Goal: Task Accomplishment & Management: Use online tool/utility

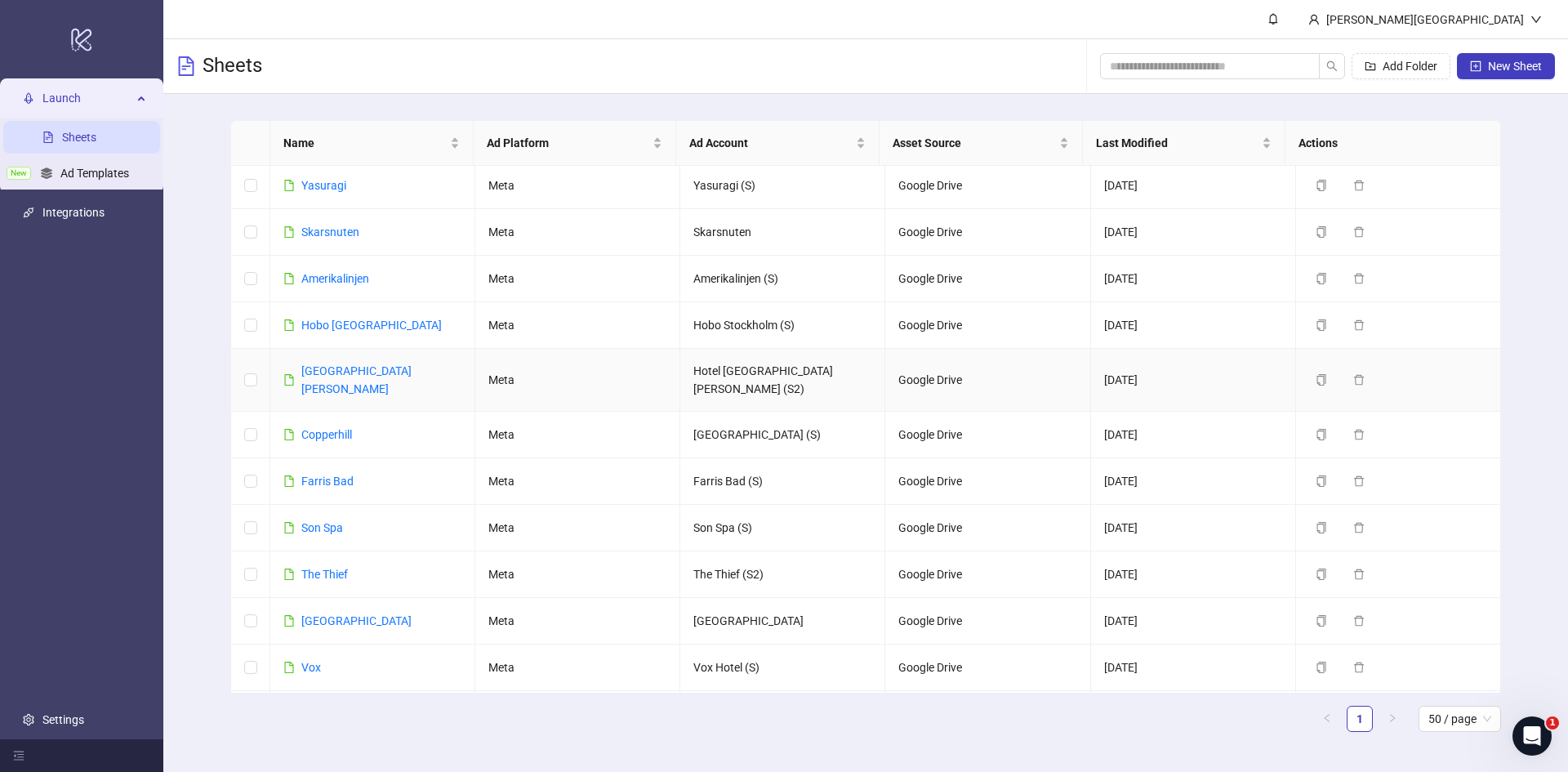
scroll to position [432, 0]
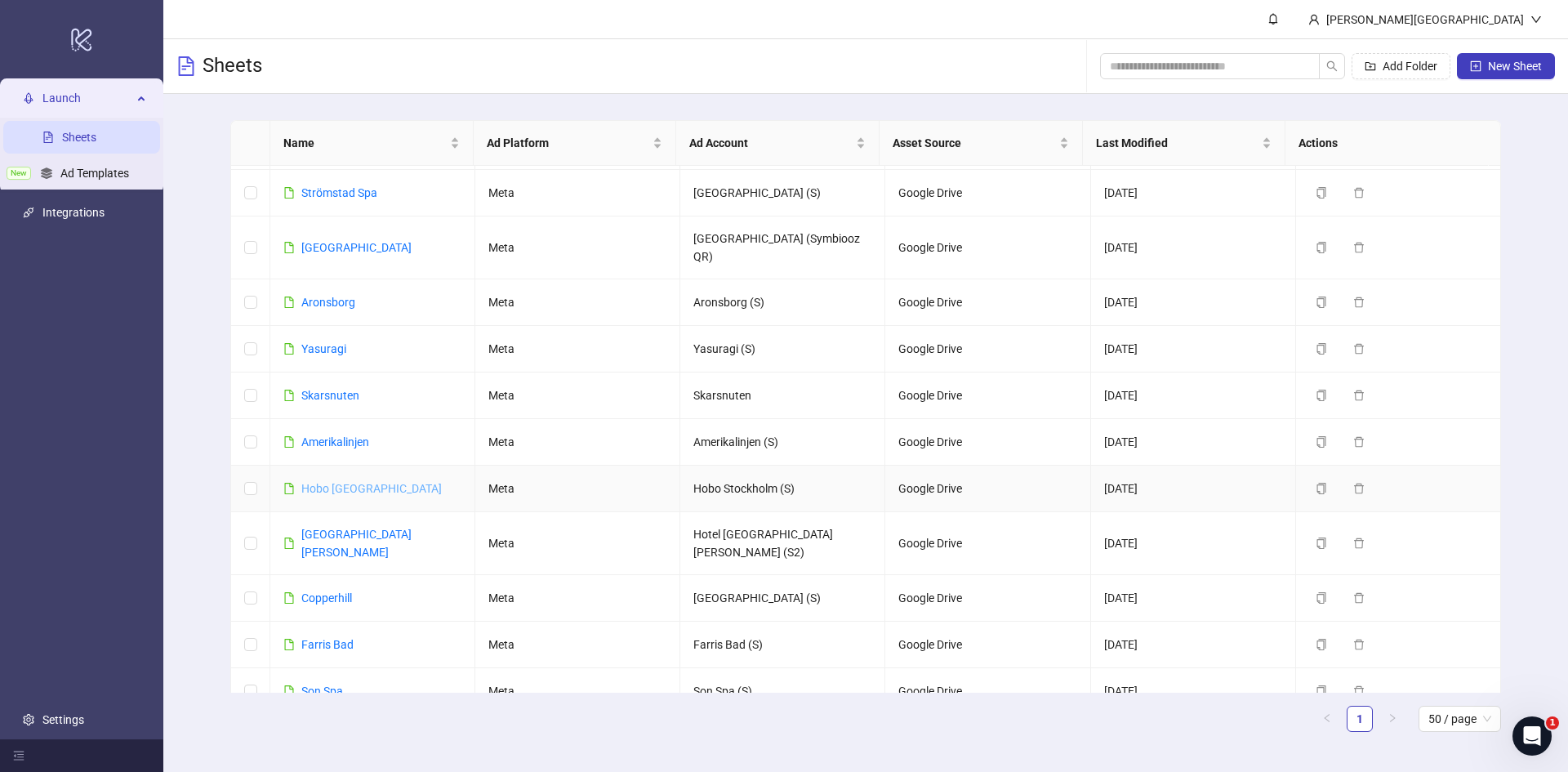
click at [359, 482] on link "Hobo [GEOGRAPHIC_DATA]" at bounding box center [372, 489] width 141 height 13
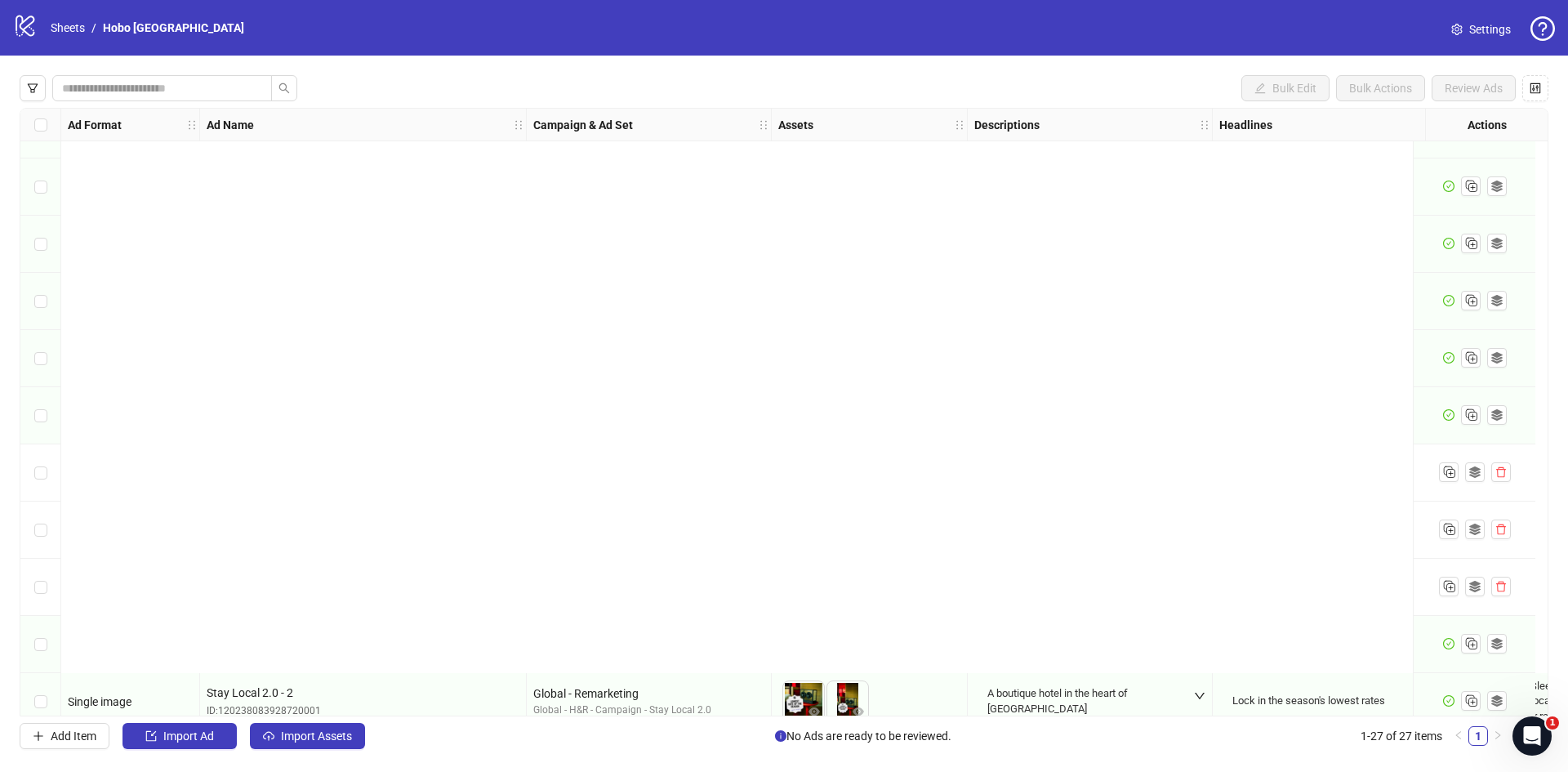
scroll to position [976, 0]
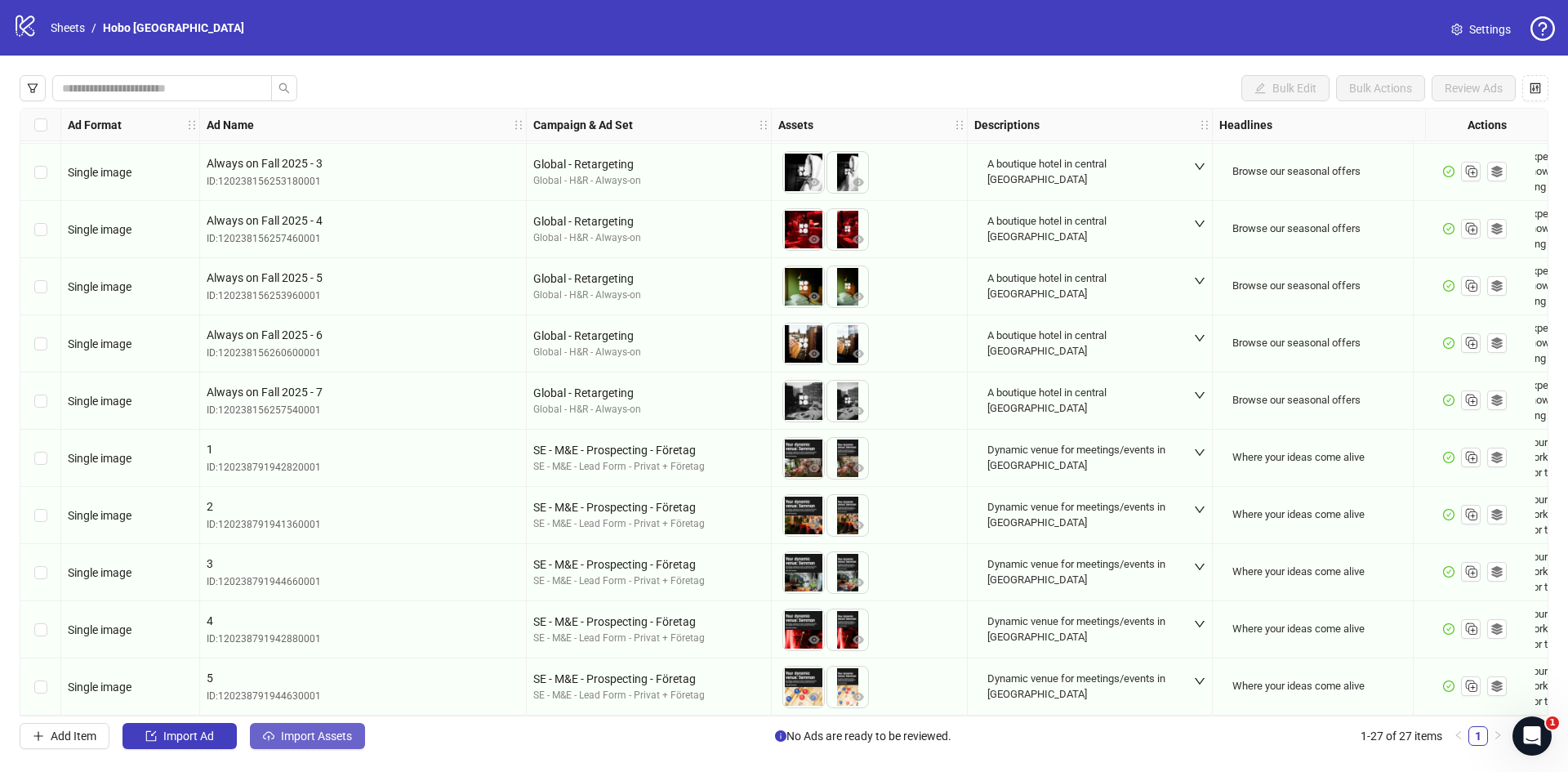
click at [308, 733] on span "Import Assets" at bounding box center [317, 736] width 71 height 13
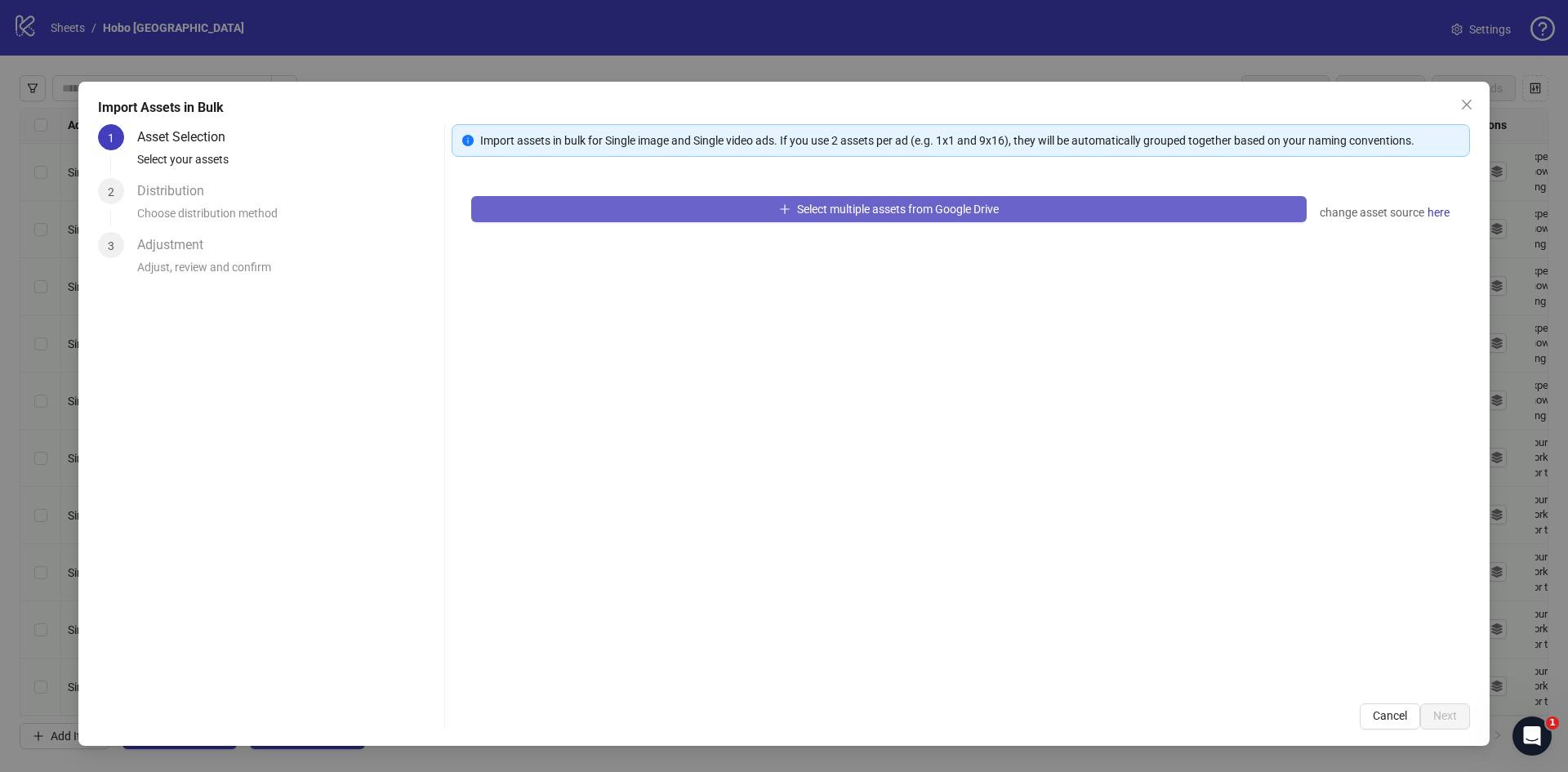
click at [859, 210] on span "Select multiple assets from Google Drive" at bounding box center [897, 209] width 201 height 13
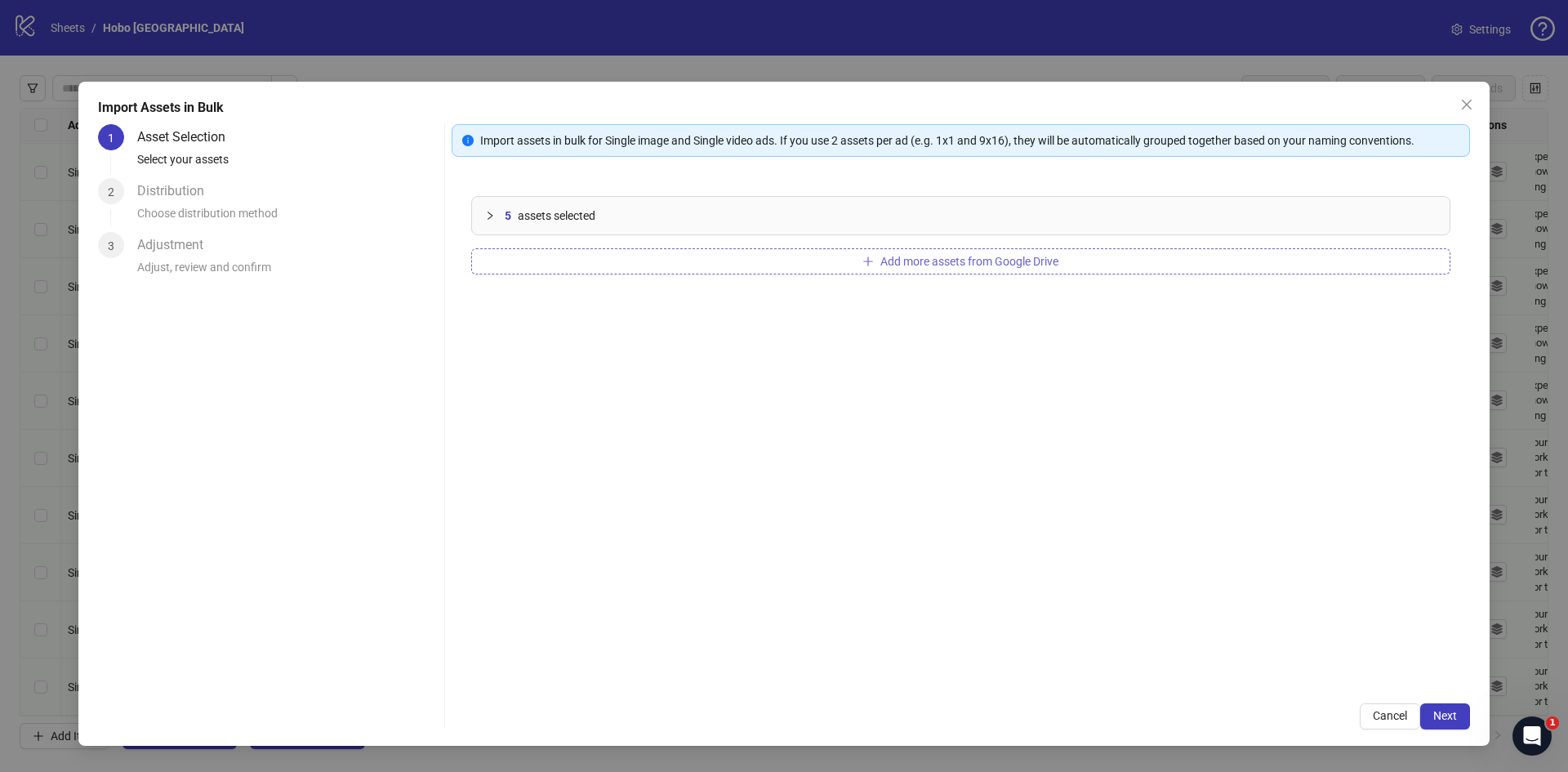
click at [915, 262] on span "Add more assets from Google Drive" at bounding box center [970, 261] width 178 height 13
click at [1439, 721] on span "Next" at bounding box center [1446, 716] width 24 height 13
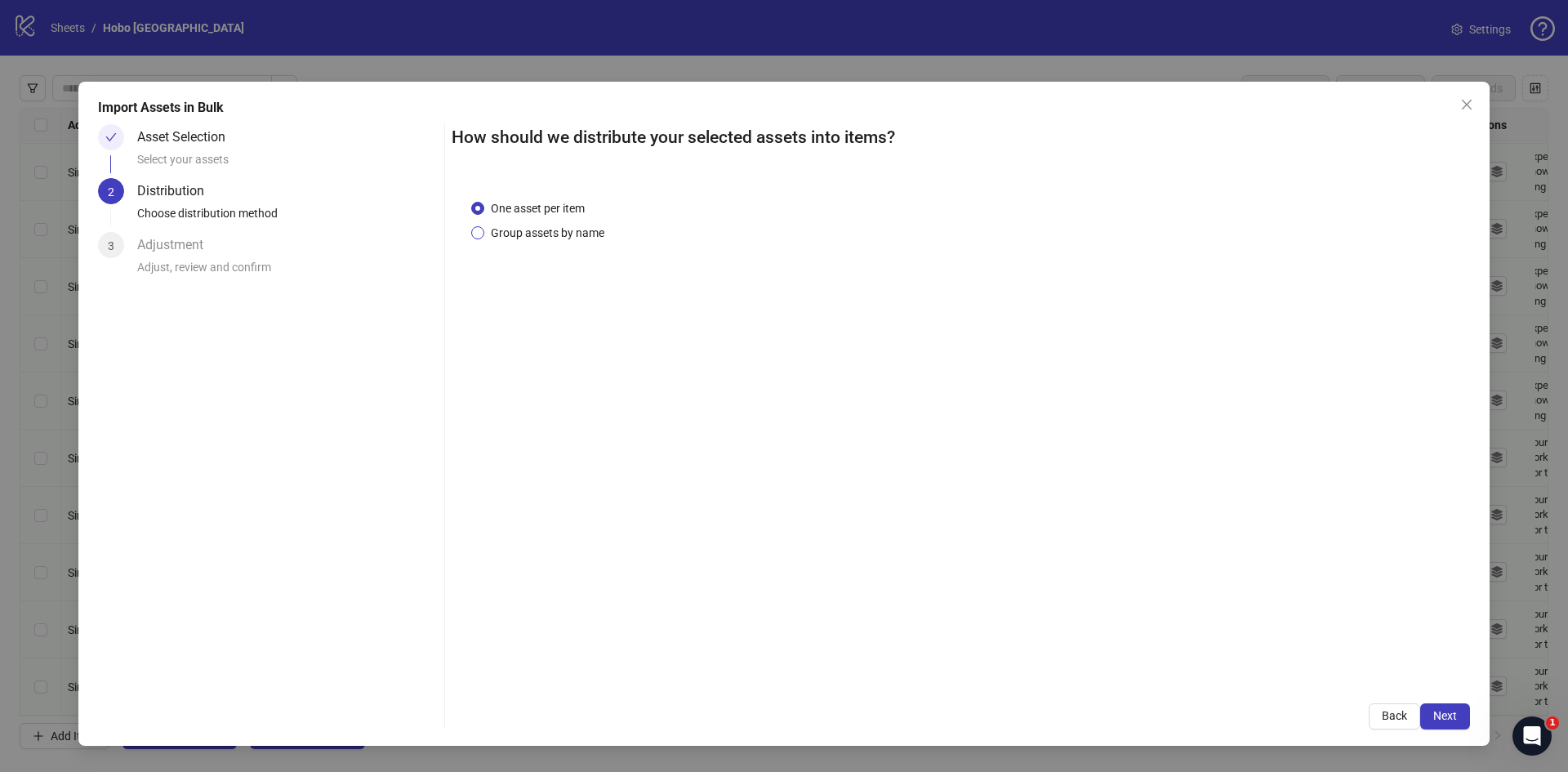
click at [544, 230] on span "Group assets by name" at bounding box center [547, 232] width 126 height 18
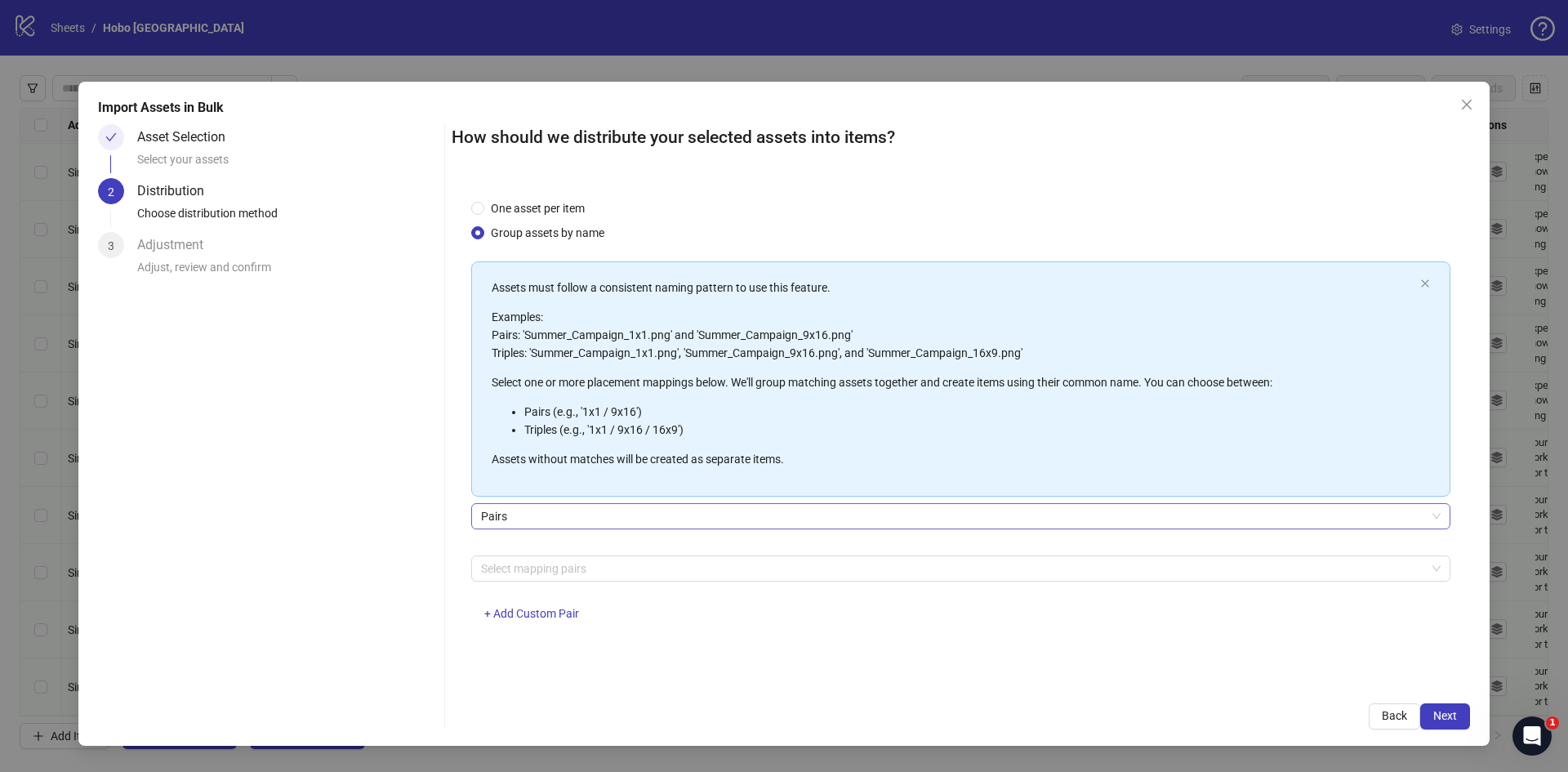
click at [531, 516] on span "Pairs" at bounding box center [961, 516] width 960 height 24
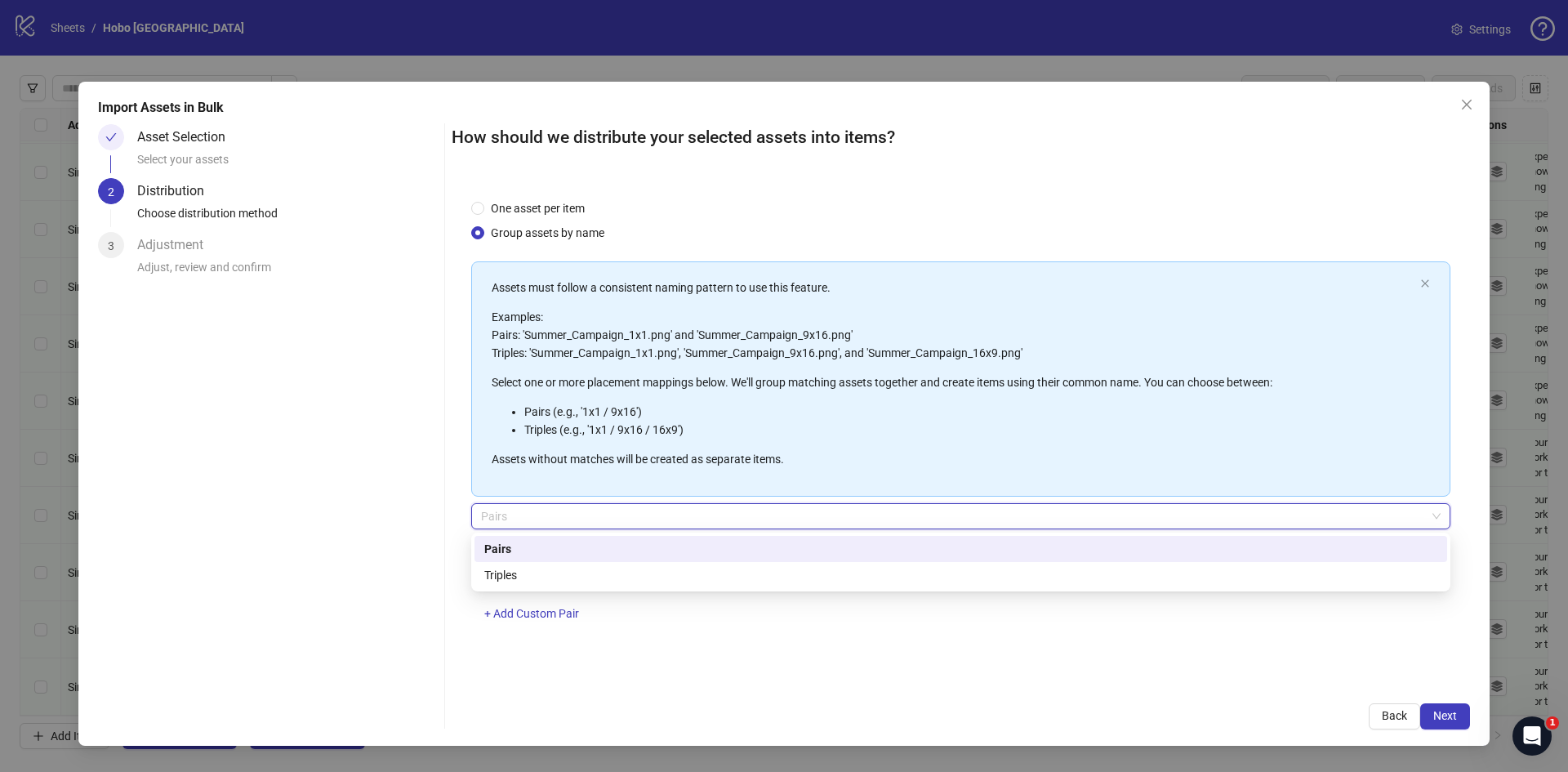
click at [530, 554] on div "Pairs" at bounding box center [961, 548] width 953 height 18
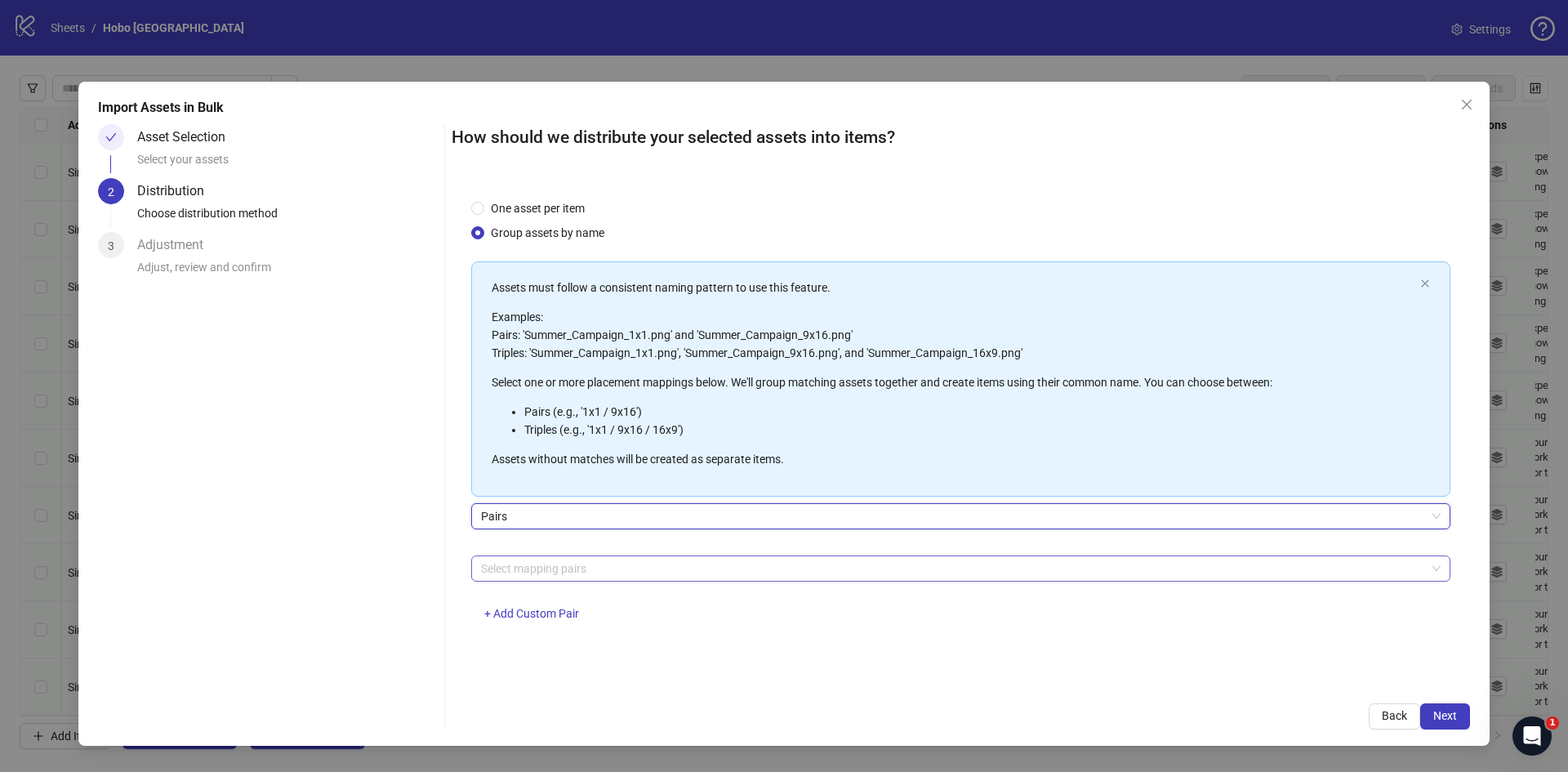
click at [603, 574] on div at bounding box center [952, 569] width 956 height 23
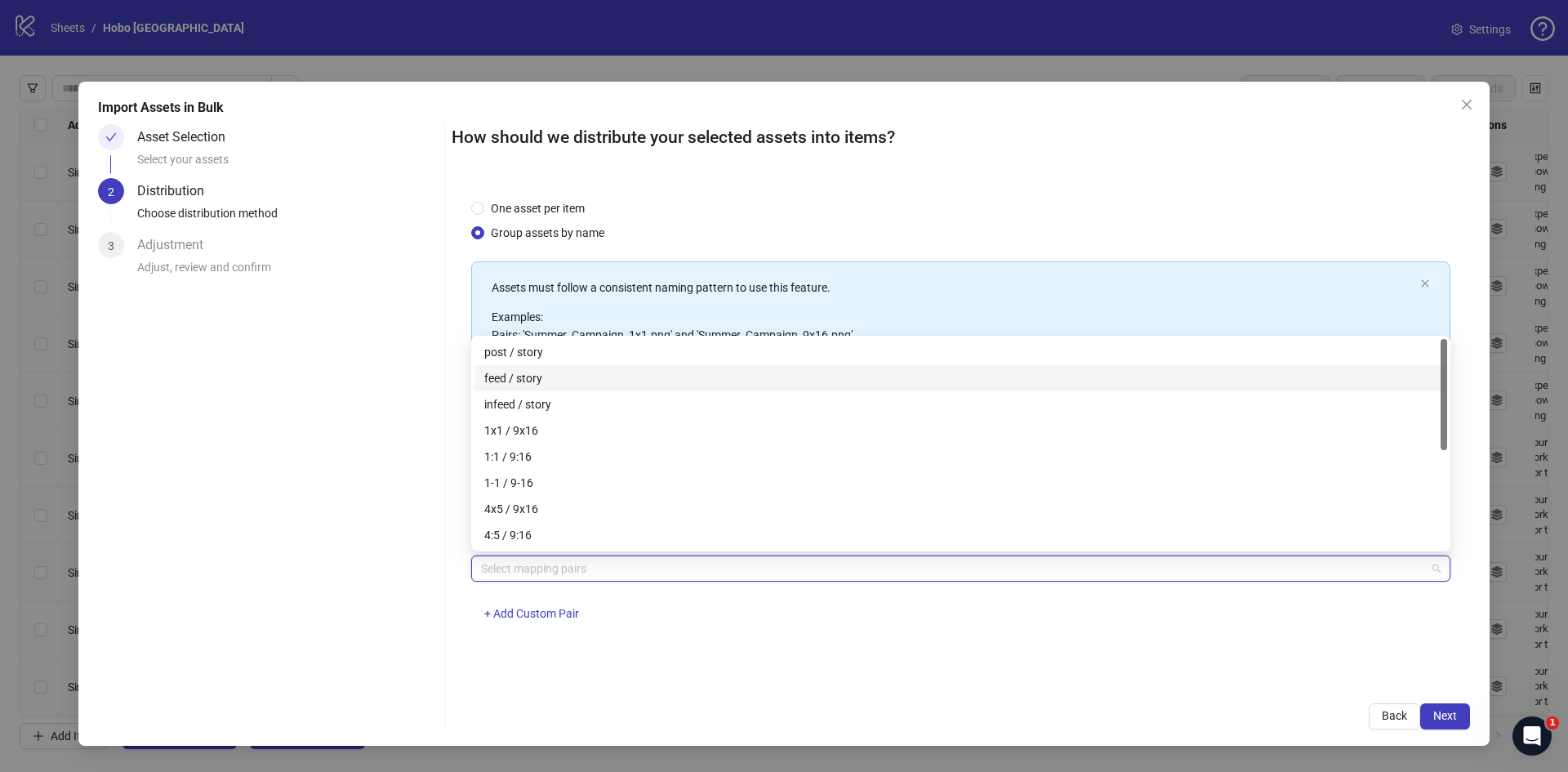
click at [513, 376] on div "feed / story" at bounding box center [961, 378] width 953 height 18
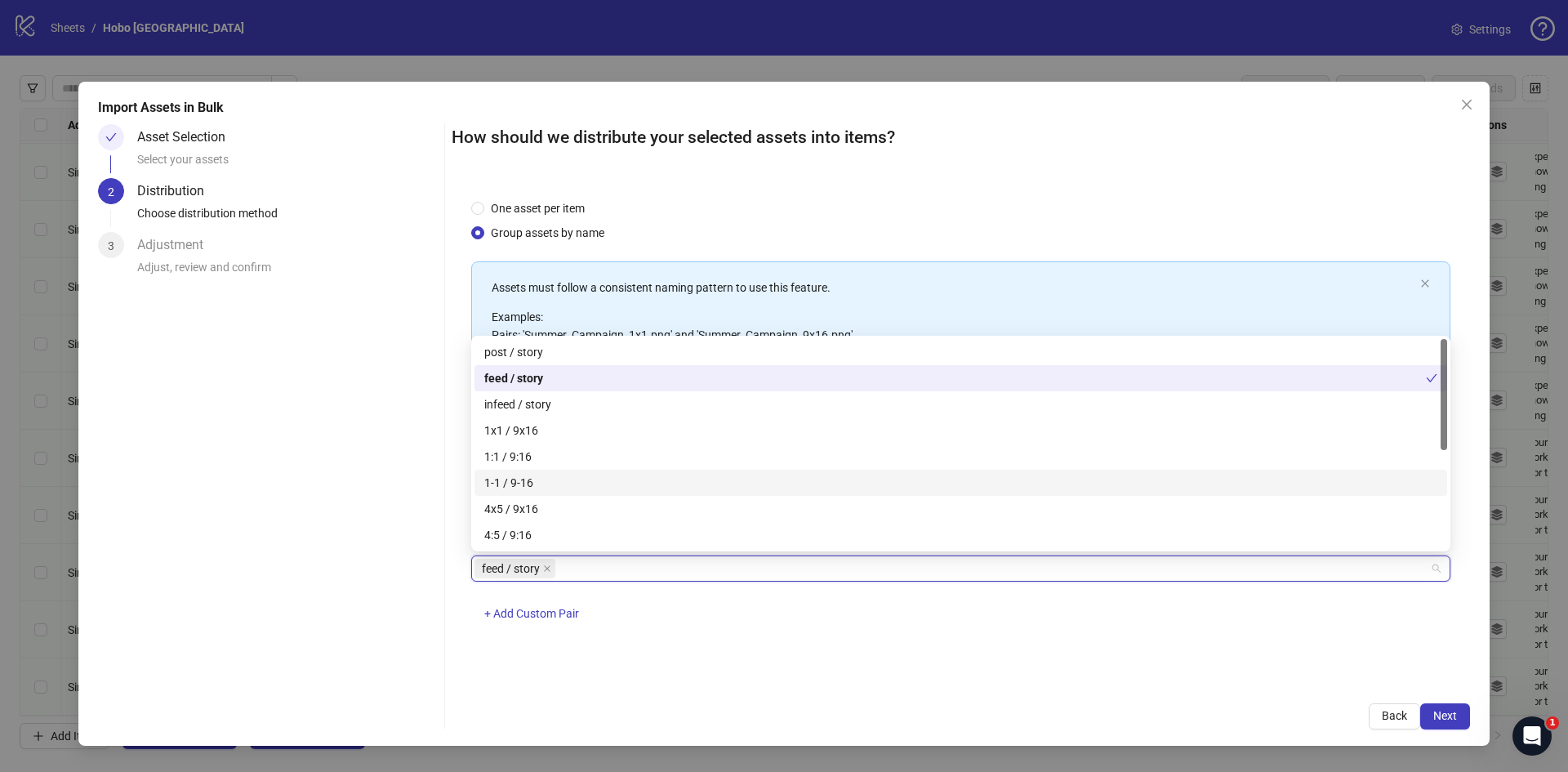
click at [642, 637] on div "feed / story + Add Custom Pair" at bounding box center [961, 598] width 979 height 85
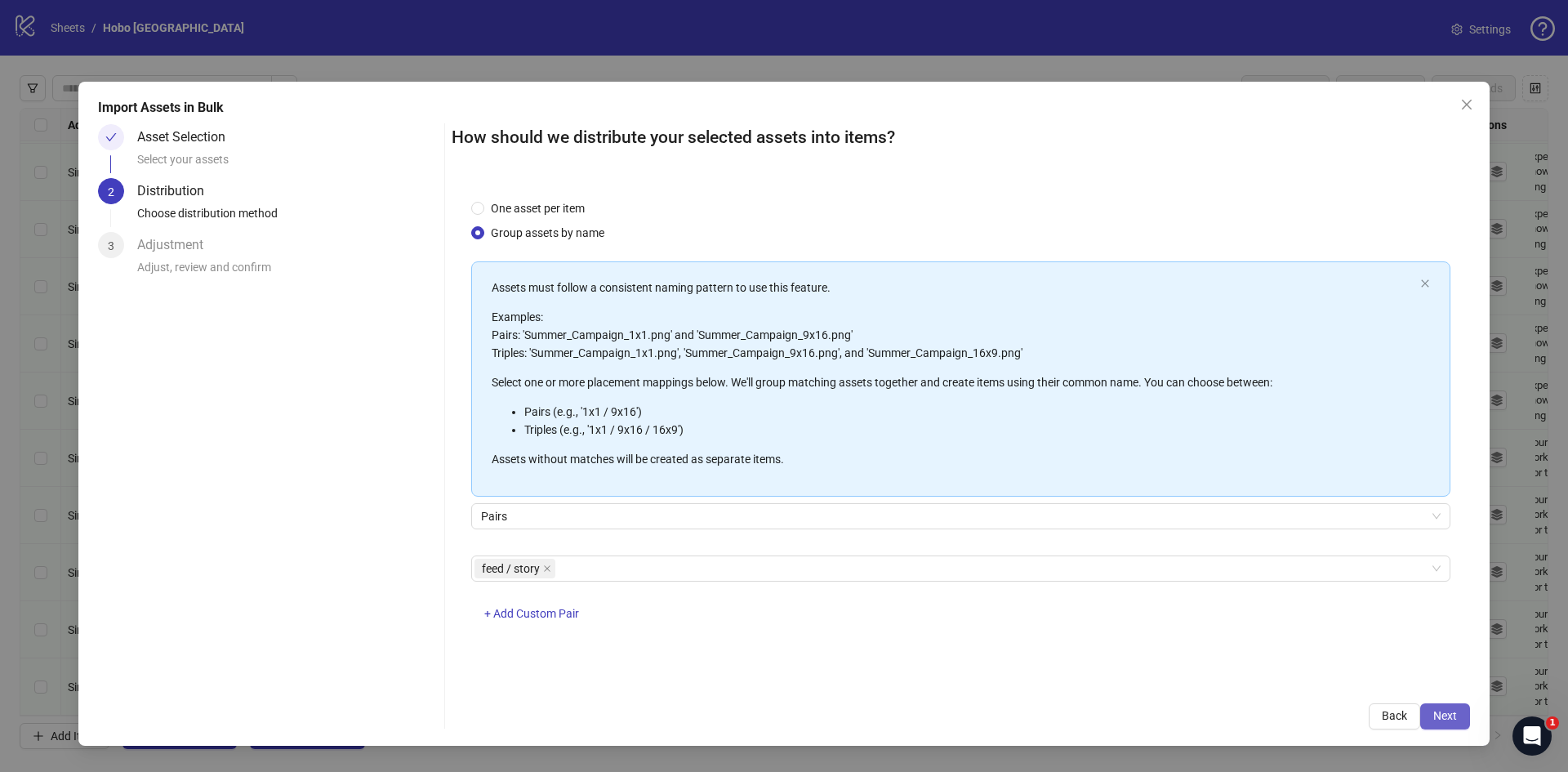
click at [1439, 721] on span "Next" at bounding box center [1446, 716] width 24 height 13
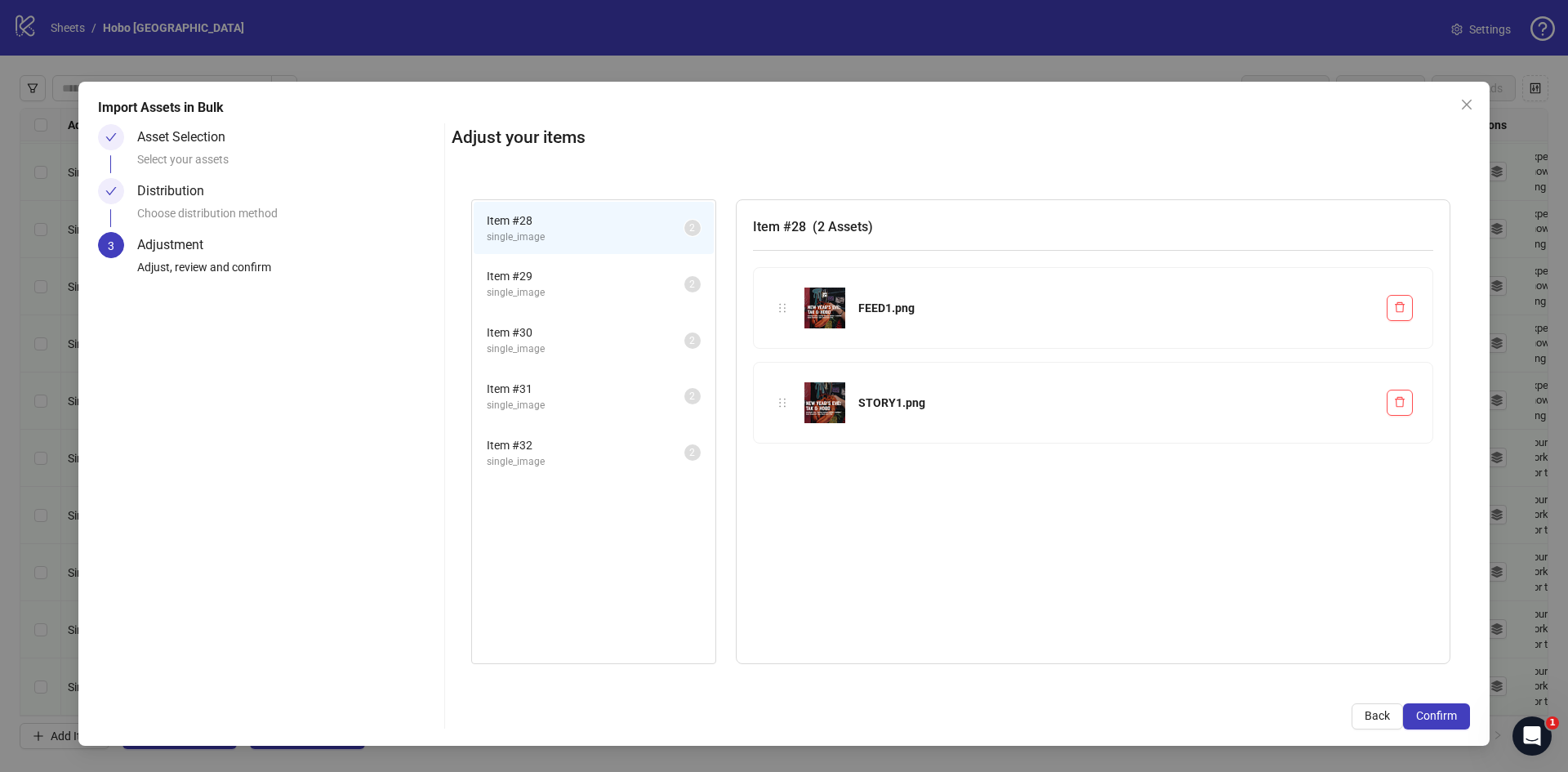
click at [531, 265] on li "Item # 29 single_image 2" at bounding box center [594, 283] width 240 height 53
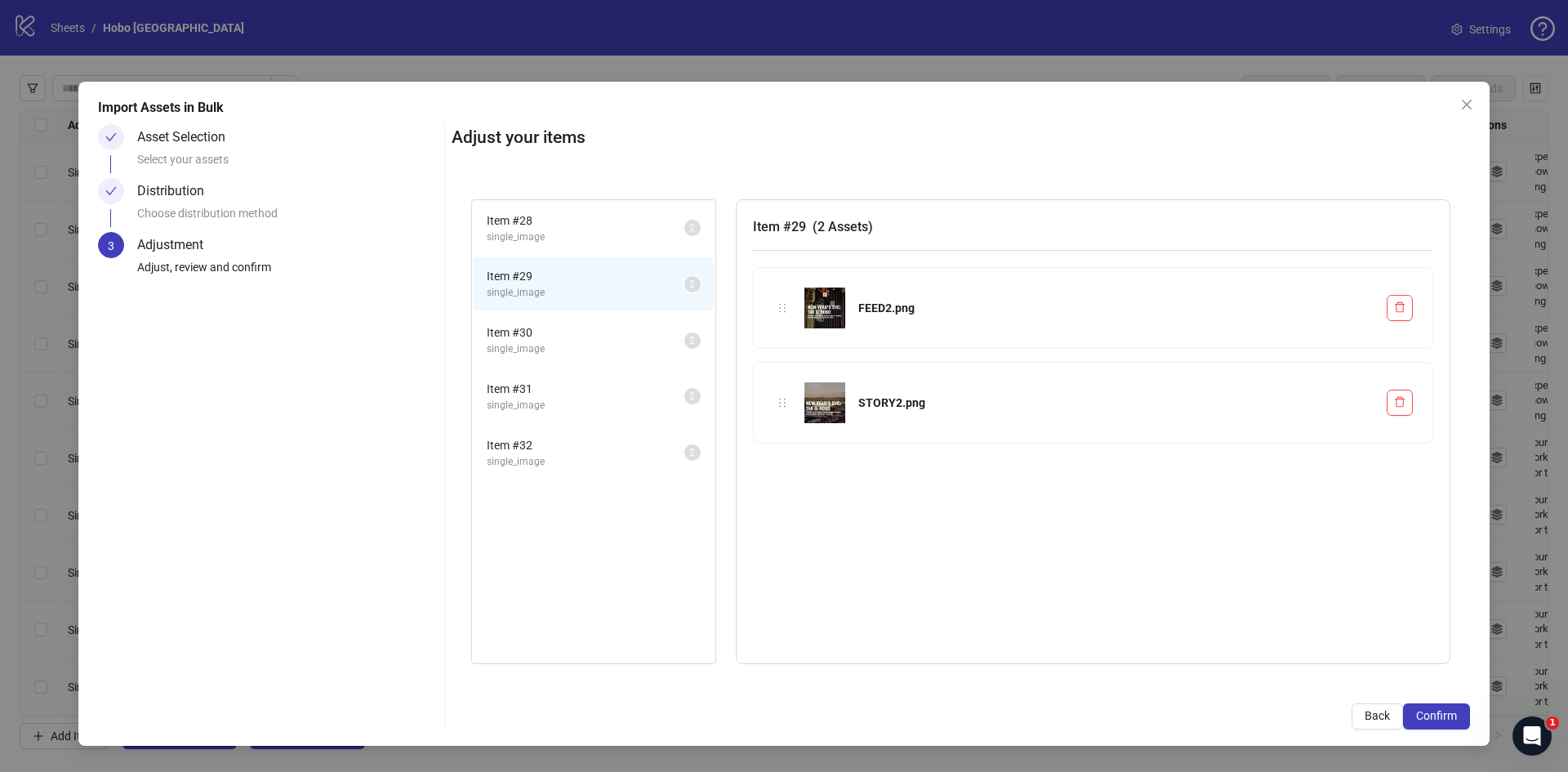
click at [557, 335] on span "Item # 30" at bounding box center [585, 333] width 198 height 18
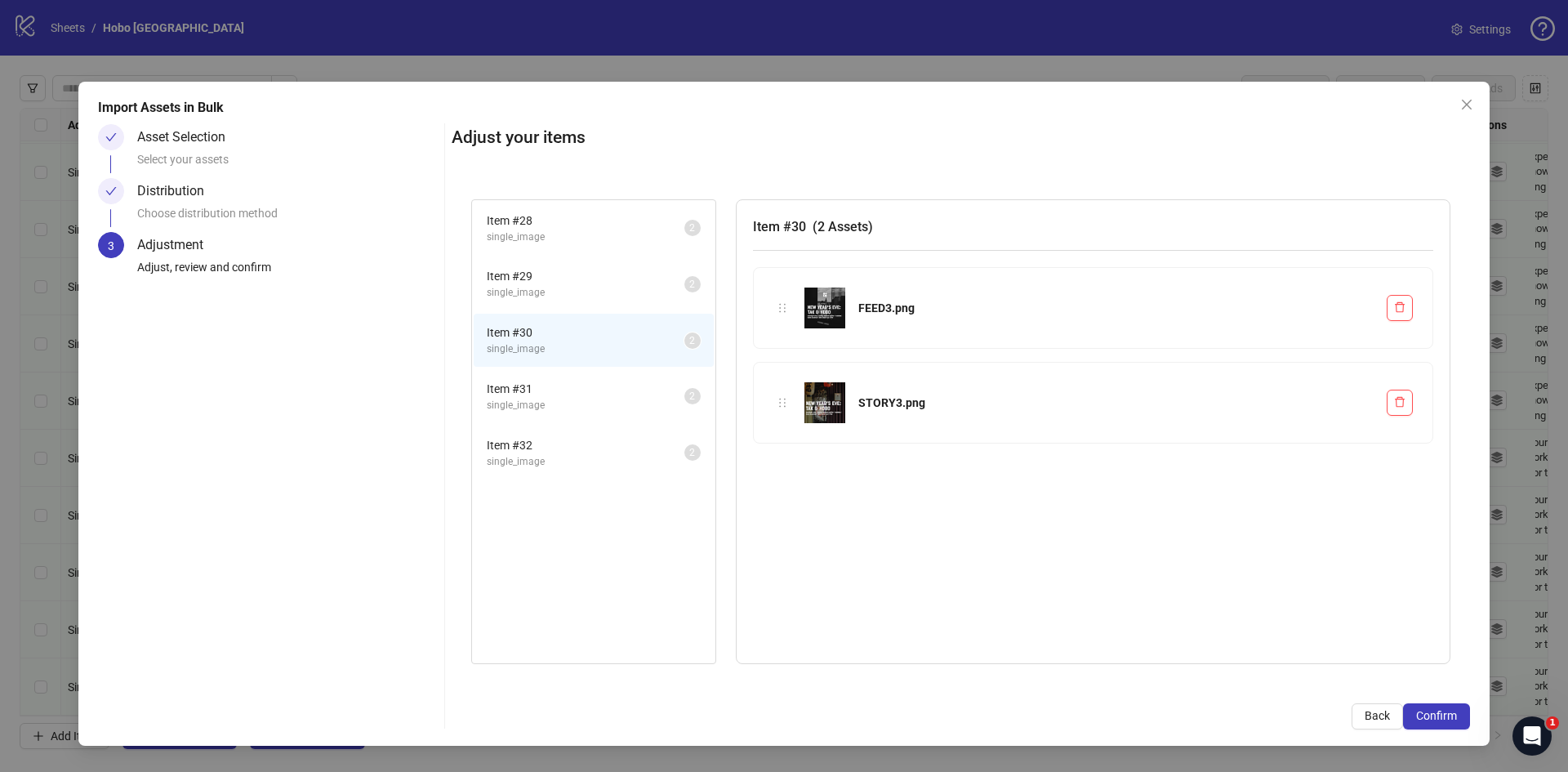
click at [555, 380] on span "Item # 31" at bounding box center [585, 388] width 198 height 18
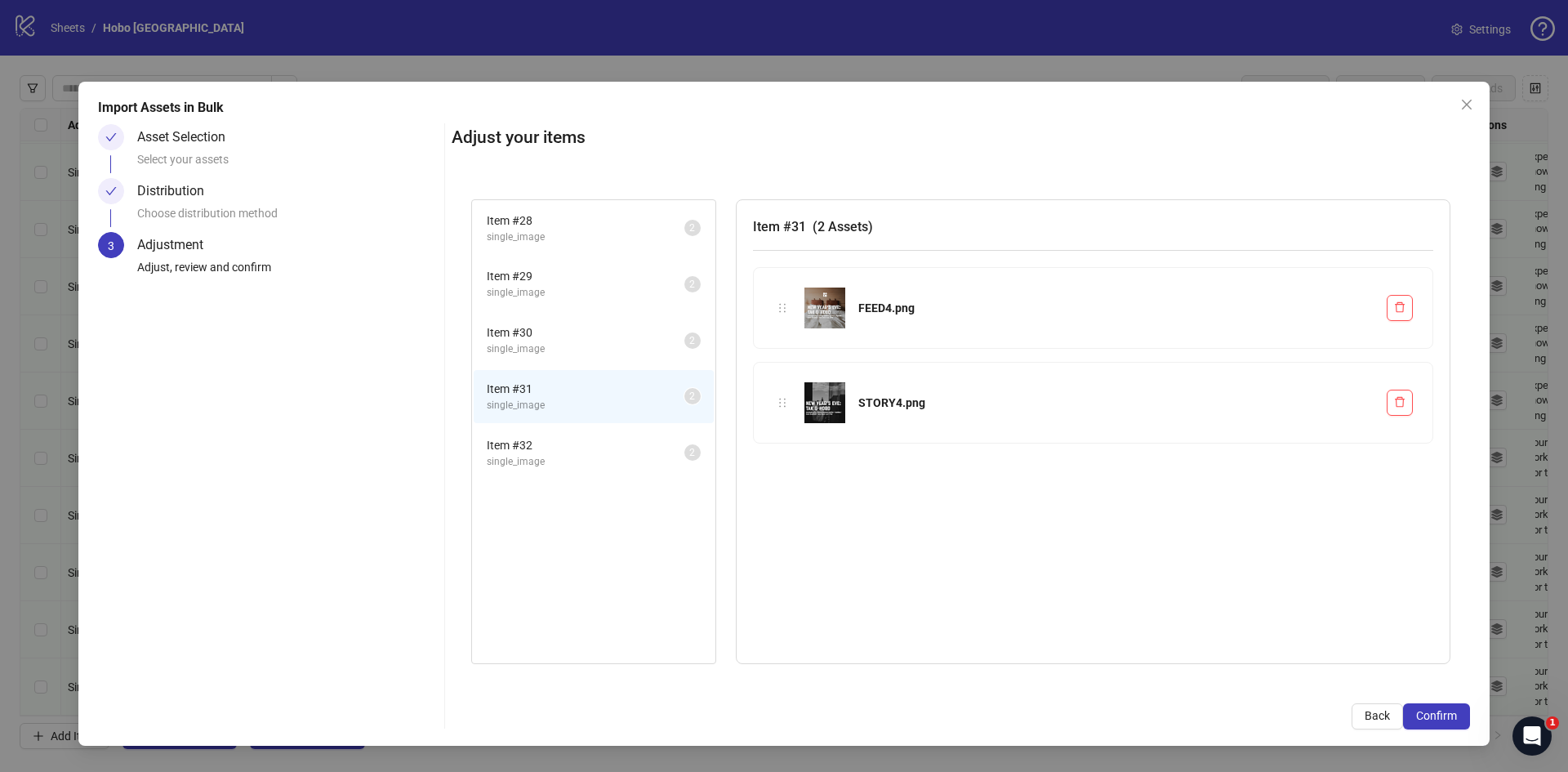
click at [552, 447] on span "Item # 32" at bounding box center [585, 445] width 198 height 18
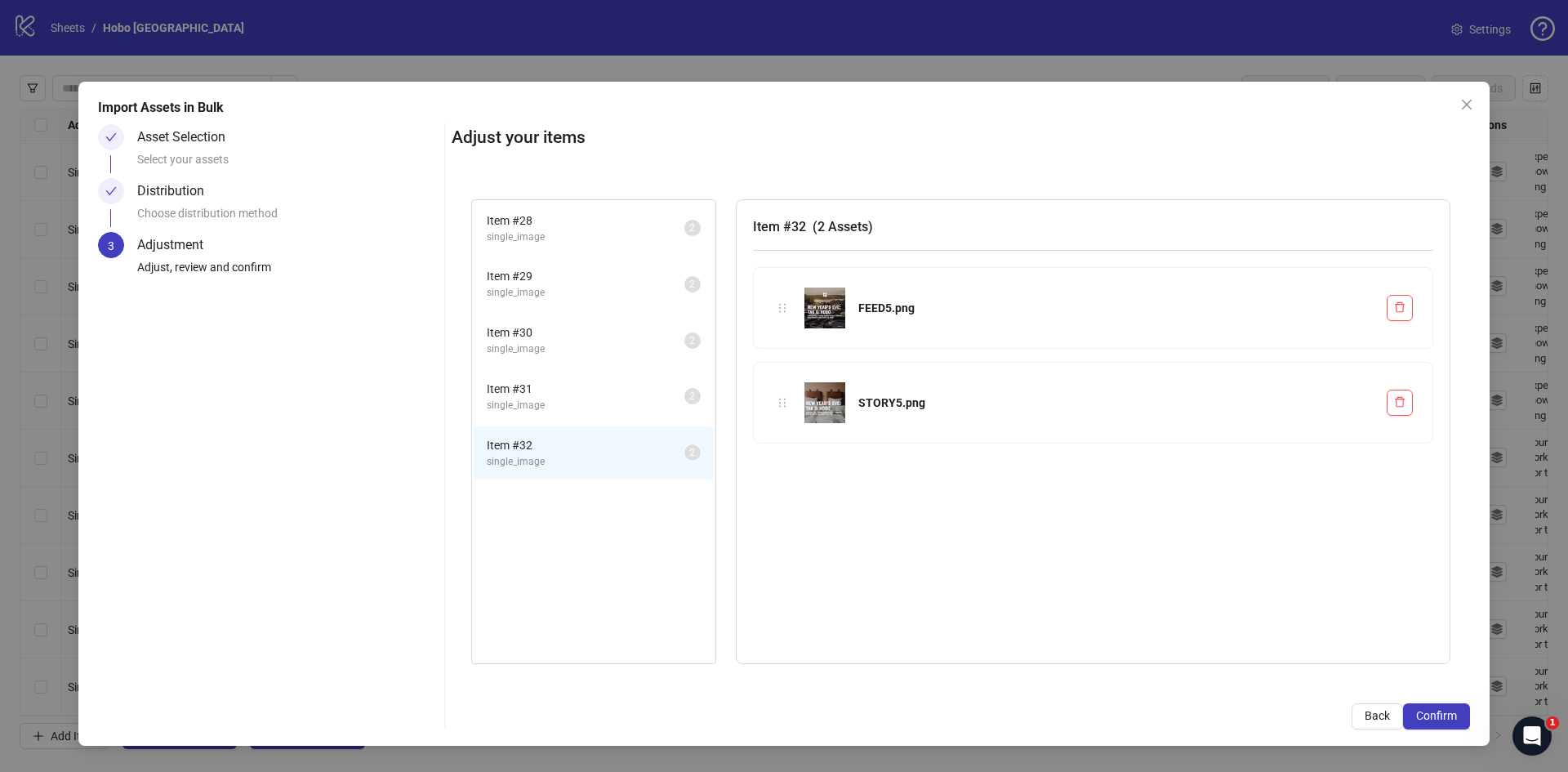
click at [546, 233] on span "single_image" at bounding box center [585, 237] width 198 height 15
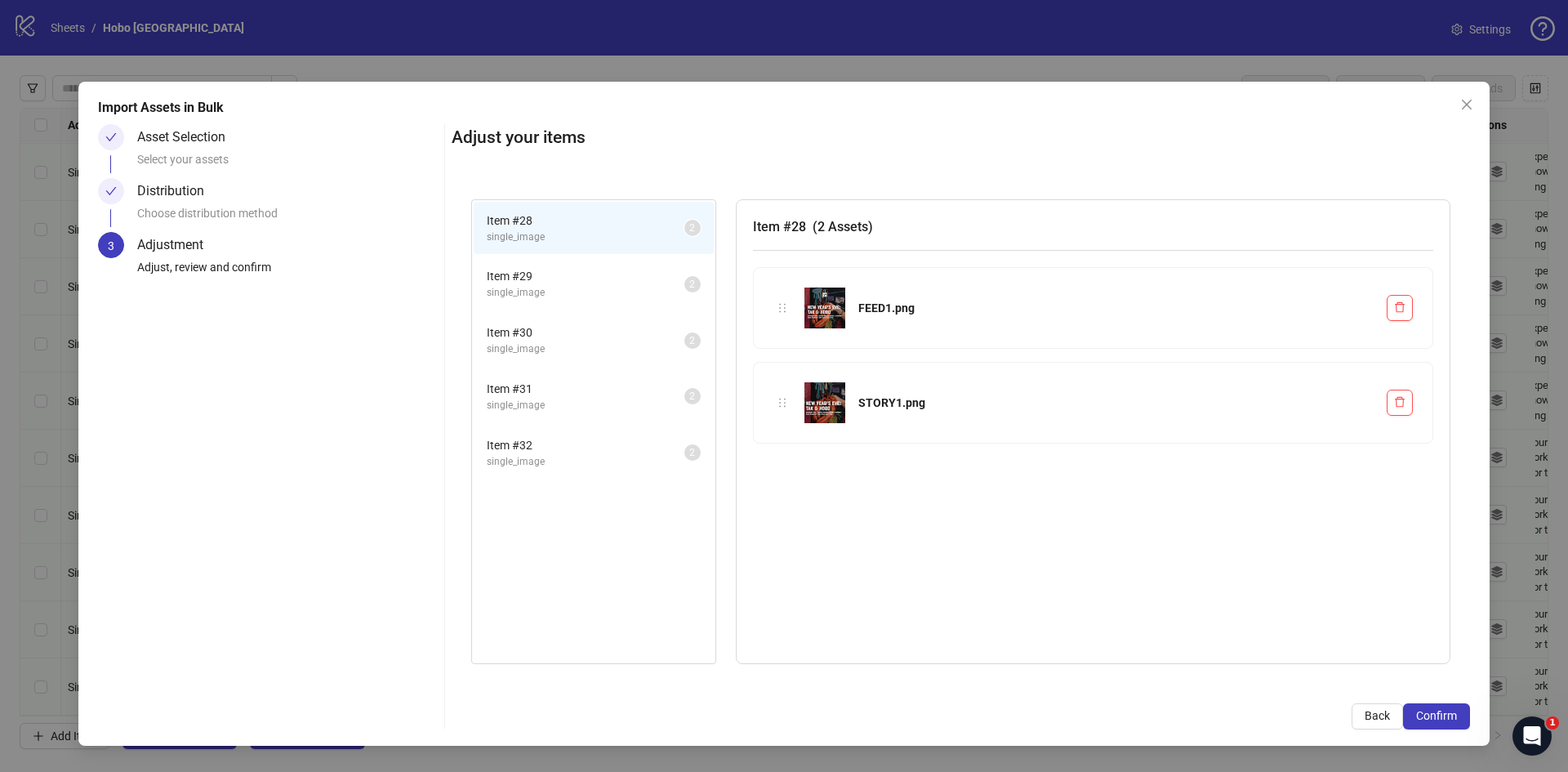
click at [545, 292] on span "single_image" at bounding box center [585, 293] width 198 height 15
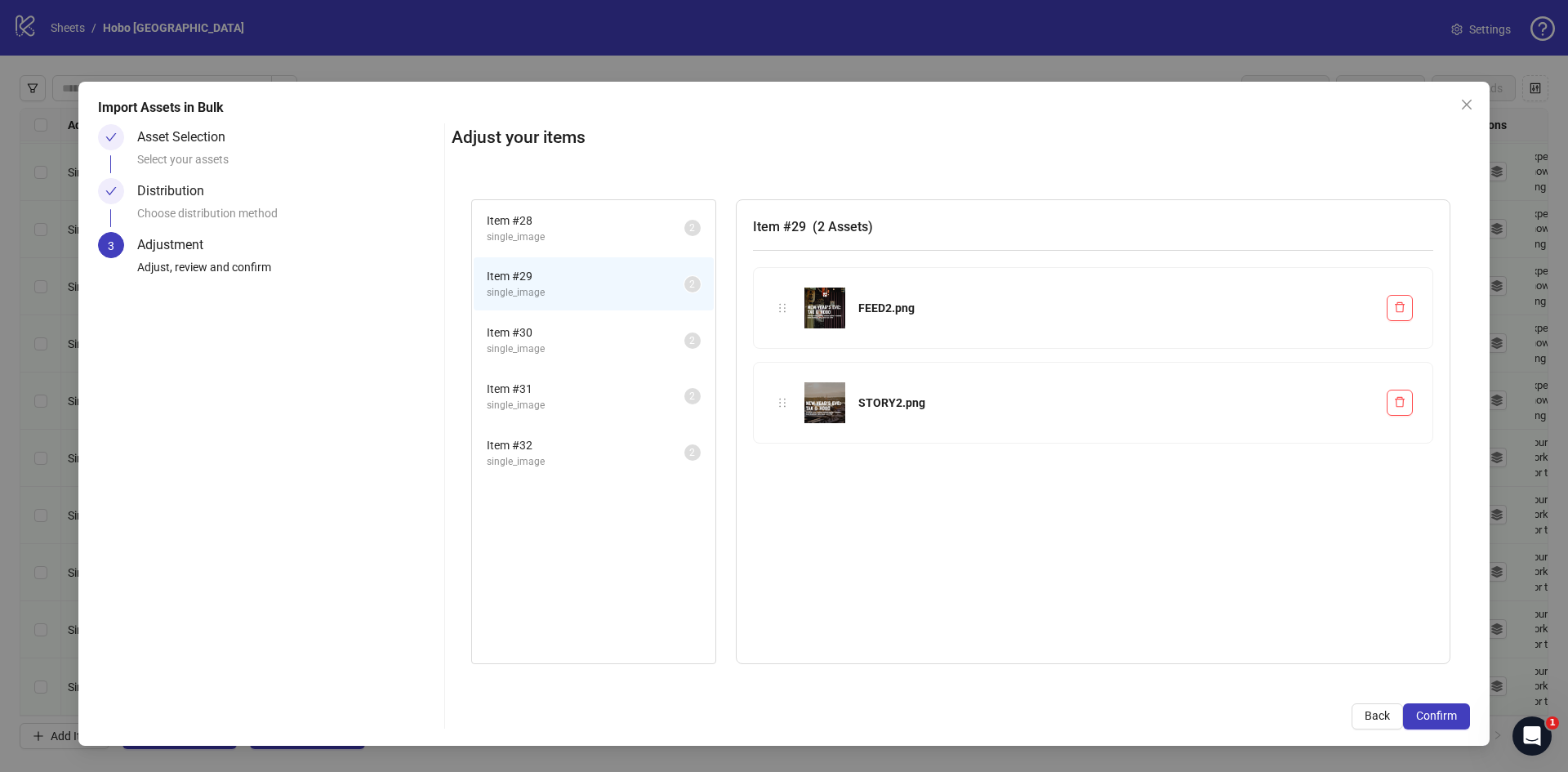
click at [543, 349] on span "single_image" at bounding box center [585, 349] width 198 height 15
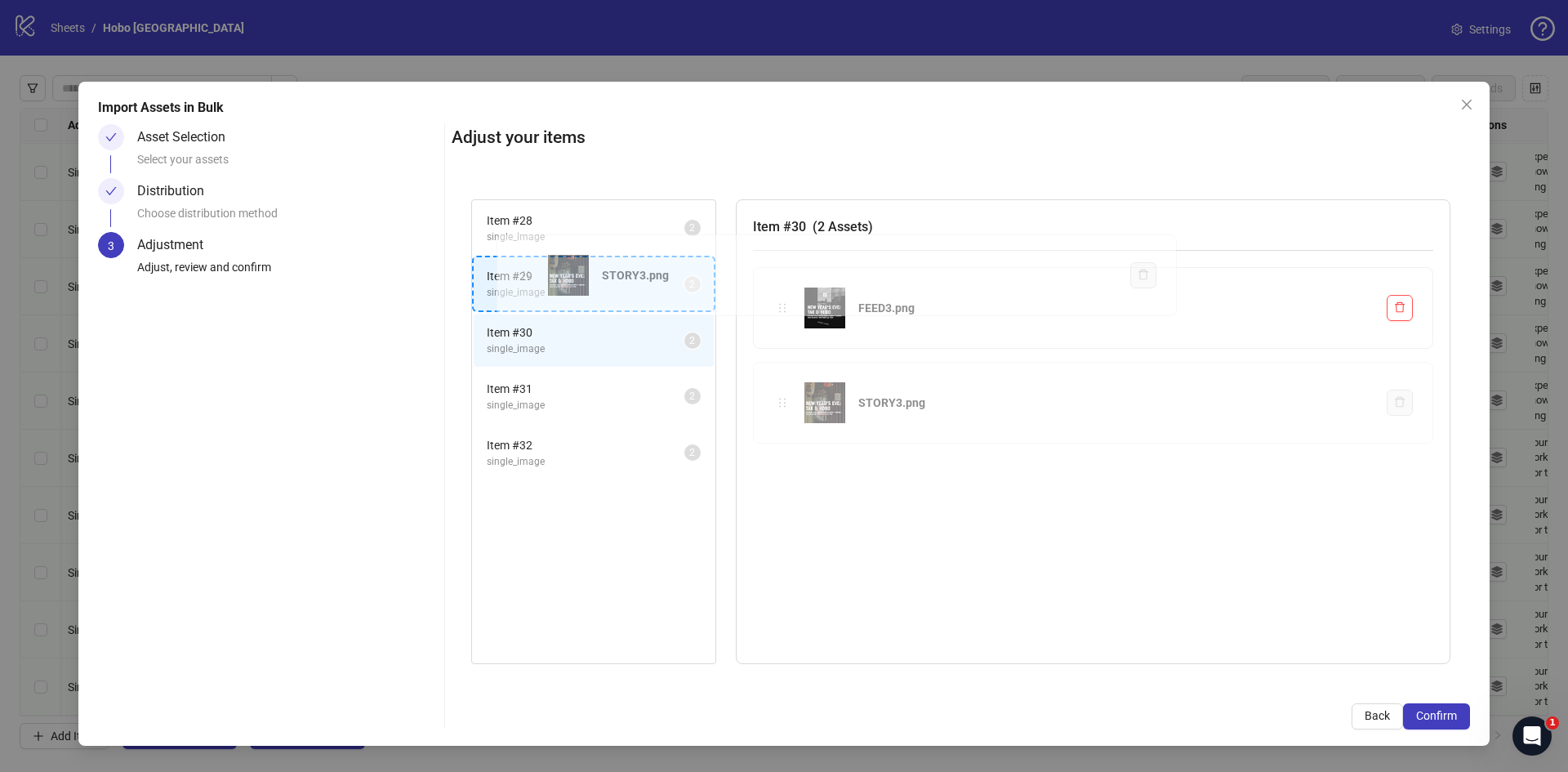
drag, startPoint x: 784, startPoint y: 405, endPoint x: 528, endPoint y: 278, distance: 285.8
click at [528, 278] on div "Item # 28 single_image 2 Item # 29 single_image 2 Item # 30 single_image 2 Item…" at bounding box center [961, 431] width 1019 height 504
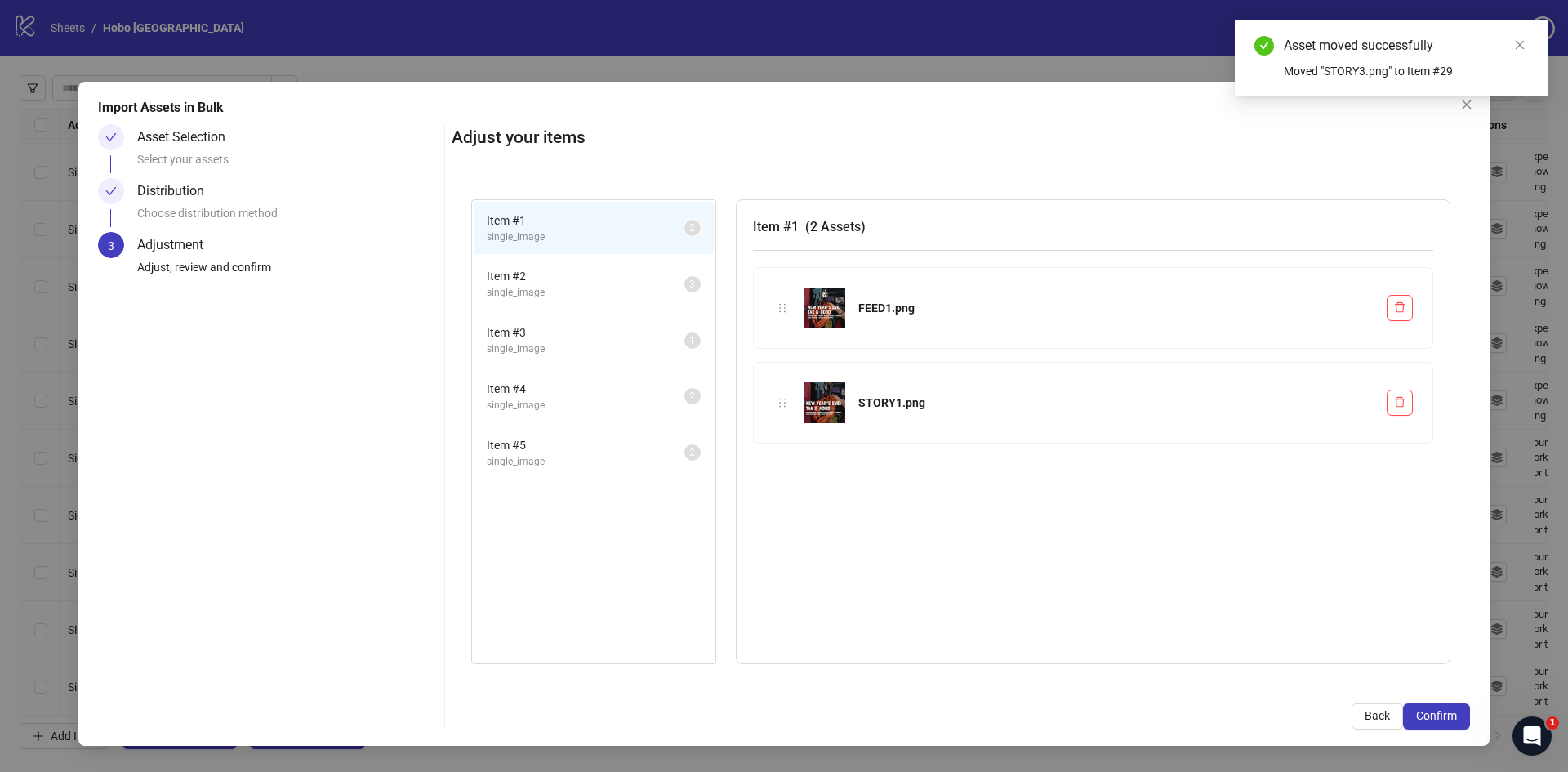
click at [539, 297] on span "single_image" at bounding box center [585, 293] width 198 height 15
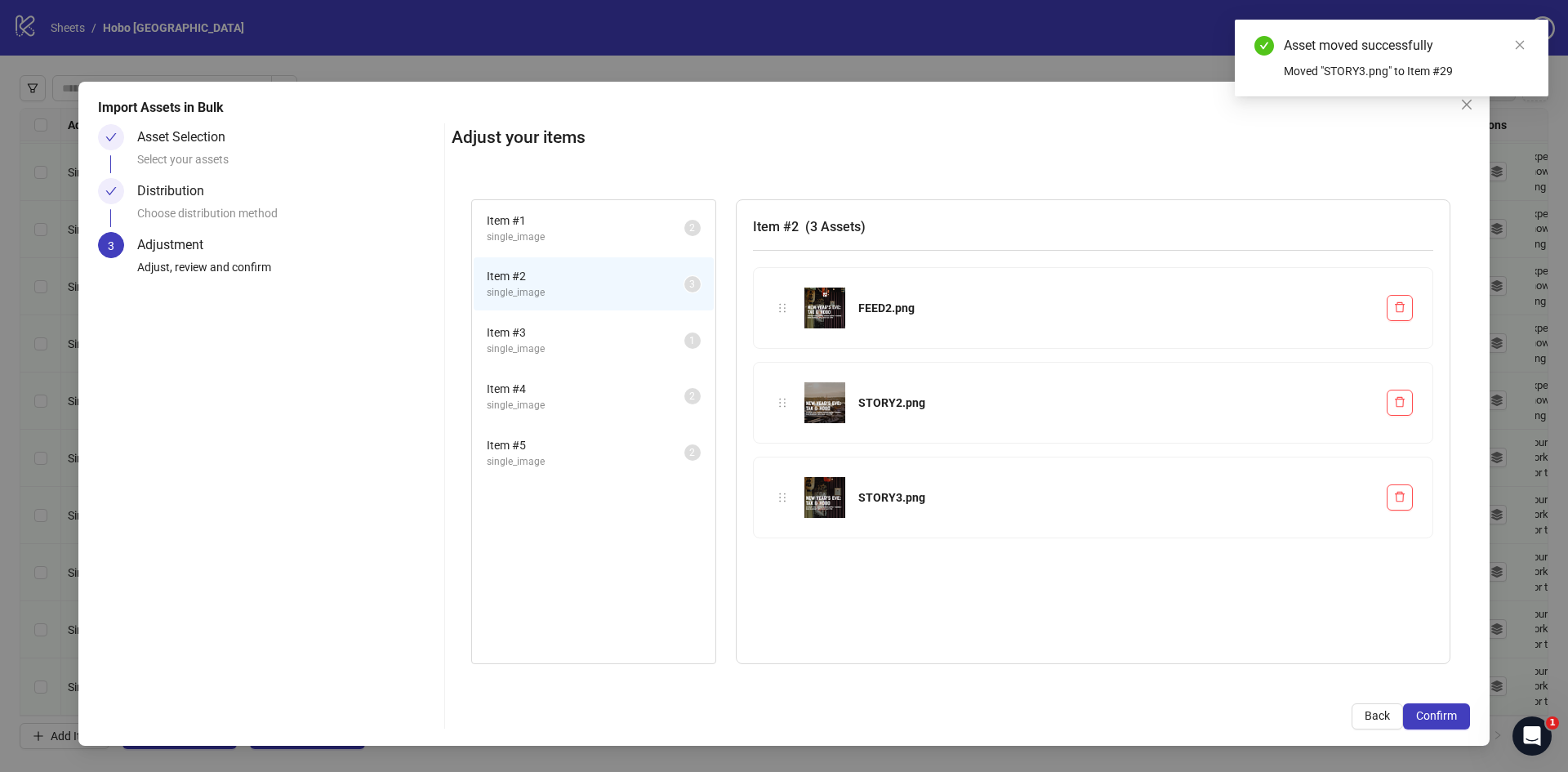
click at [530, 328] on span "Item # 3" at bounding box center [585, 333] width 198 height 18
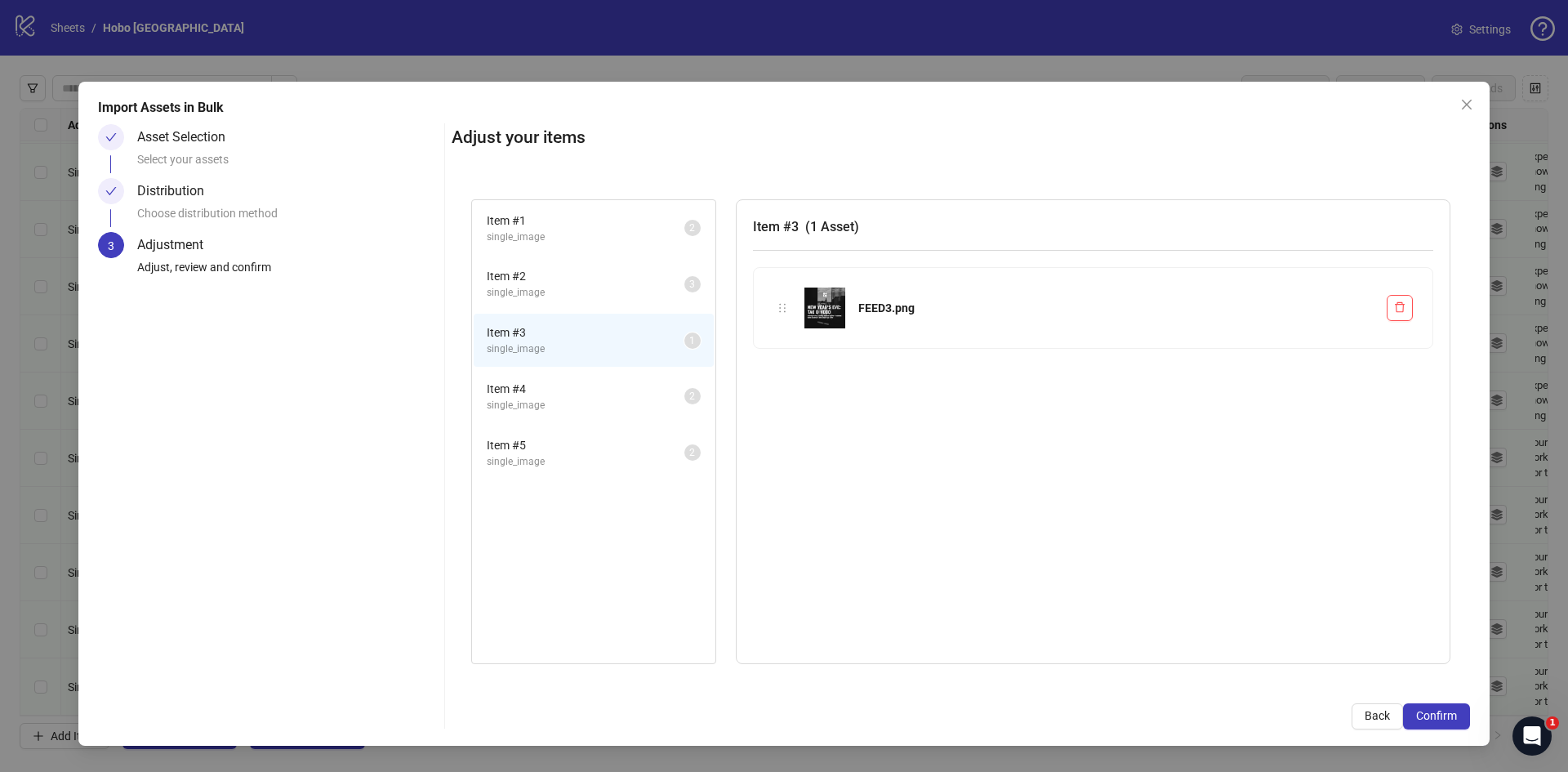
click at [535, 286] on span "single_image" at bounding box center [585, 293] width 198 height 15
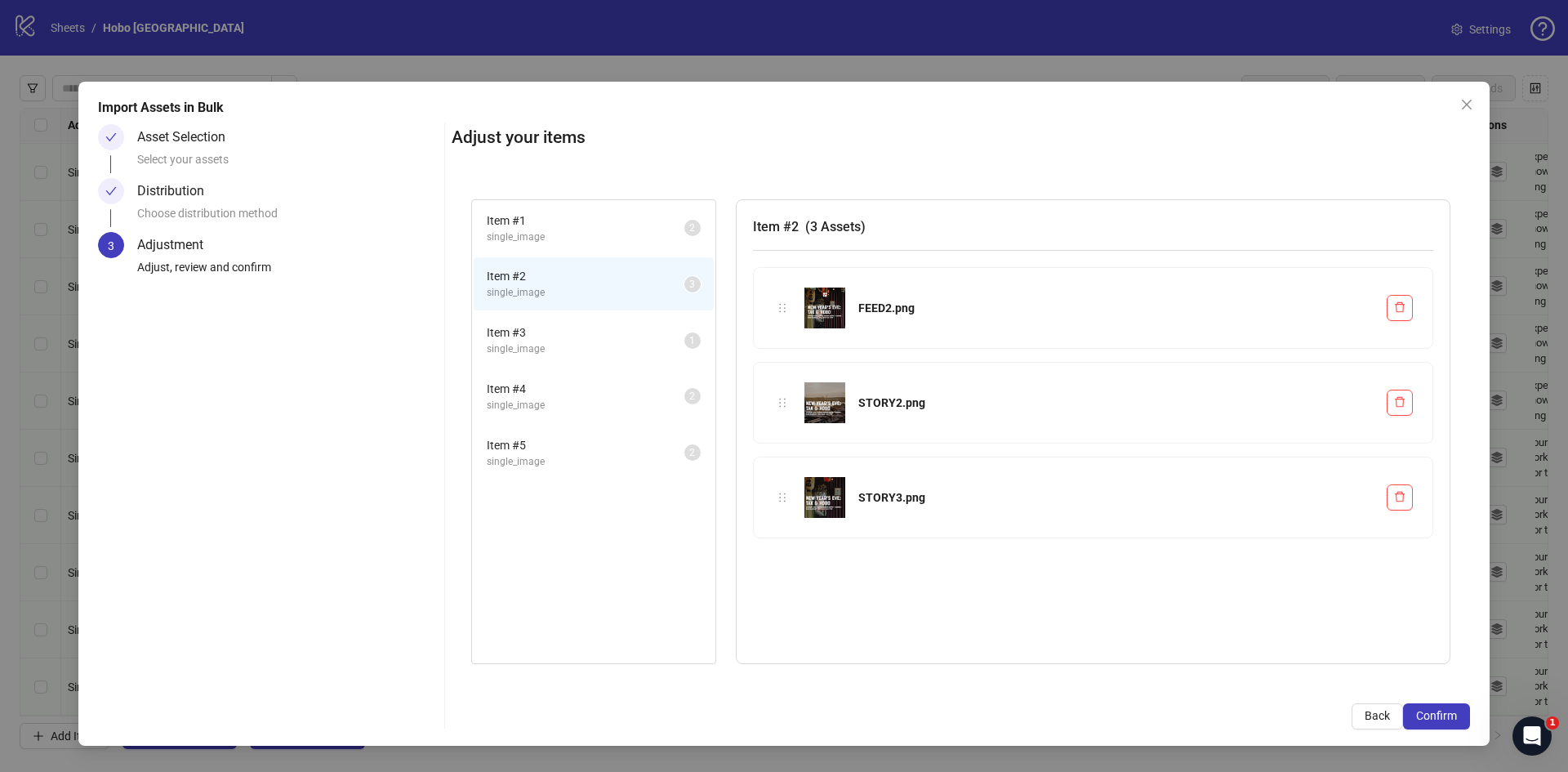
click at [542, 341] on span "single_image" at bounding box center [585, 349] width 198 height 15
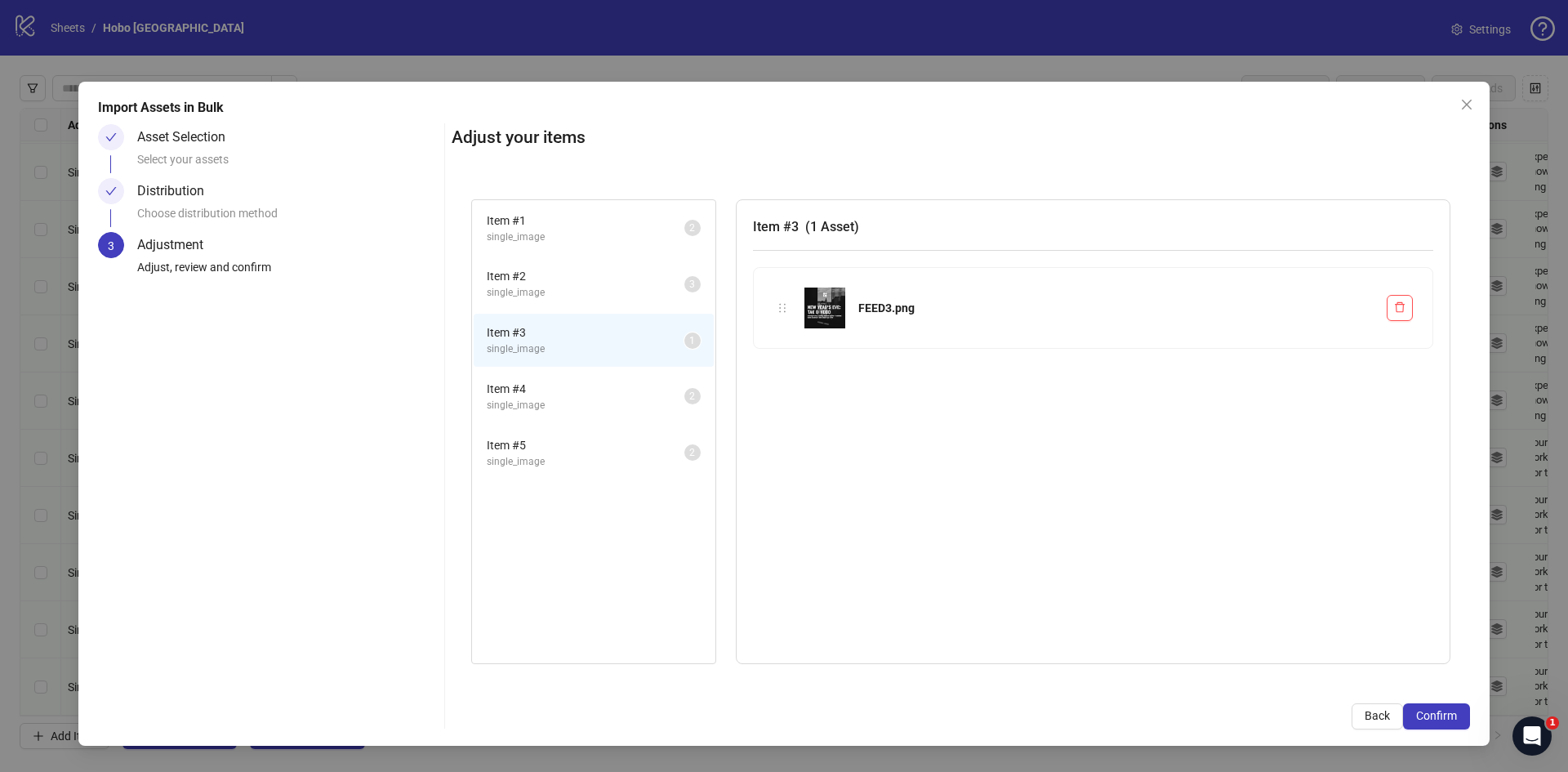
click at [535, 395] on span "Item # 4" at bounding box center [585, 388] width 198 height 18
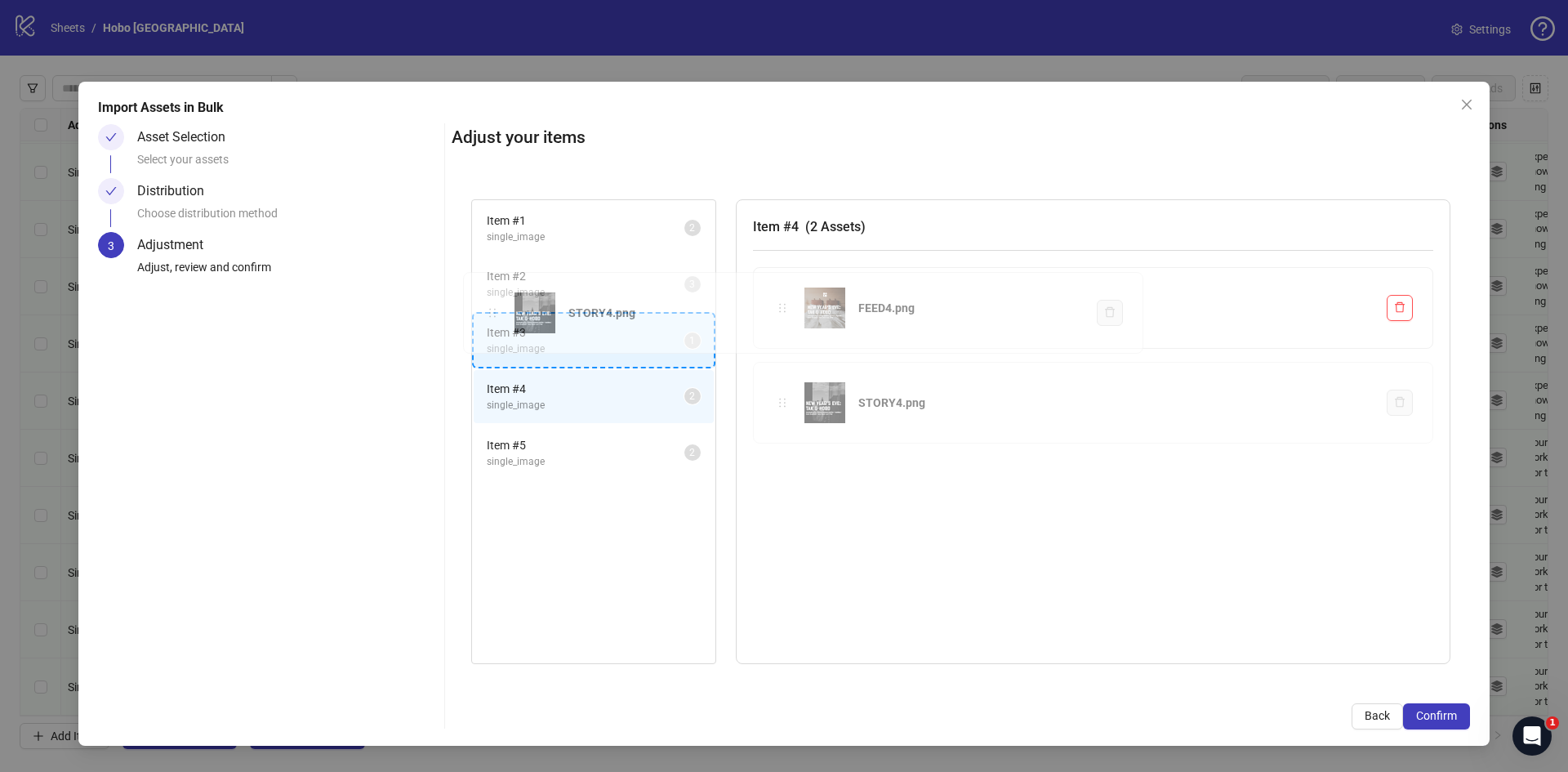
drag, startPoint x: 782, startPoint y: 409, endPoint x: 492, endPoint y: 319, distance: 303.6
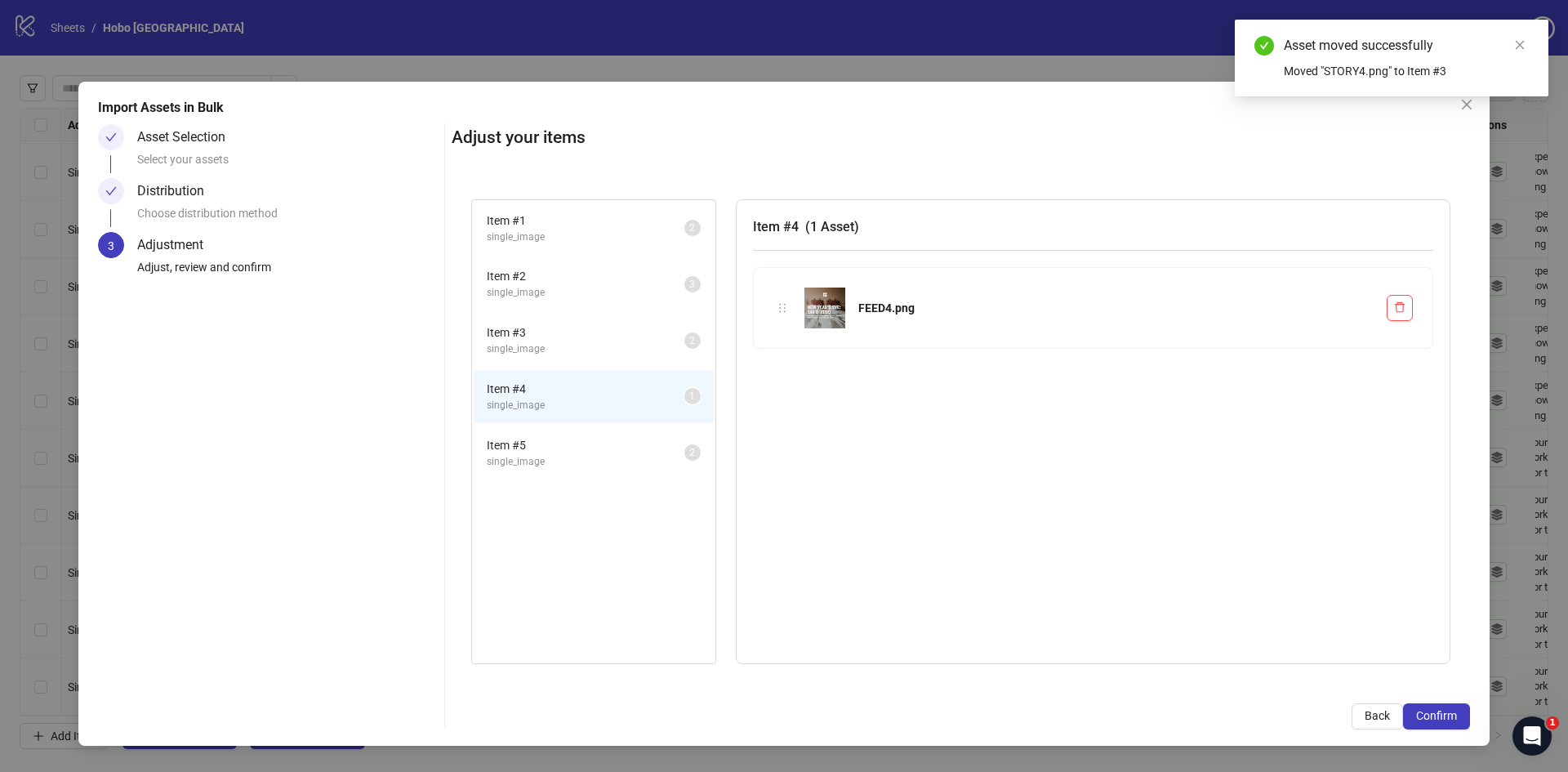
click at [542, 344] on span "single_image" at bounding box center [585, 349] width 198 height 15
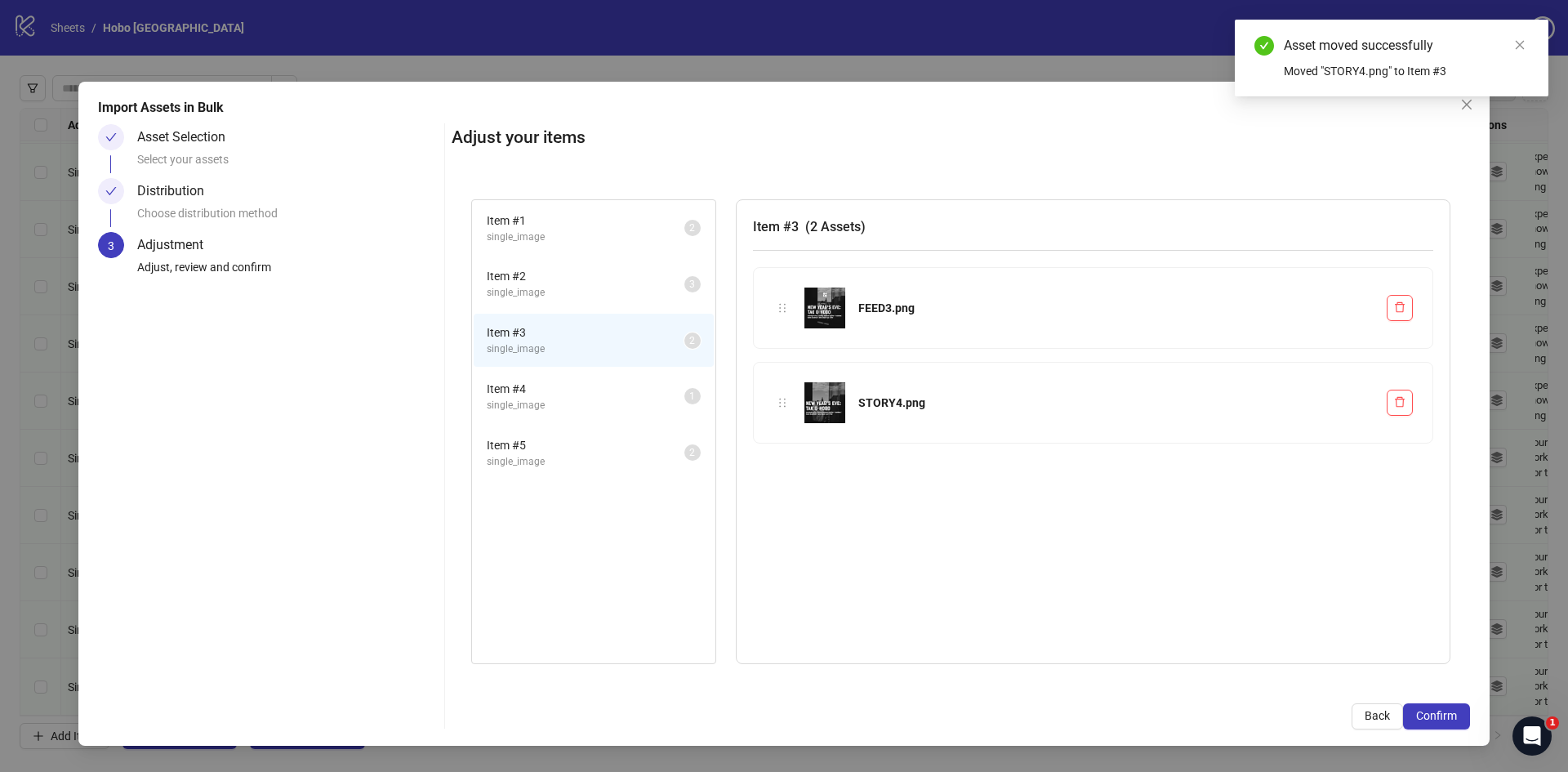
click at [520, 288] on span "single_image" at bounding box center [585, 293] width 198 height 15
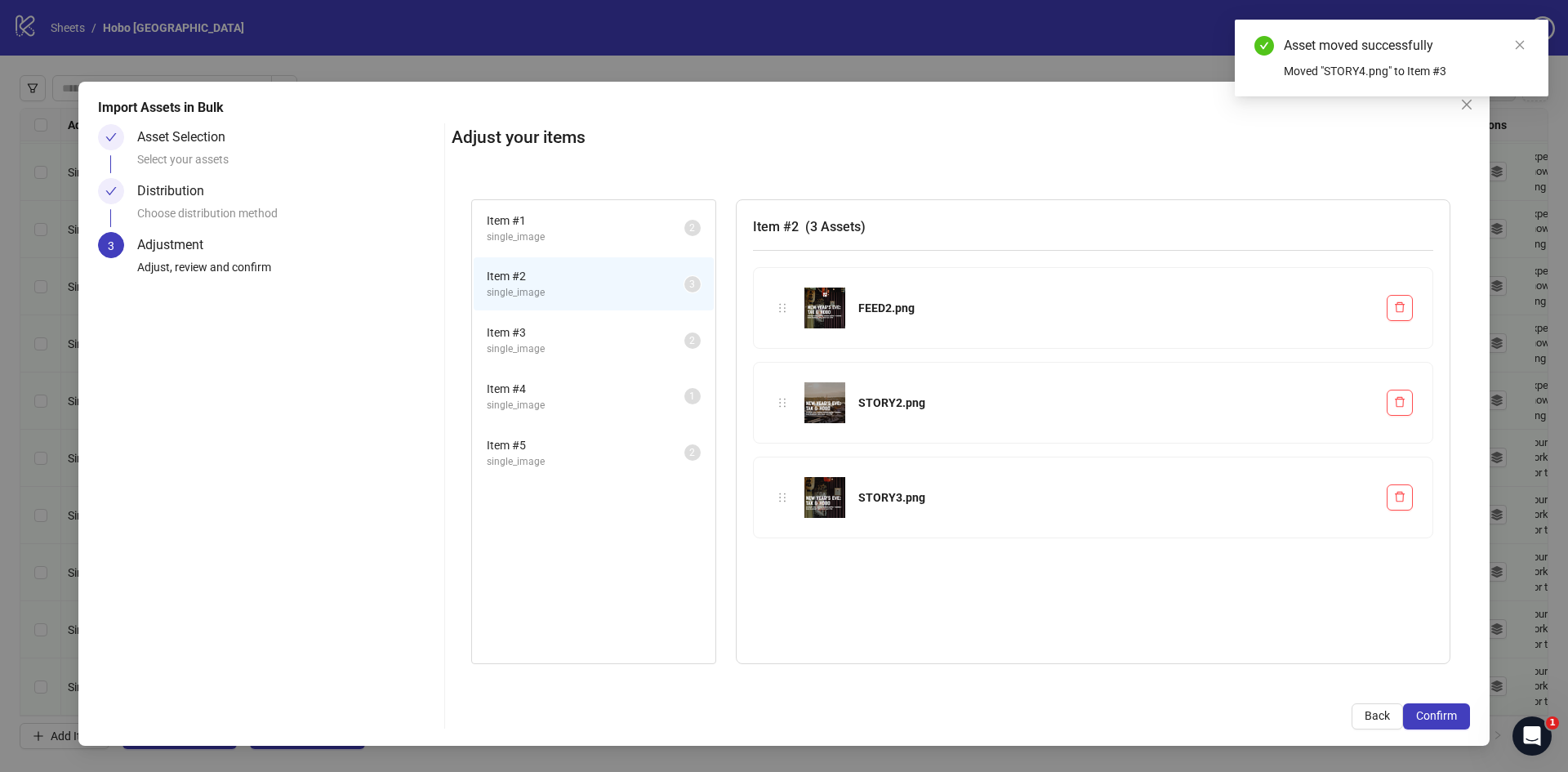
click at [508, 389] on span "Item # 4" at bounding box center [585, 388] width 198 height 18
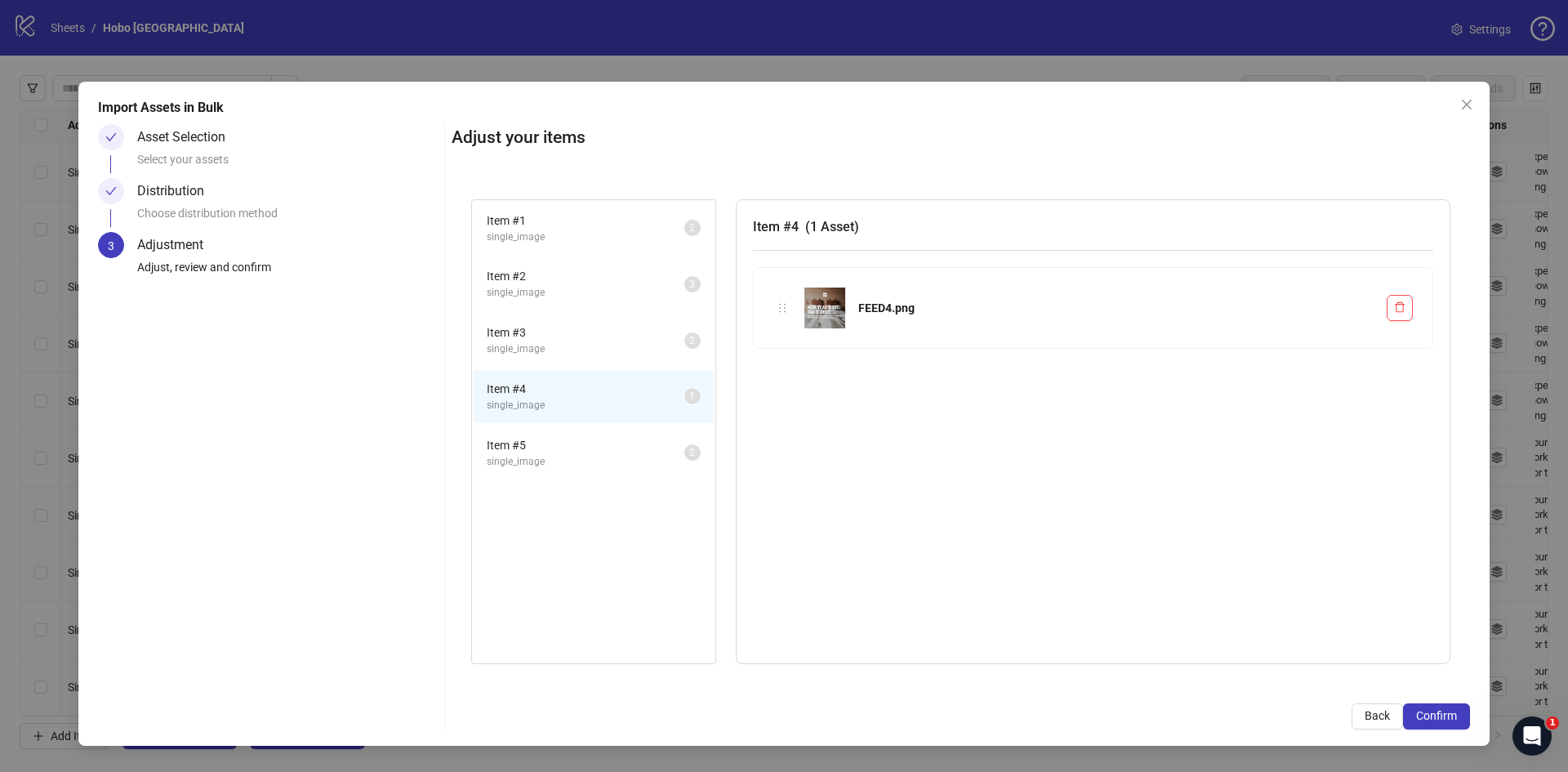
click at [533, 459] on span "single_image" at bounding box center [585, 462] width 198 height 15
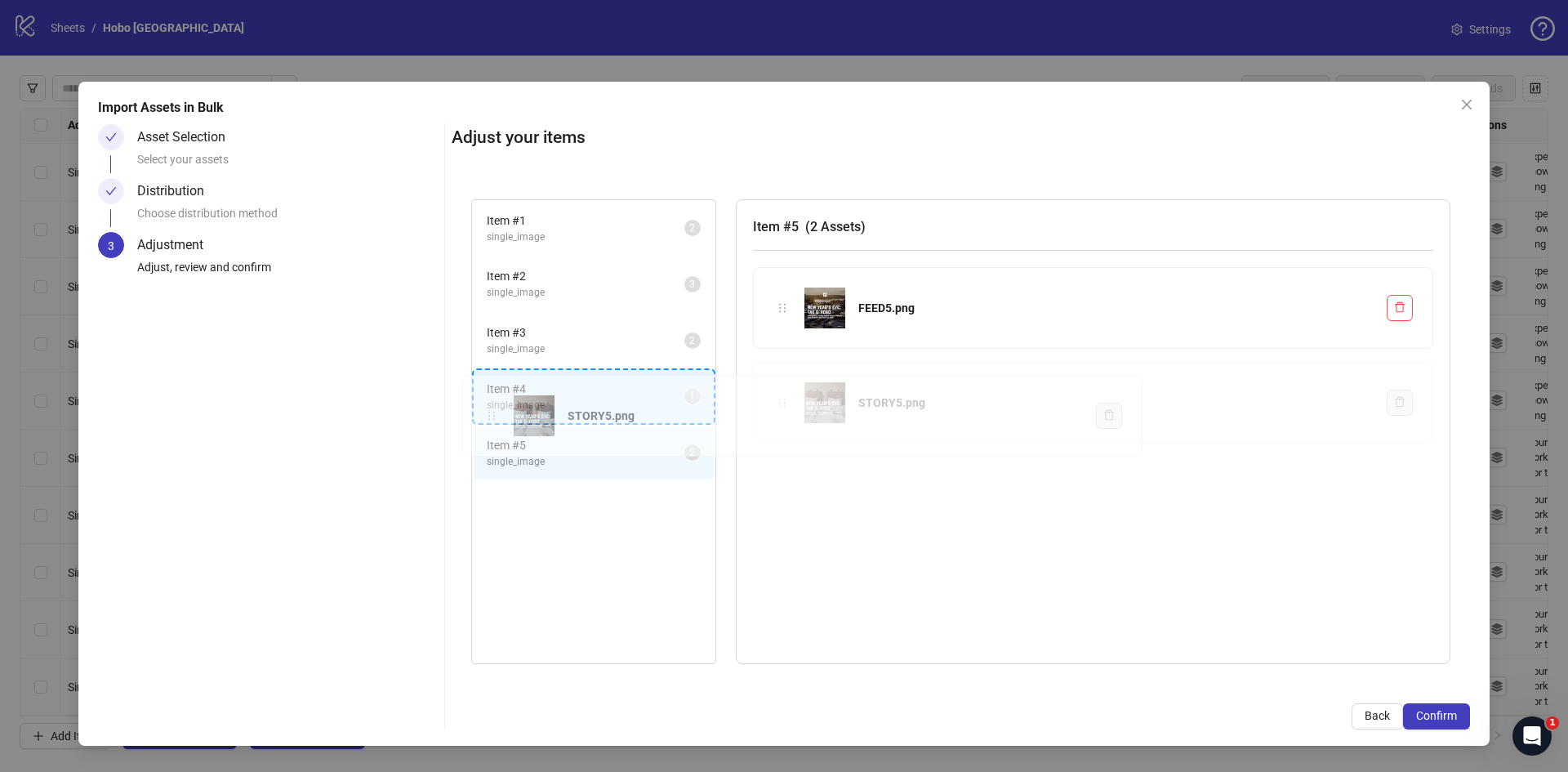
drag, startPoint x: 784, startPoint y: 403, endPoint x: 493, endPoint y: 413, distance: 291.2
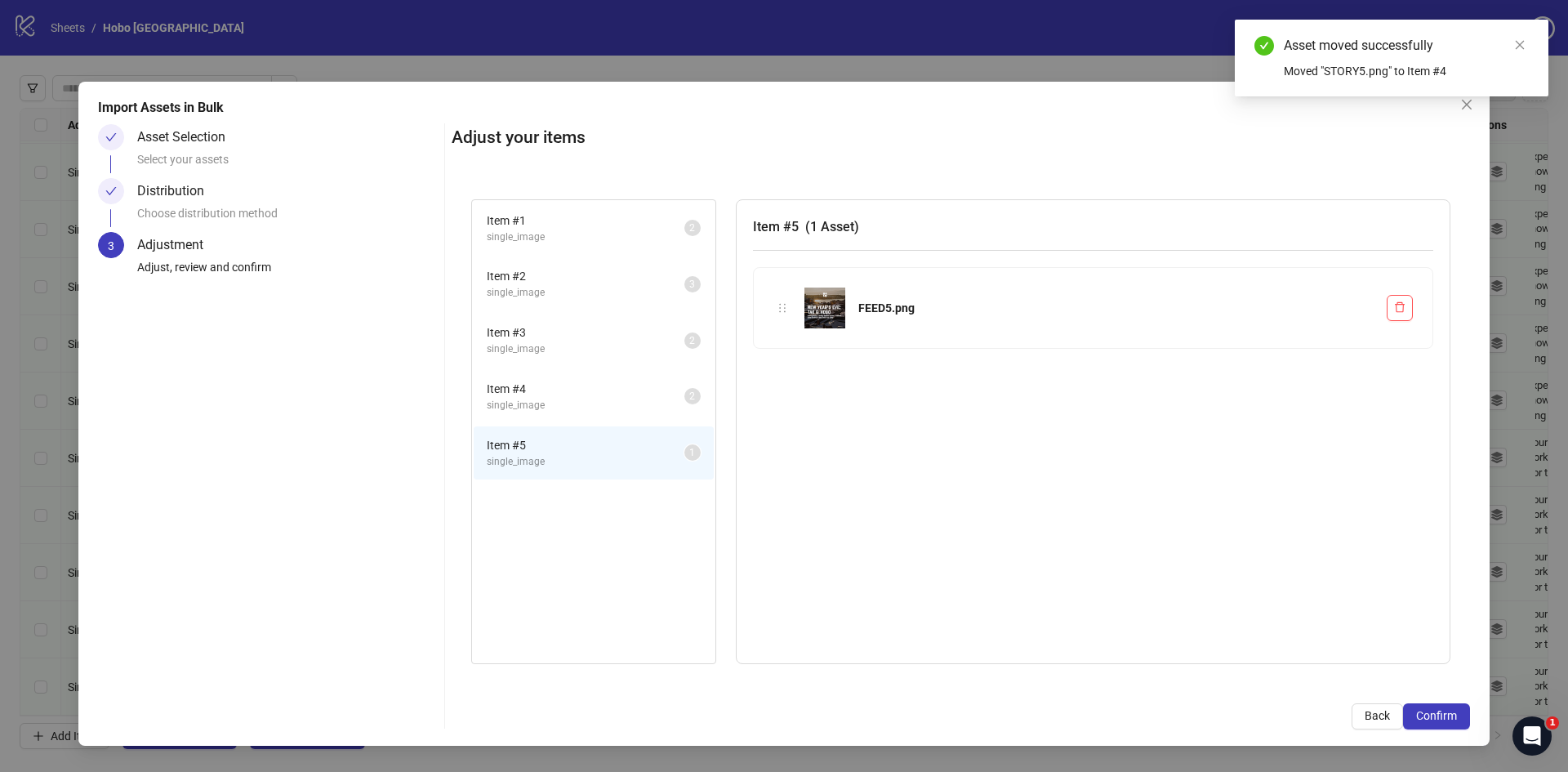
click at [530, 287] on span "single_image" at bounding box center [585, 293] width 198 height 15
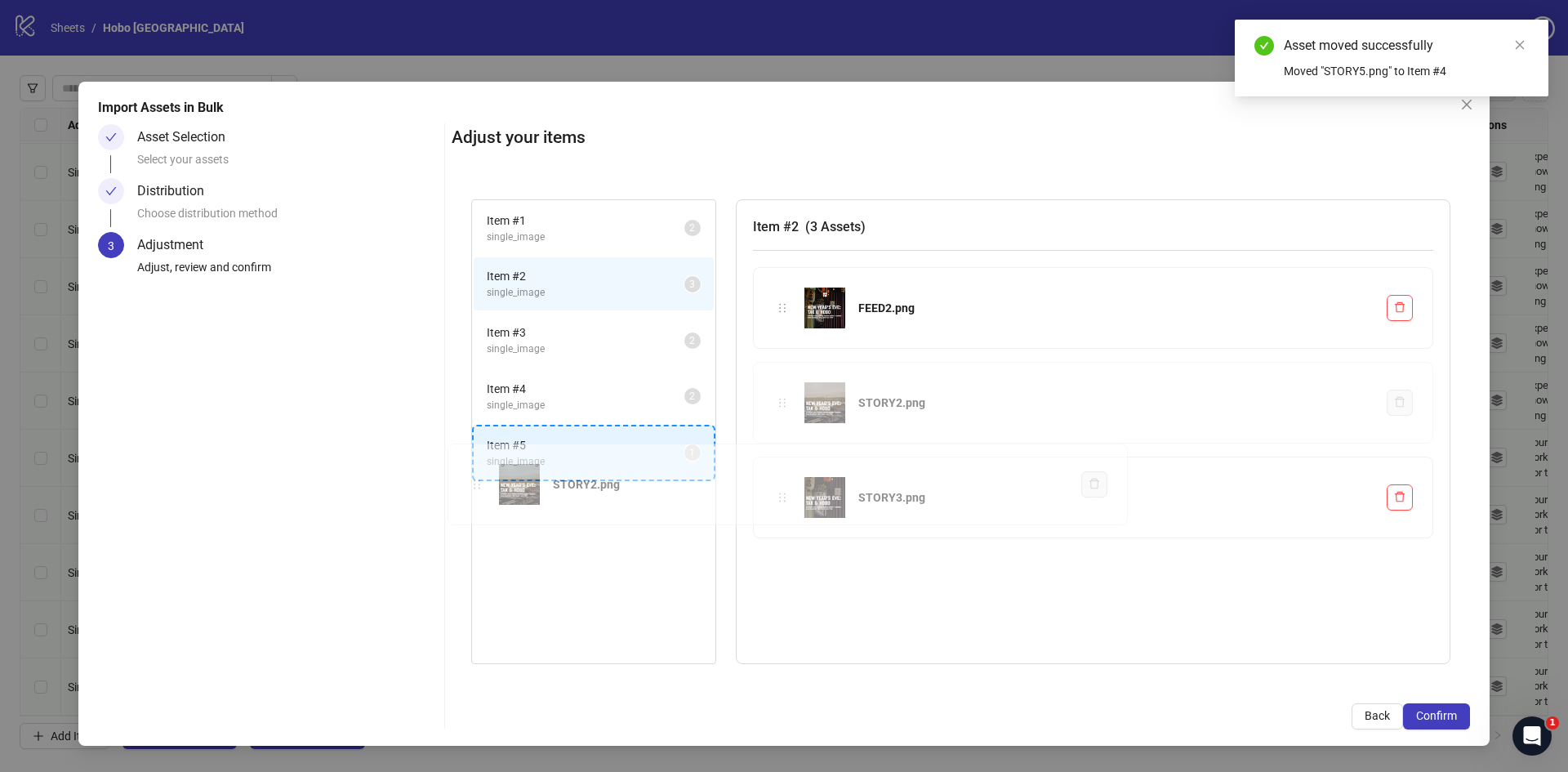
drag, startPoint x: 785, startPoint y: 393, endPoint x: 480, endPoint y: 465, distance: 313.4
click at [480, 465] on div "Item # 1 single_image 2 Item # 2 single_image 3 Item # 3 single_image 2 Item # …" at bounding box center [961, 431] width 1019 height 504
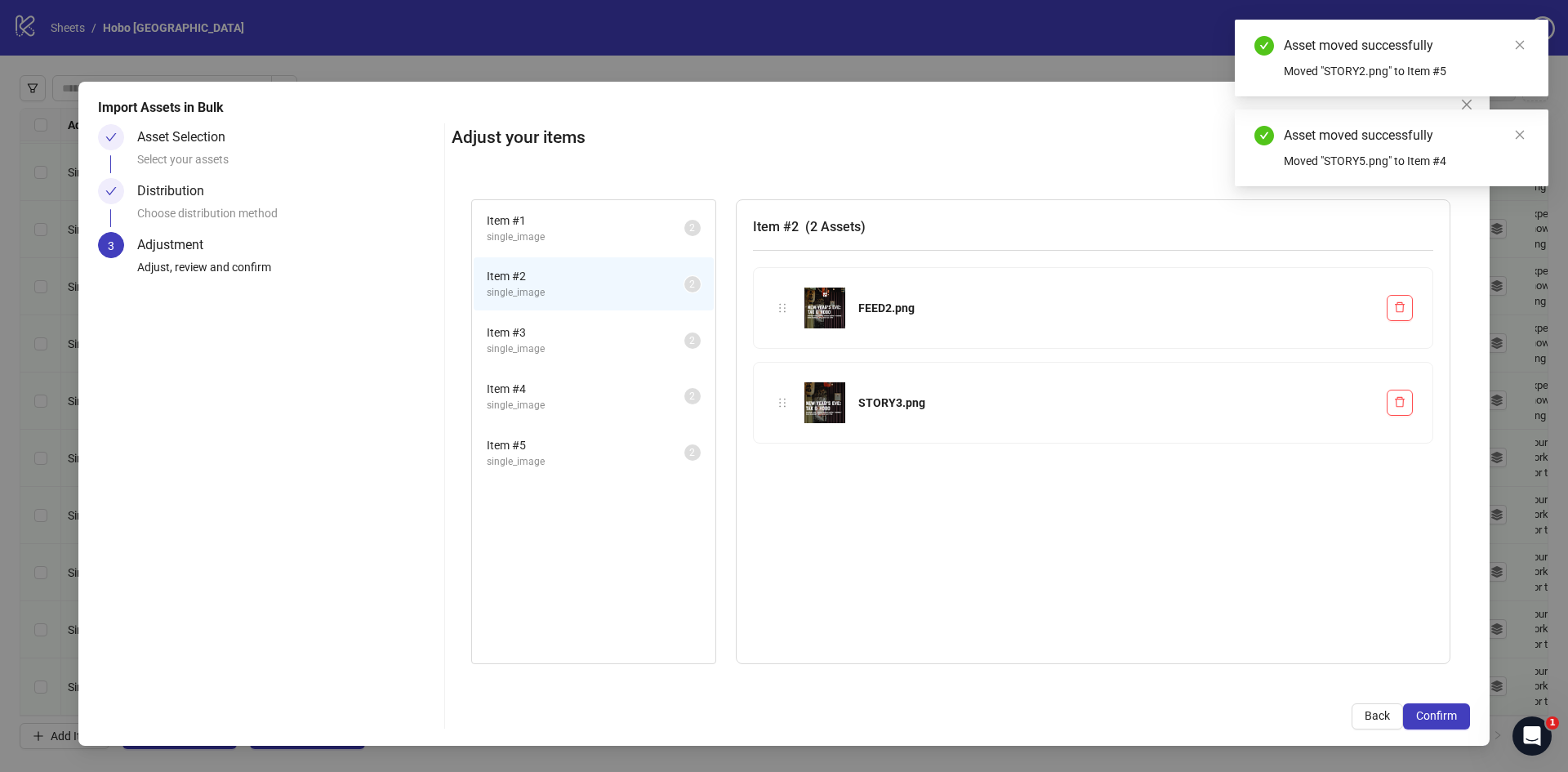
click at [555, 220] on span "Item # 1" at bounding box center [585, 221] width 198 height 18
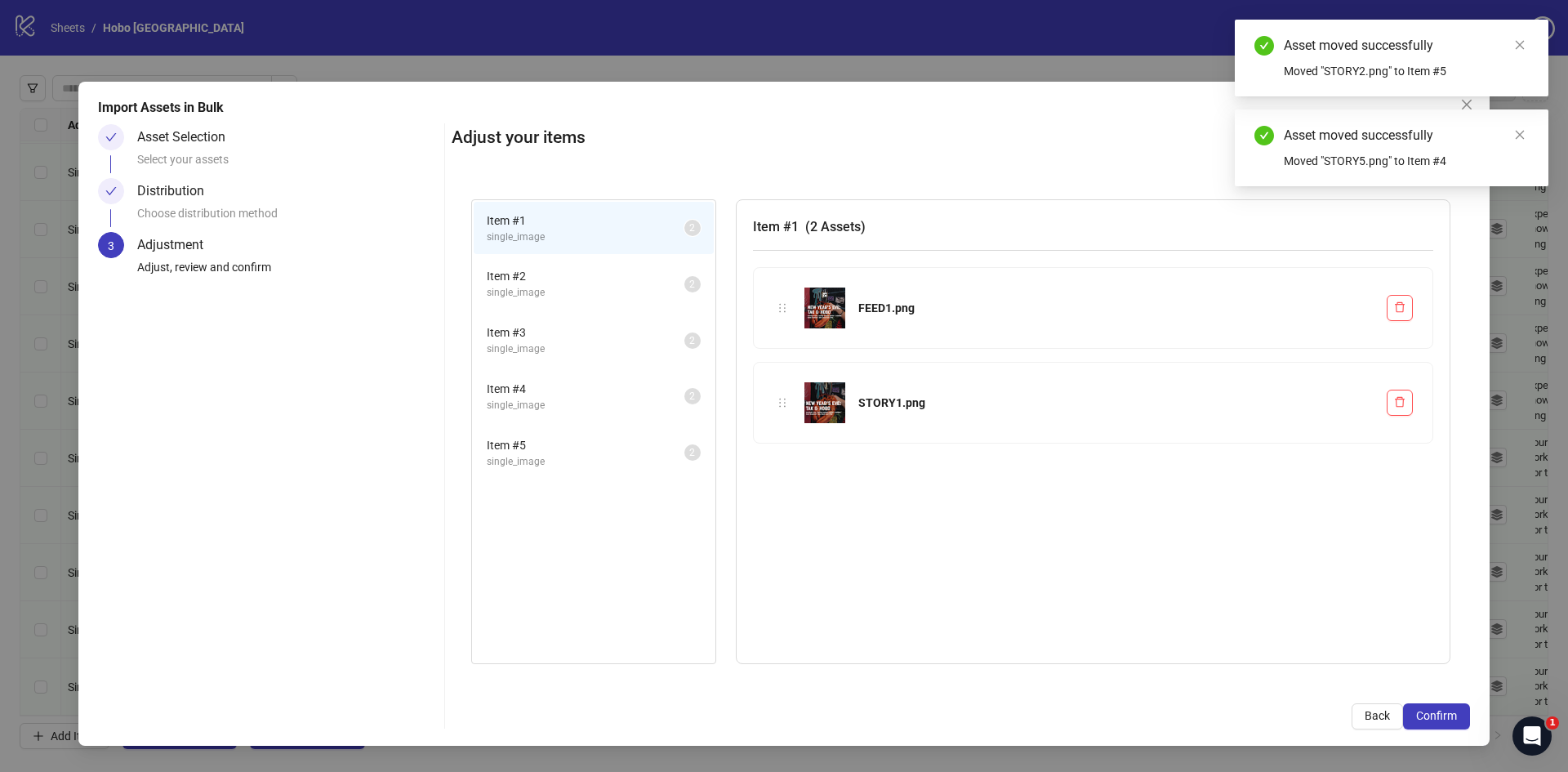
click at [552, 265] on li "Item # 2 single_image 2" at bounding box center [594, 283] width 240 height 53
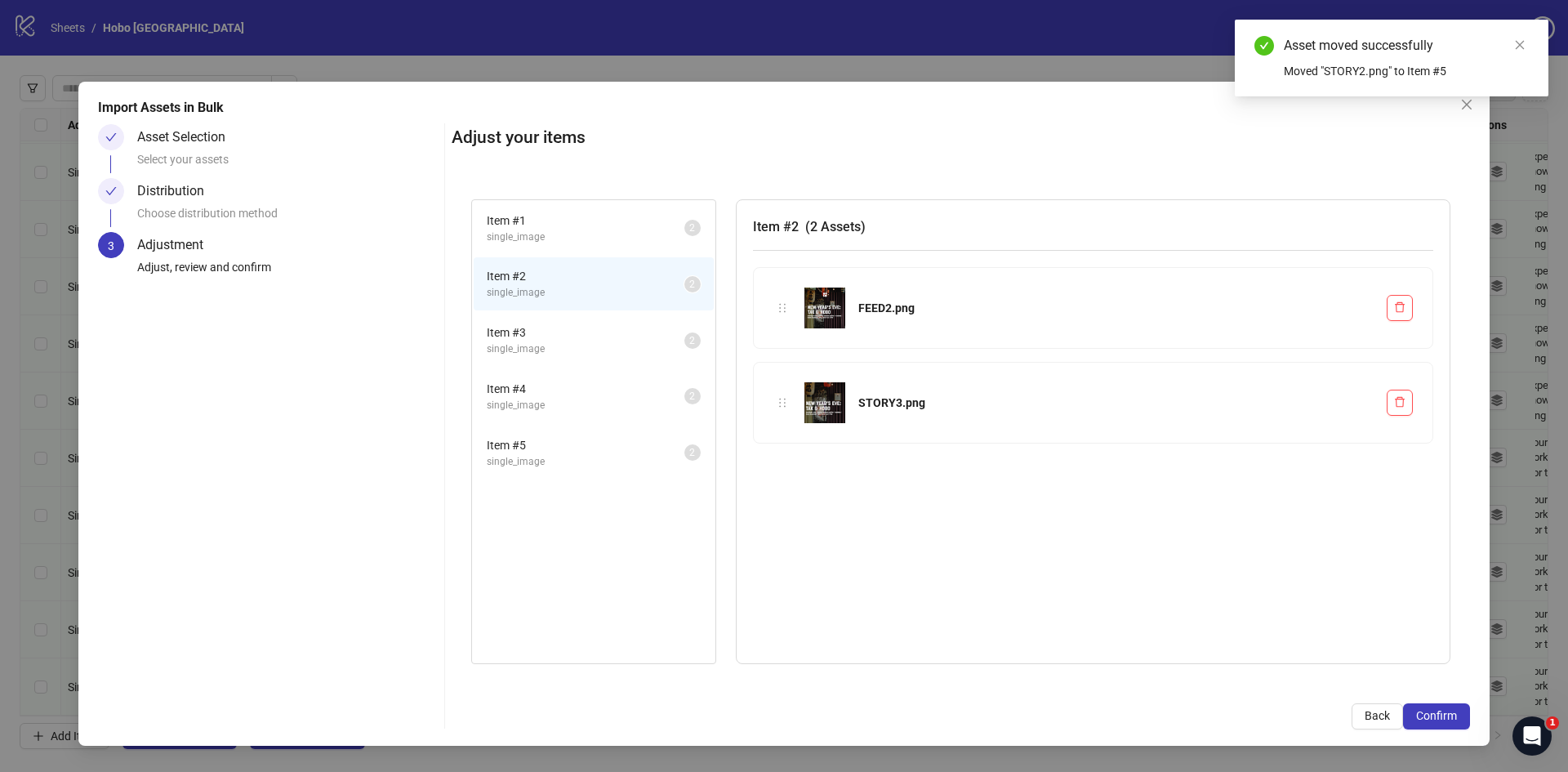
click at [542, 331] on span "Item # 3" at bounding box center [585, 333] width 198 height 18
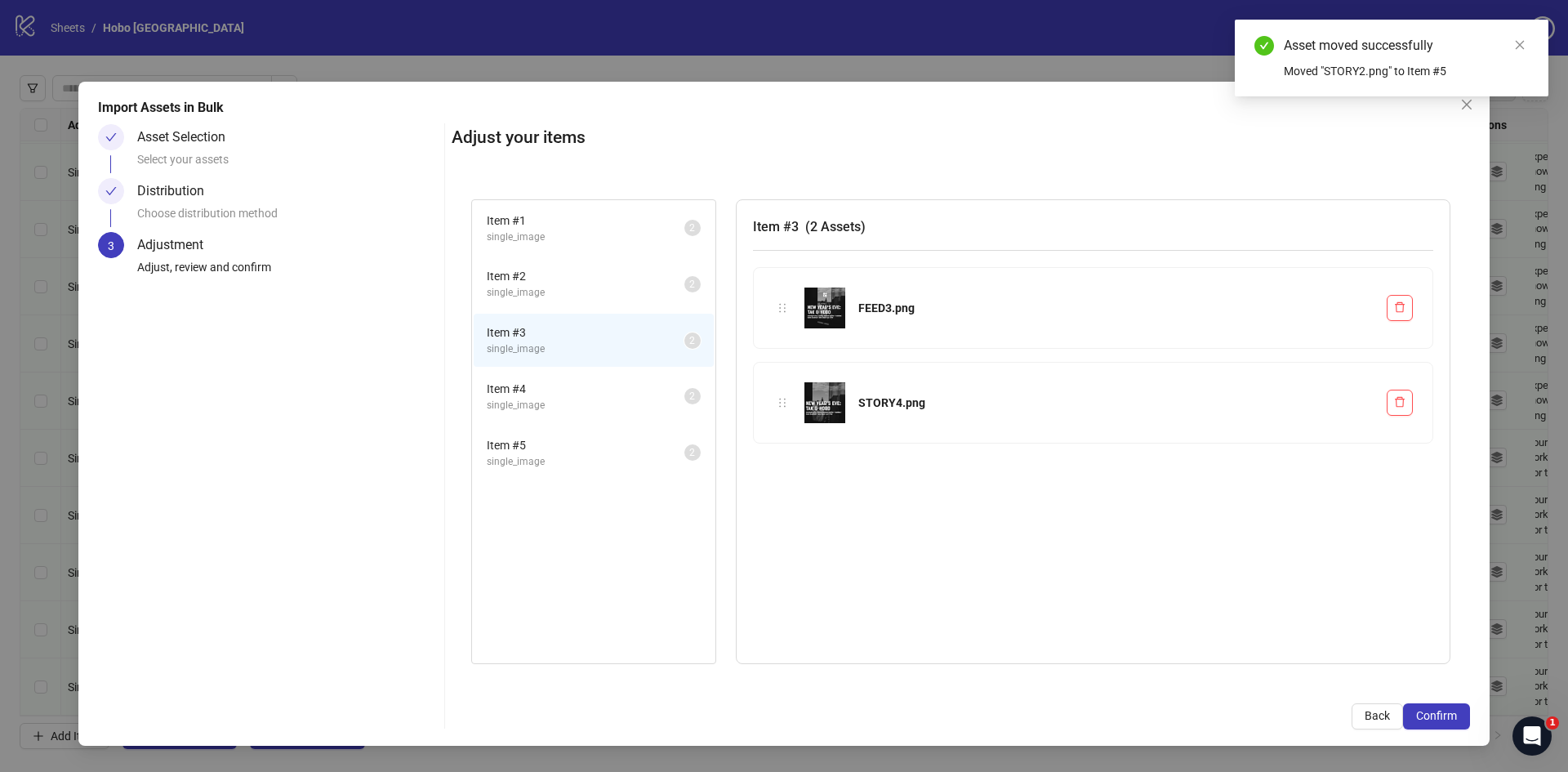
click at [536, 396] on span "Item # 4" at bounding box center [585, 388] width 198 height 18
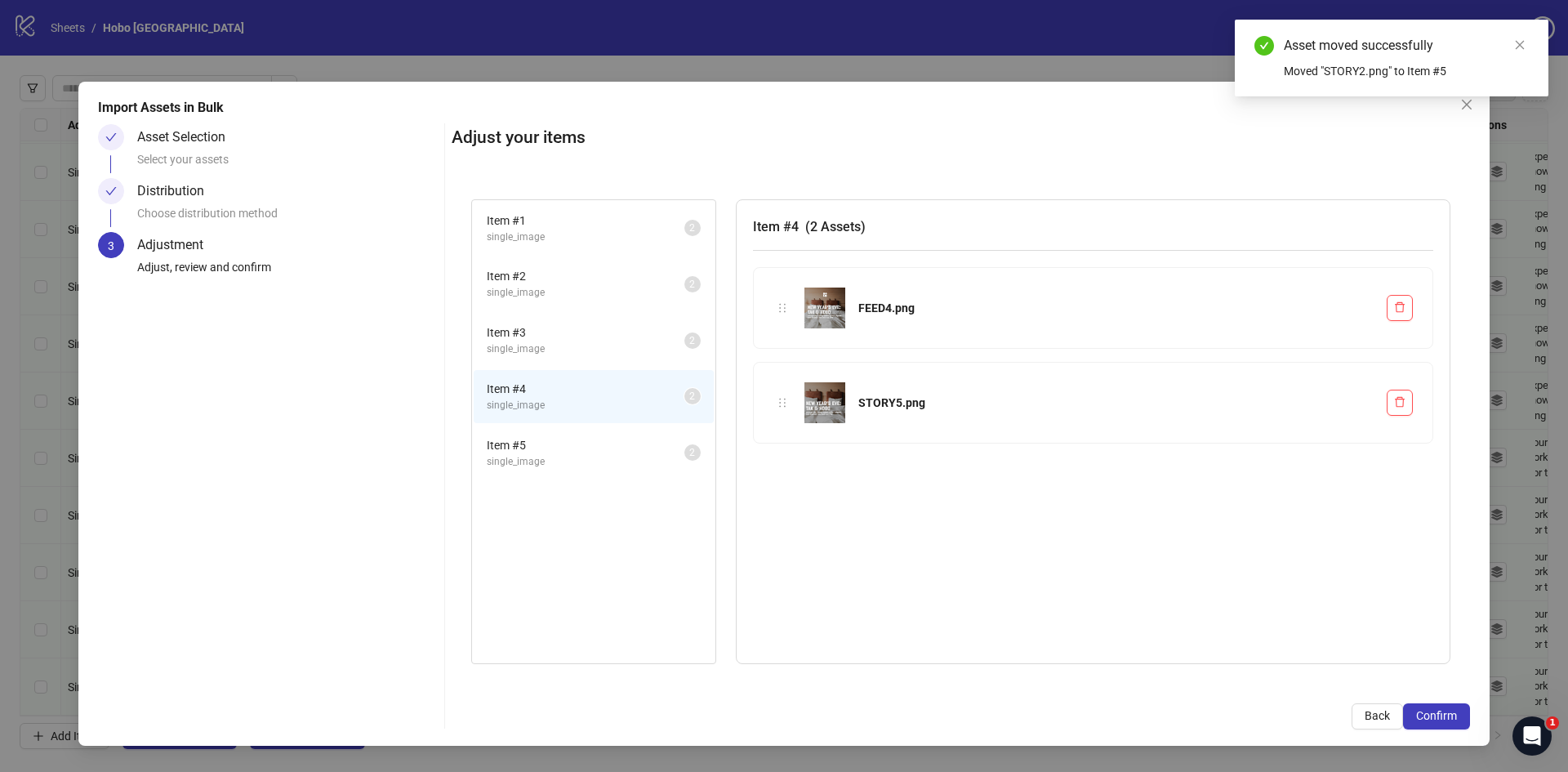
click at [539, 447] on span "Item # 5" at bounding box center [585, 445] width 198 height 18
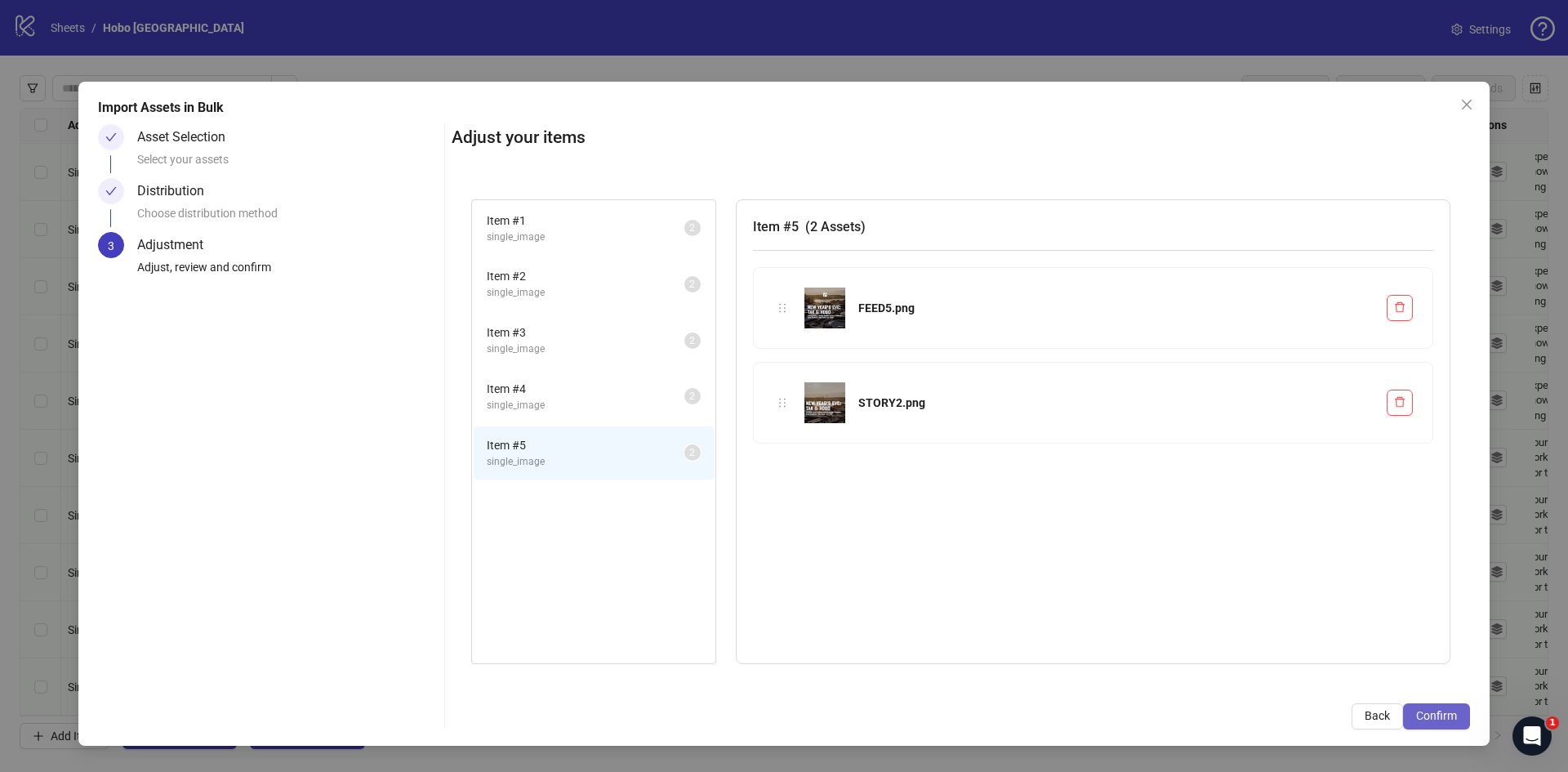
click at [1444, 715] on span "Confirm" at bounding box center [1437, 716] width 40 height 13
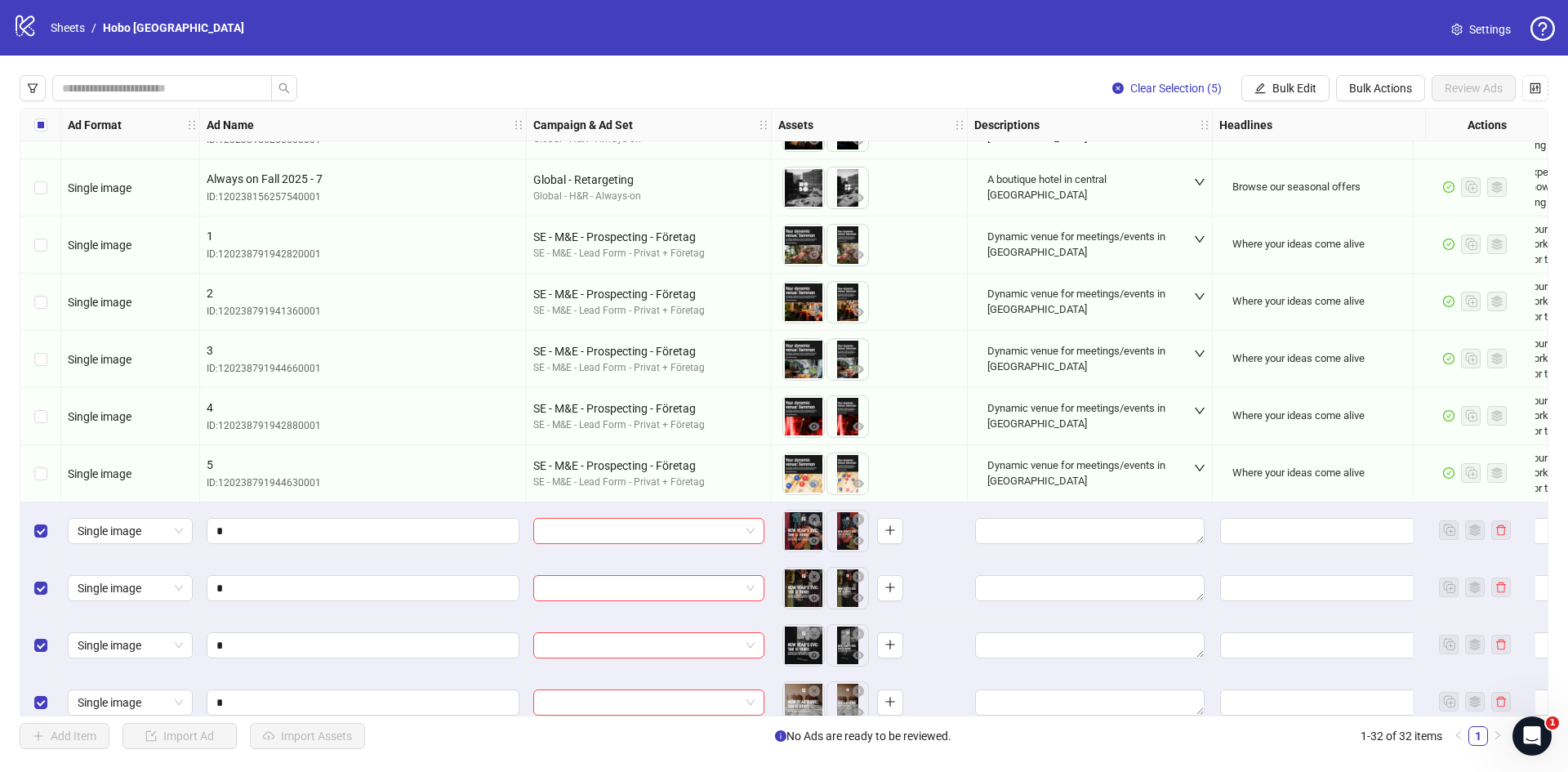
scroll to position [1263, 0]
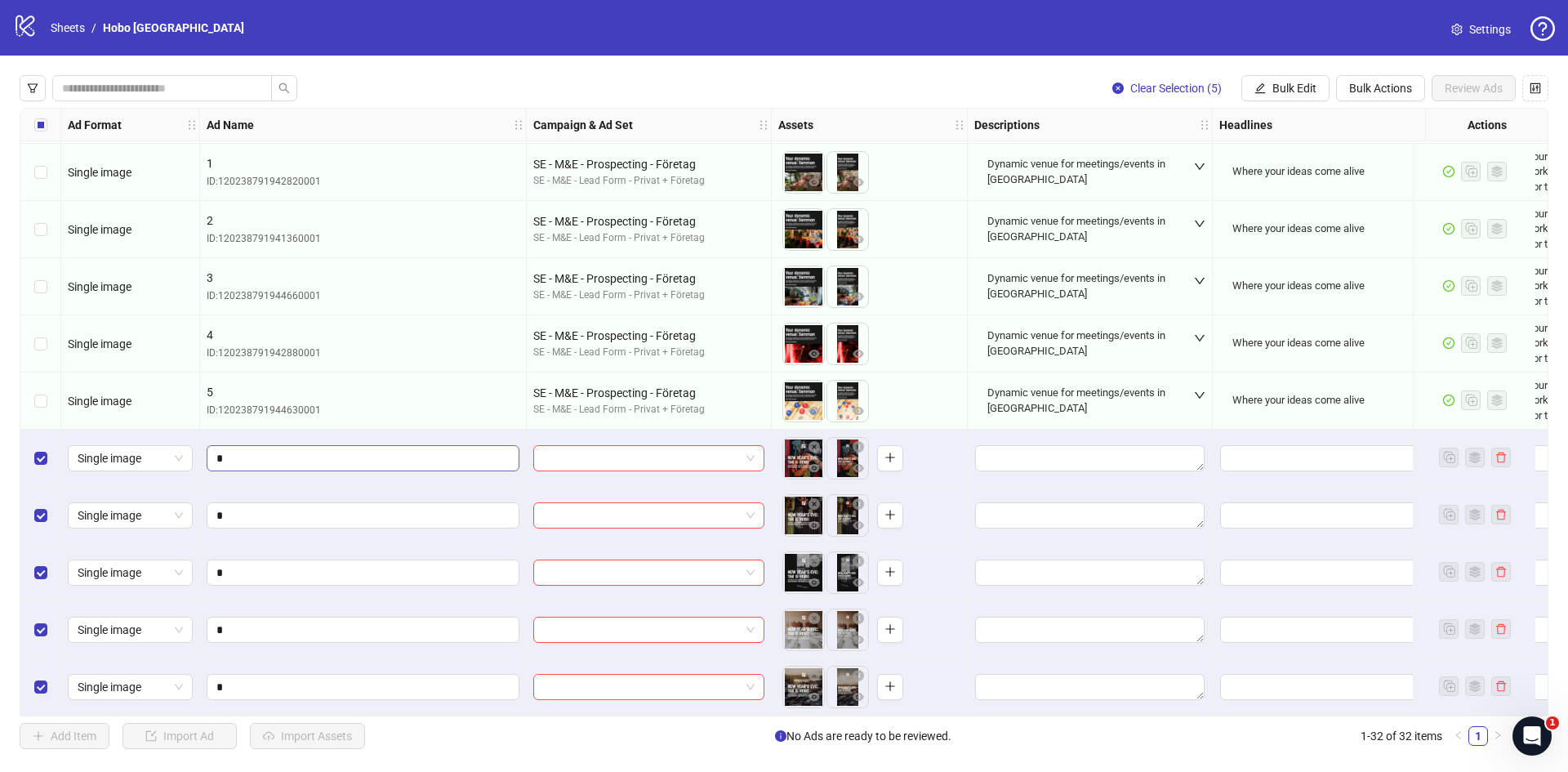
click at [216, 451] on span "*" at bounding box center [362, 458] width 313 height 26
click at [217, 451] on input "*" at bounding box center [361, 458] width 290 height 18
click at [219, 456] on input "*" at bounding box center [361, 458] width 290 height 18
type input "**********"
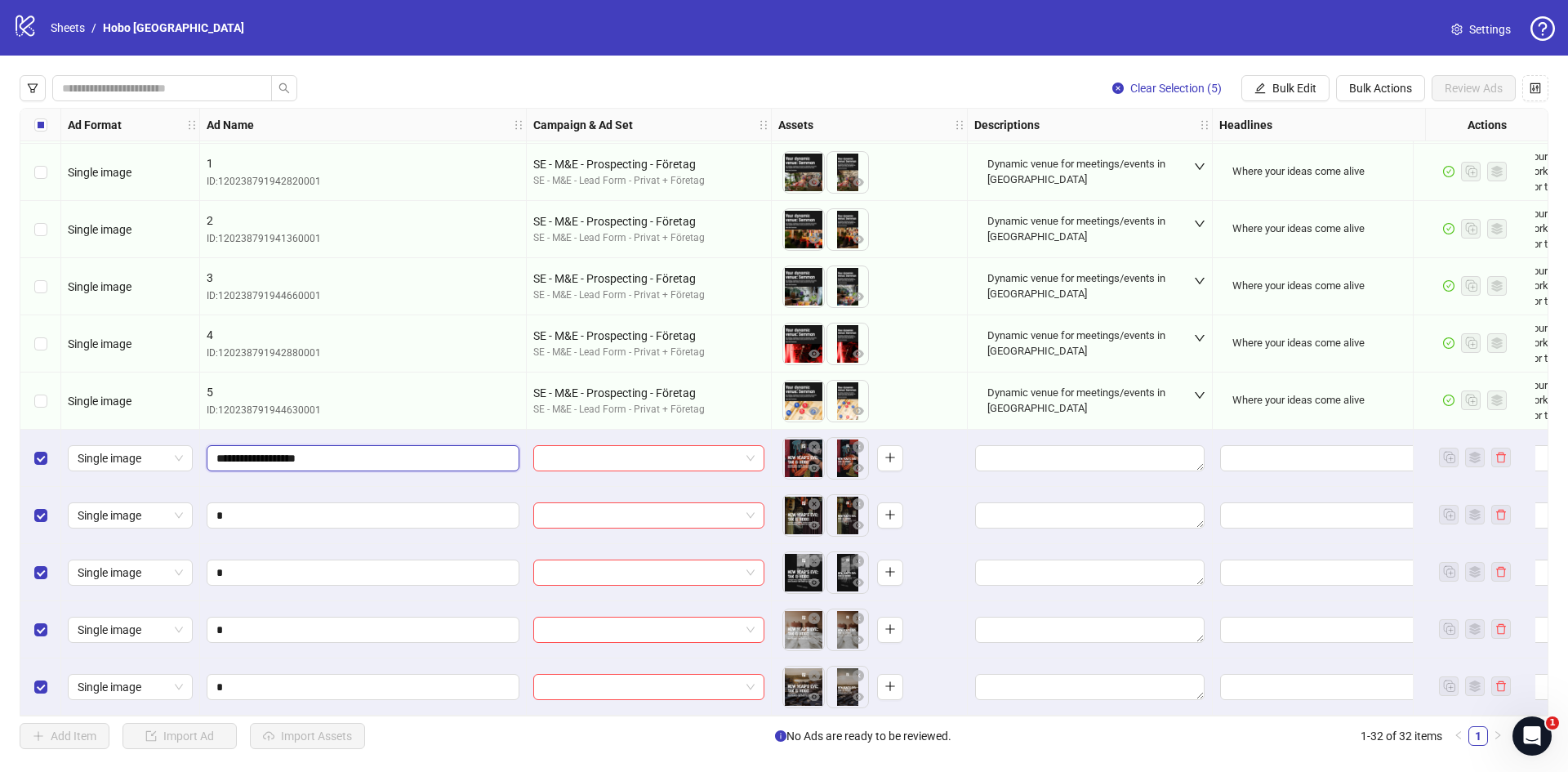
drag, startPoint x: 304, startPoint y: 450, endPoint x: 196, endPoint y: 453, distance: 108.0
click at [217, 509] on input "*" at bounding box center [361, 516] width 290 height 18
paste input "**********"
type input "**********"
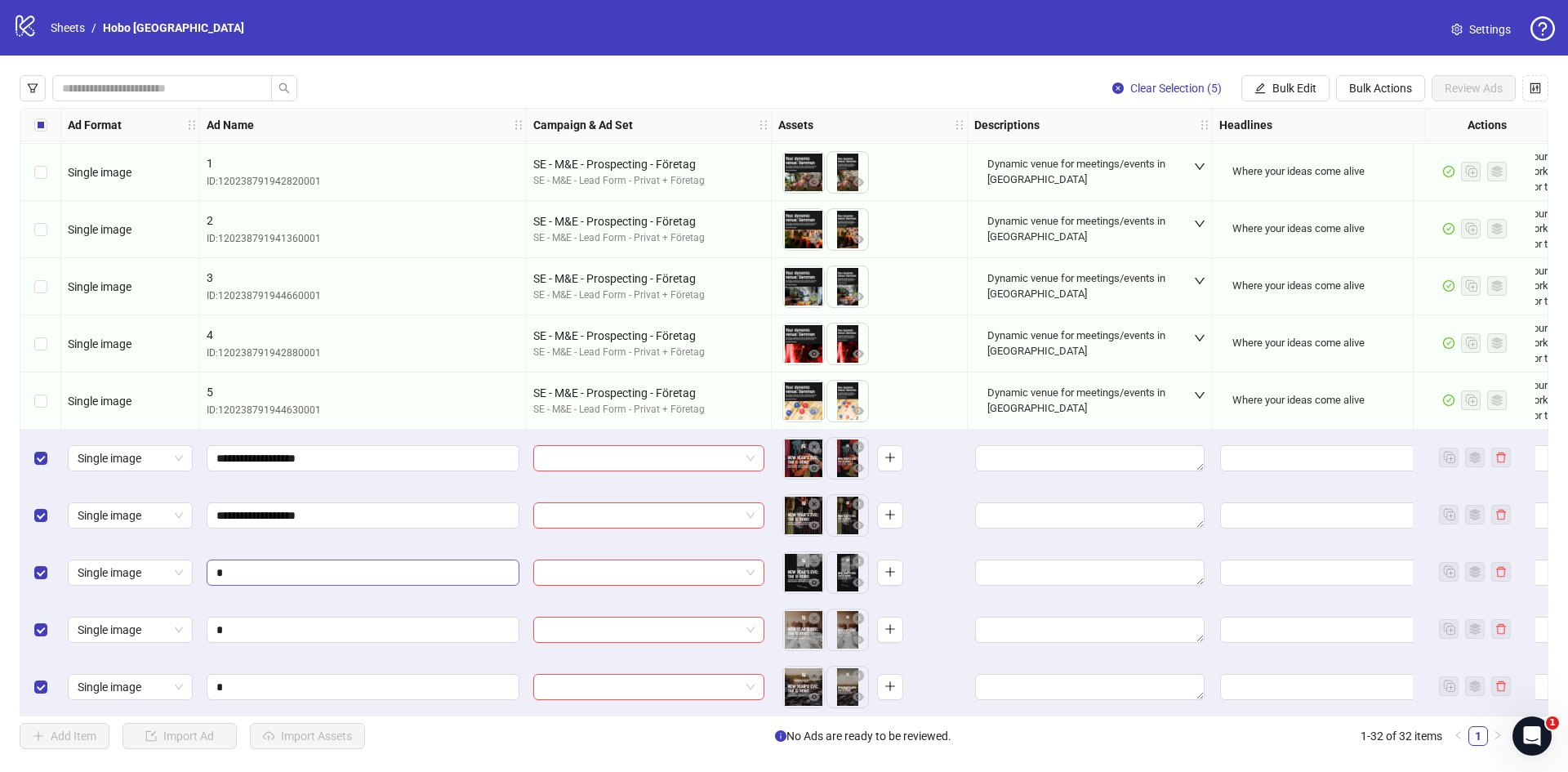
click at [215, 570] on span "*" at bounding box center [362, 572] width 313 height 26
click at [216, 568] on span "*" at bounding box center [362, 572] width 313 height 26
click at [216, 567] on span "*" at bounding box center [362, 572] width 313 height 26
click at [217, 566] on input "*" at bounding box center [361, 572] width 290 height 18
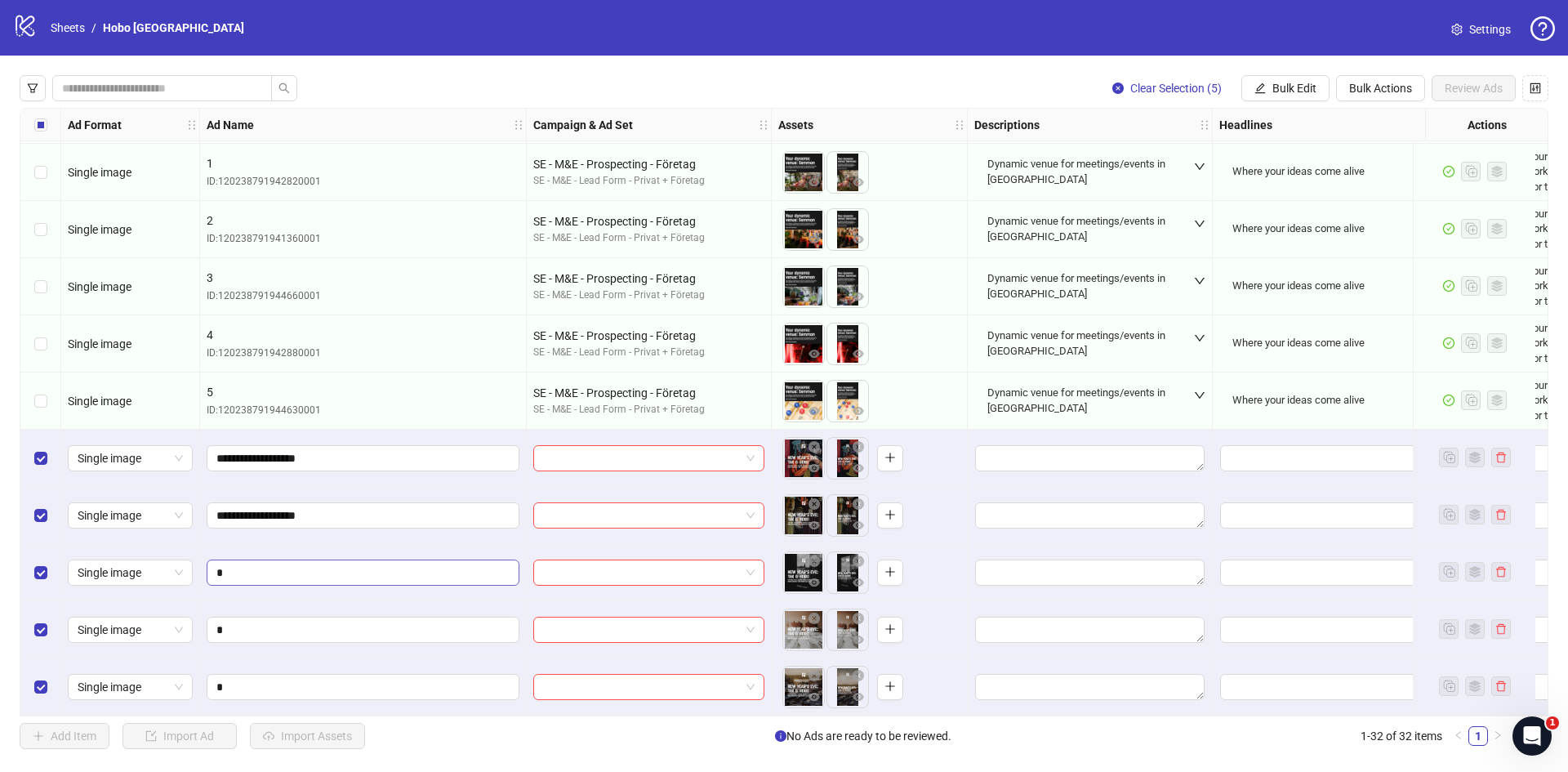
click at [213, 566] on span "*" at bounding box center [362, 572] width 313 height 26
paste input "**********"
type input "**********"
click at [226, 621] on input "*" at bounding box center [361, 629] width 290 height 18
paste input "**********"
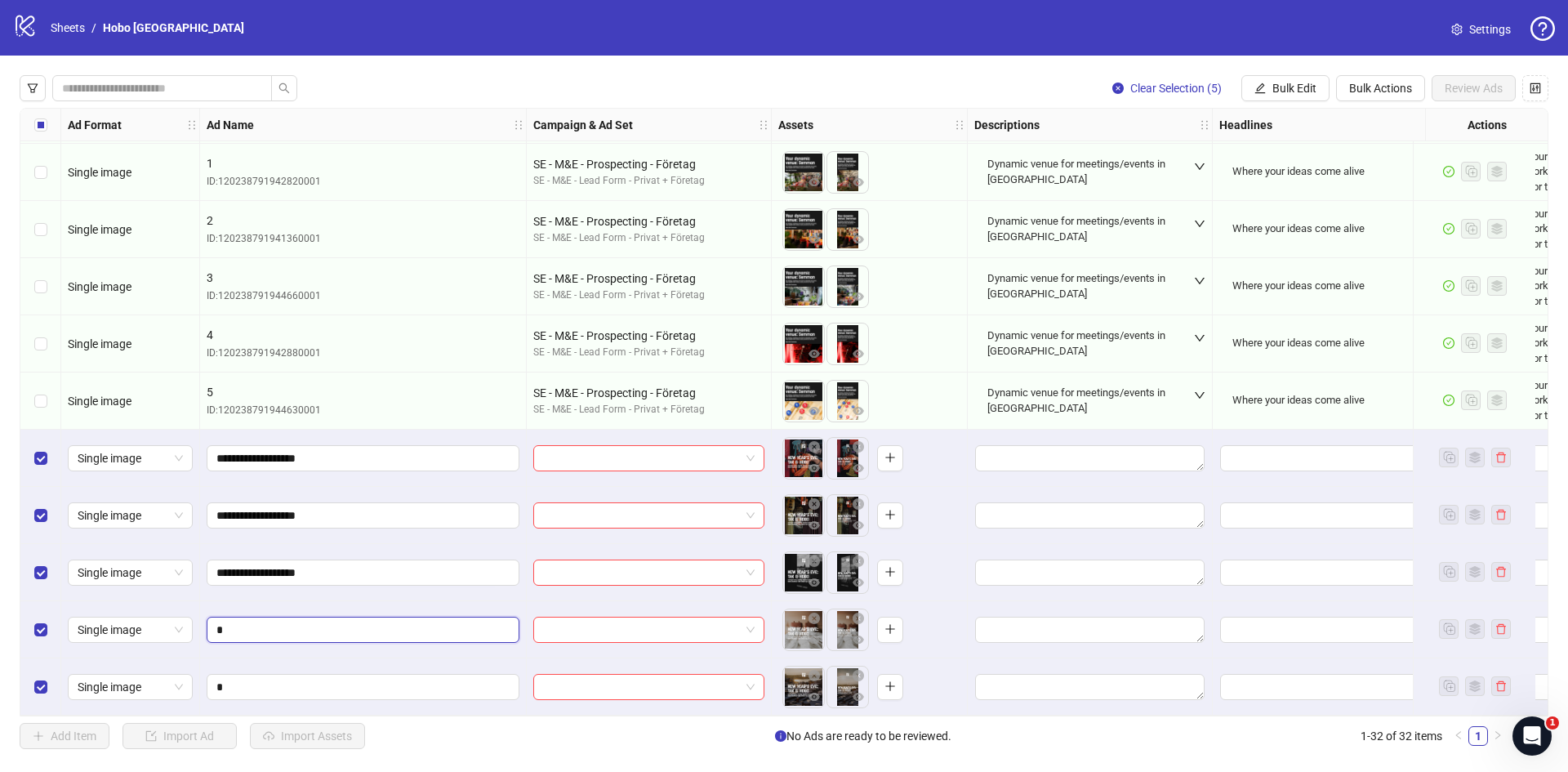
type input "**********"
click at [237, 679] on input "*" at bounding box center [361, 687] width 290 height 18
paste input "**********"
type input "**********"
click at [681, 465] on div at bounding box center [649, 458] width 231 height 26
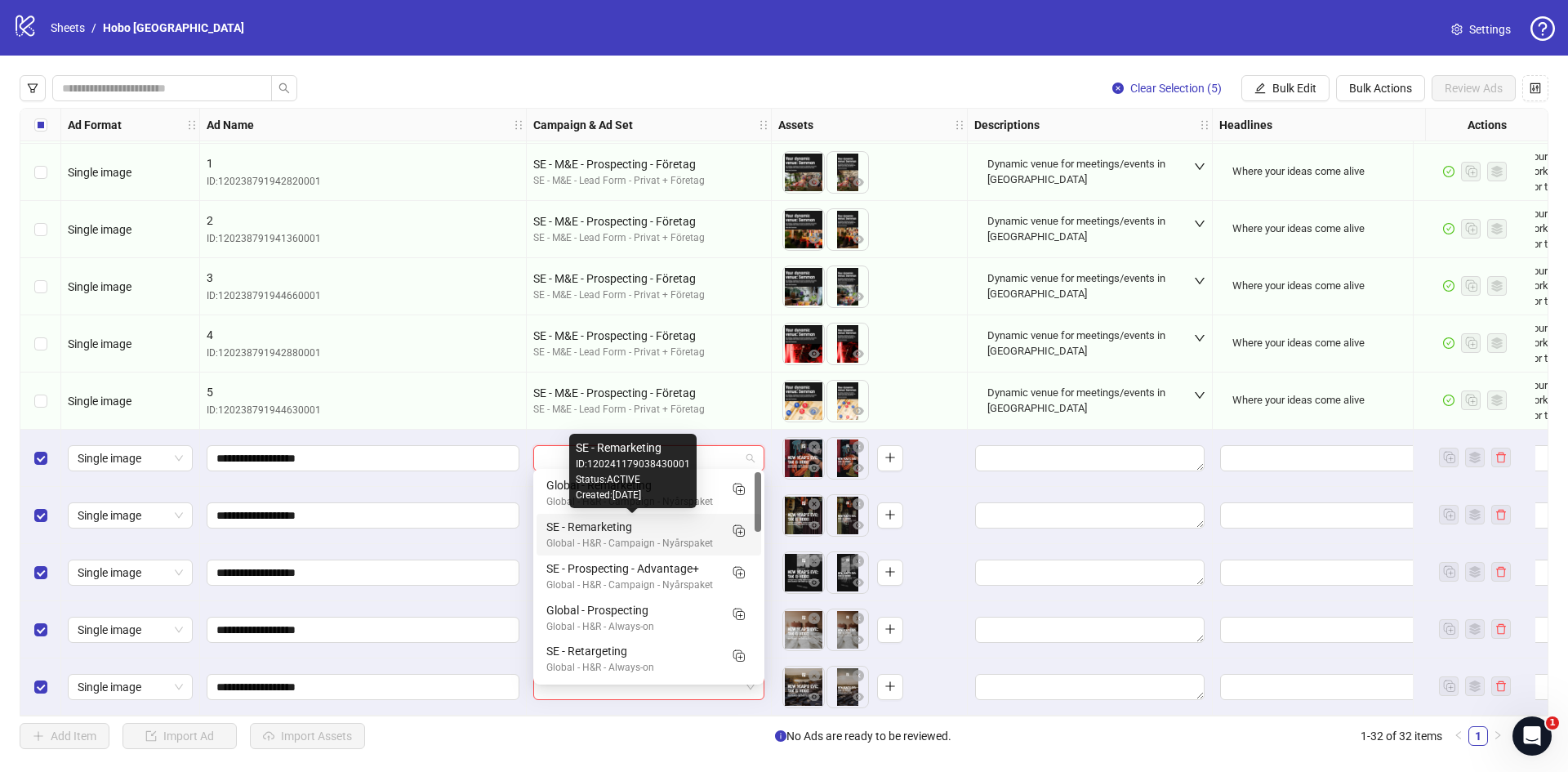
click at [656, 530] on div "SE - Remarketing" at bounding box center [632, 526] width 173 height 18
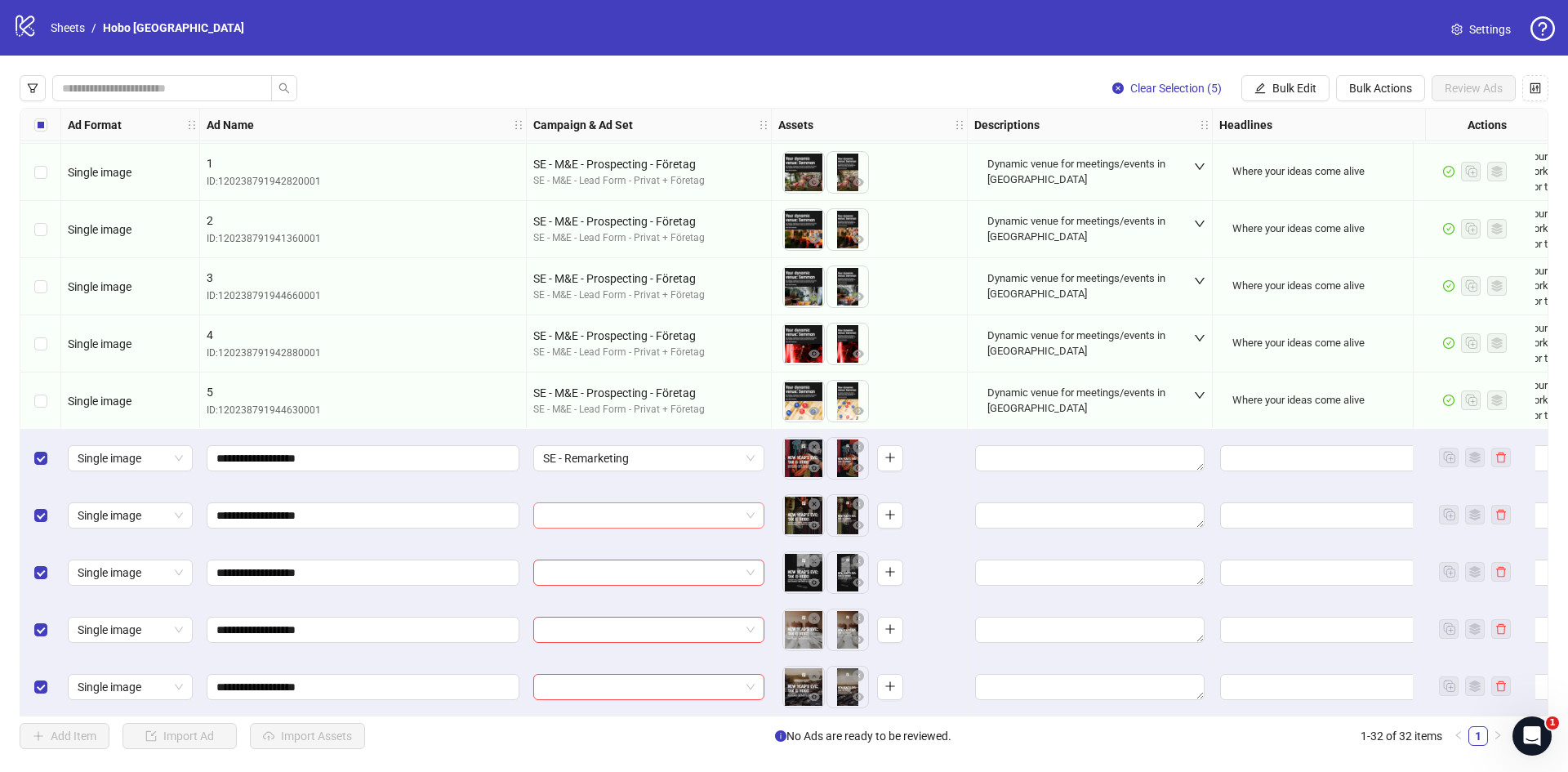
click at [659, 513] on input "search" at bounding box center [642, 515] width 197 height 24
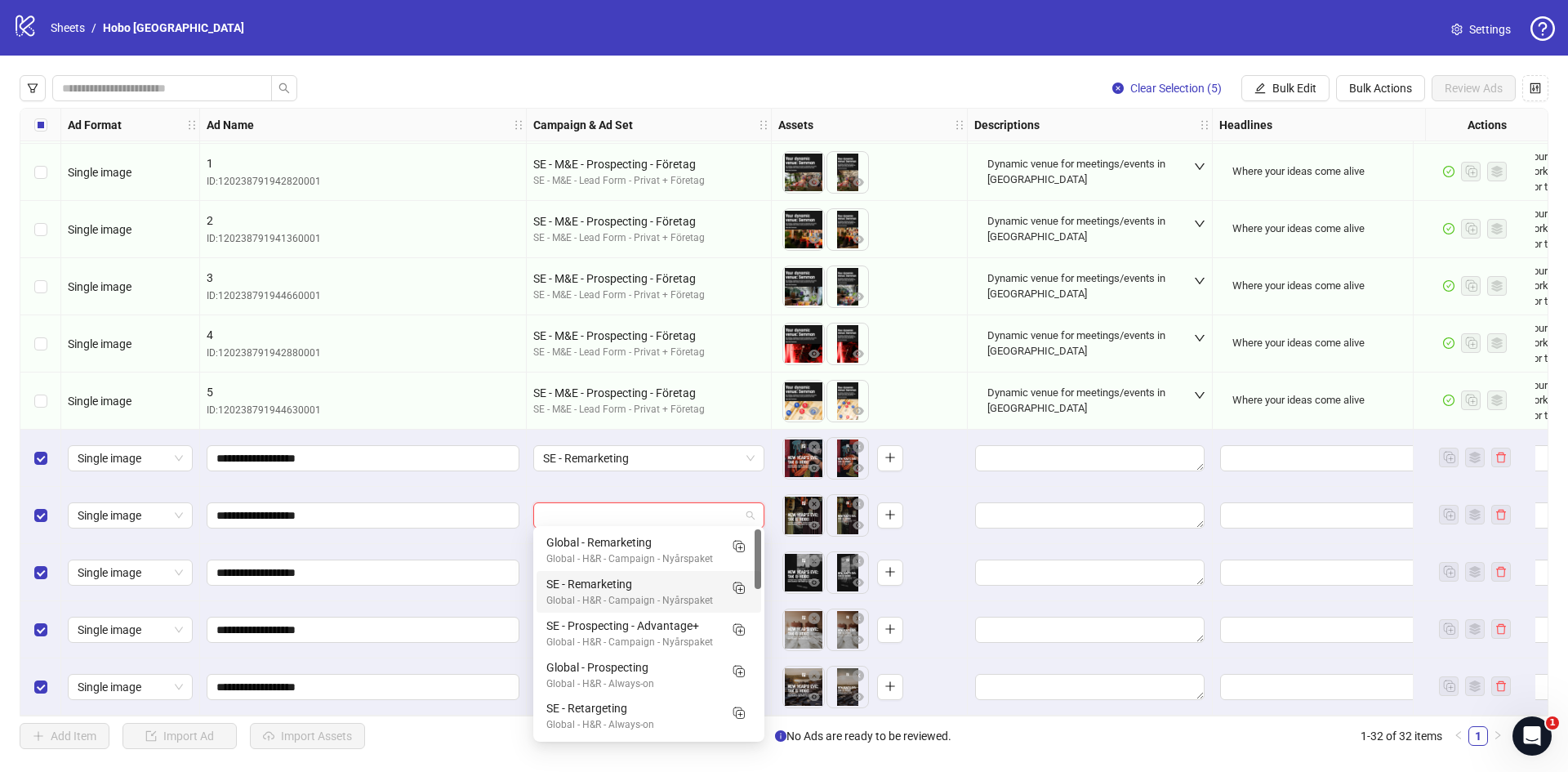
click at [635, 590] on div "SE - Remarketing" at bounding box center [632, 584] width 173 height 18
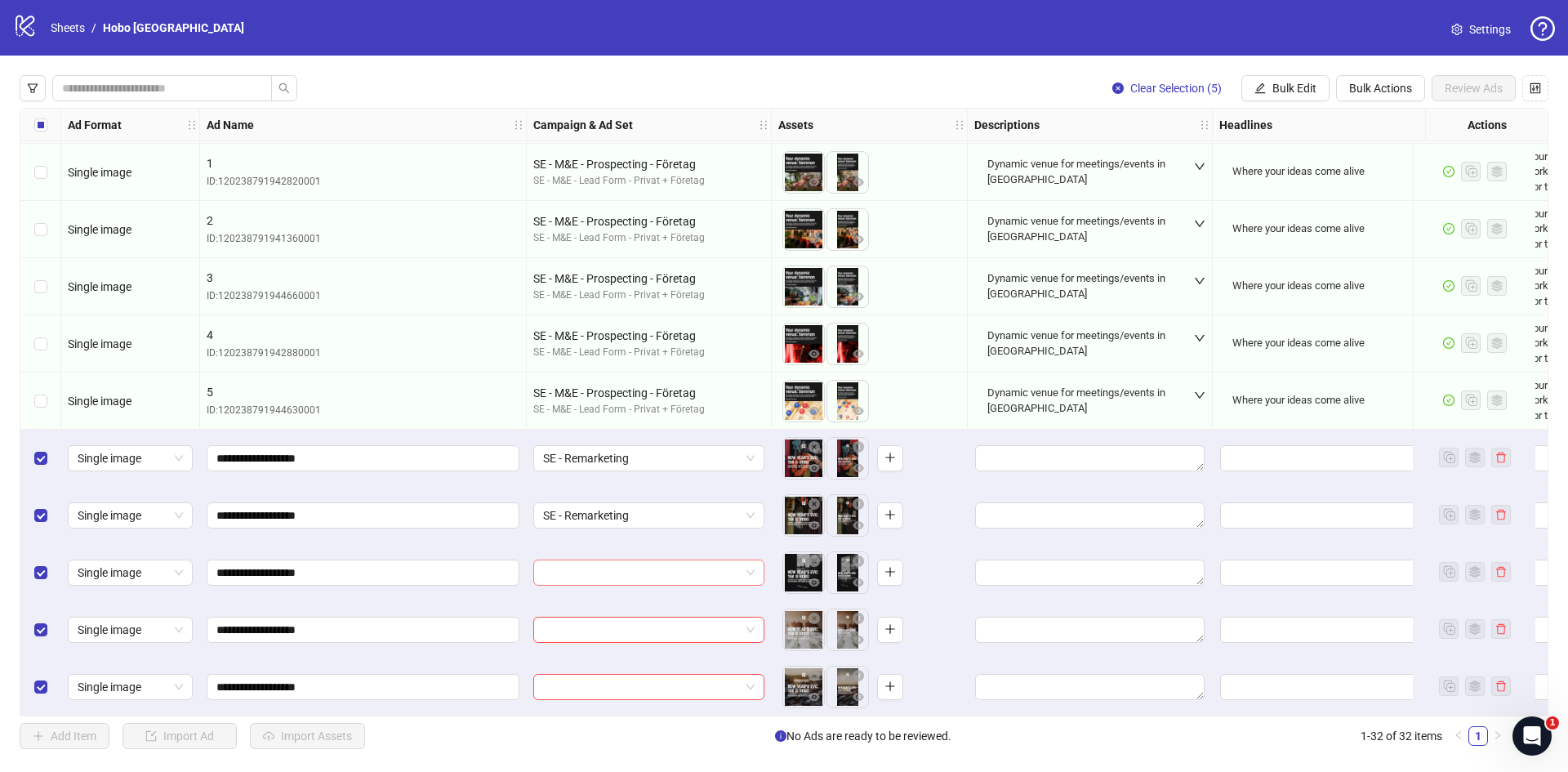
click at [656, 560] on input "search" at bounding box center [642, 572] width 197 height 24
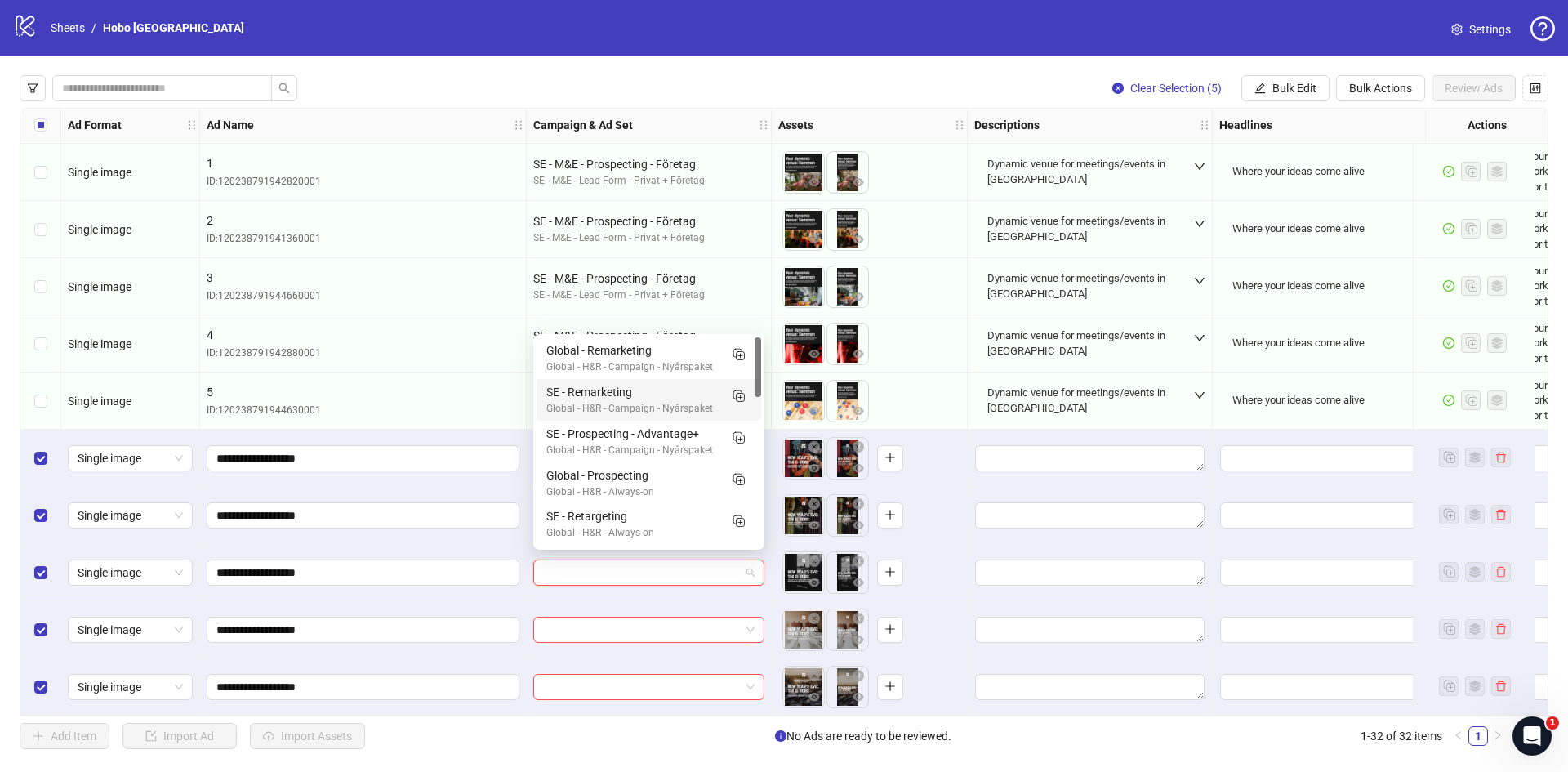
click at [647, 401] on div "Global - H&R - Campaign - Nyårspaket" at bounding box center [632, 409] width 173 height 15
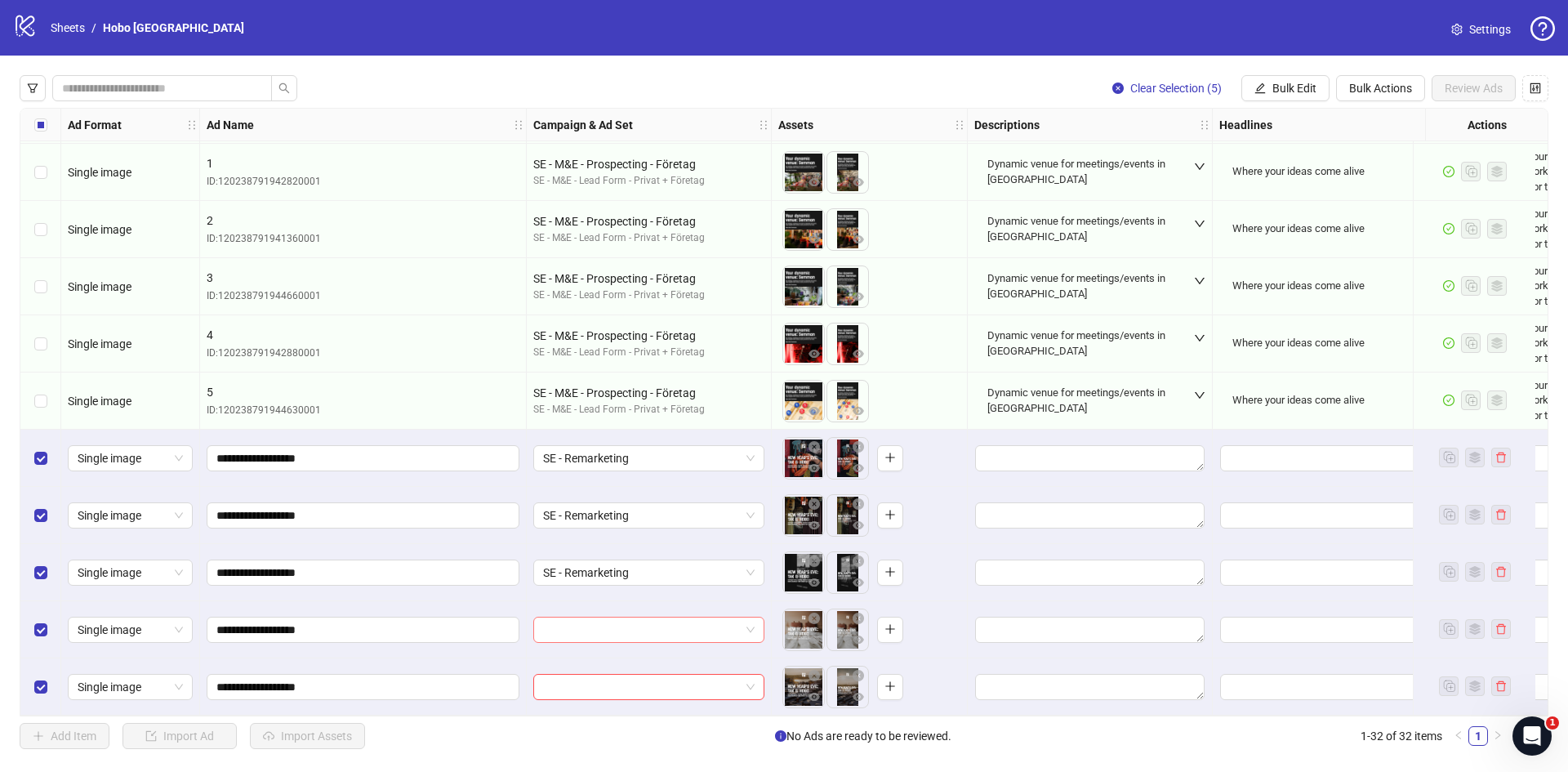
click at [618, 621] on input "search" at bounding box center [642, 629] width 197 height 24
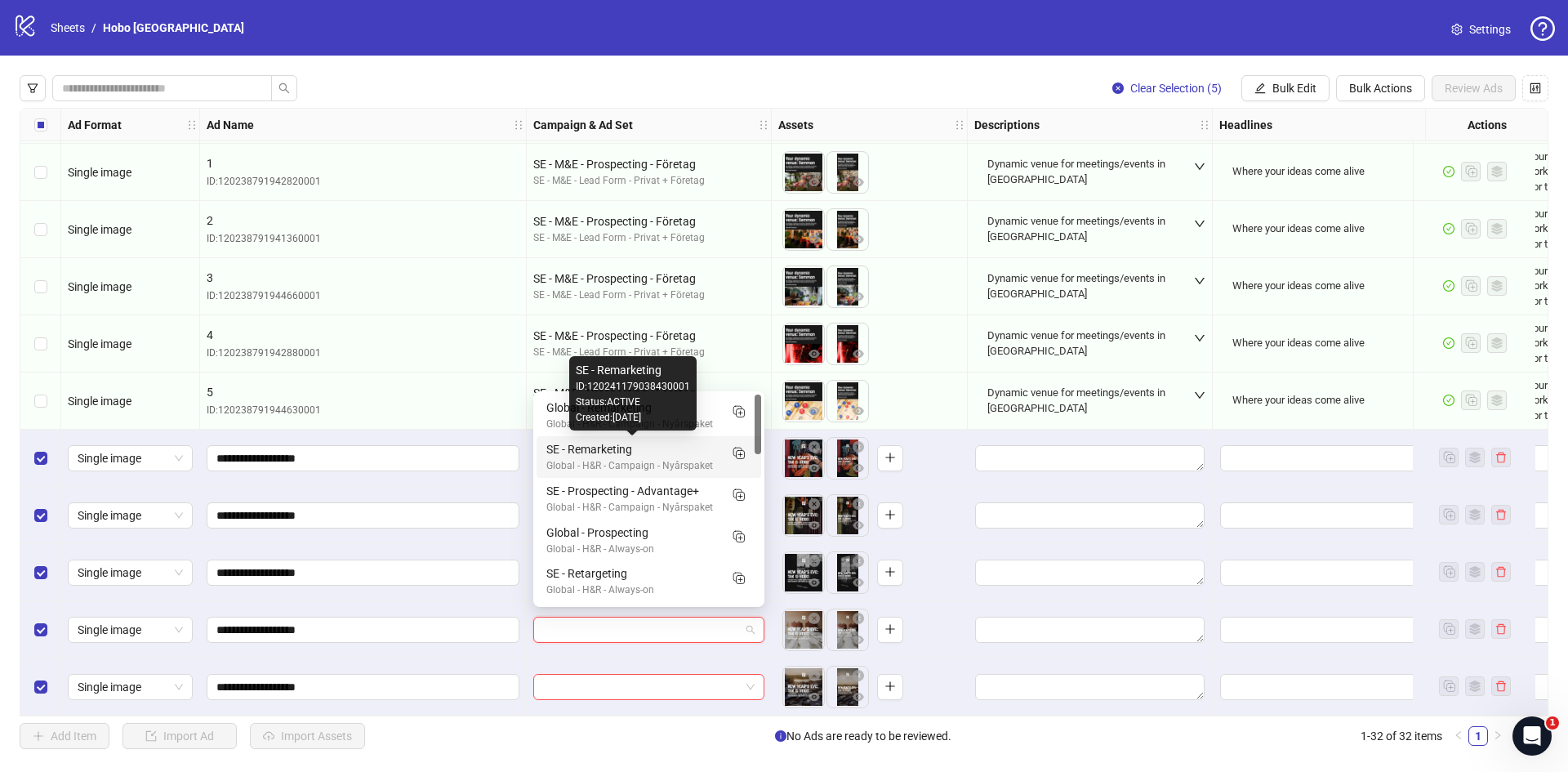
click at [571, 450] on div "SE - Remarketing" at bounding box center [632, 449] width 173 height 18
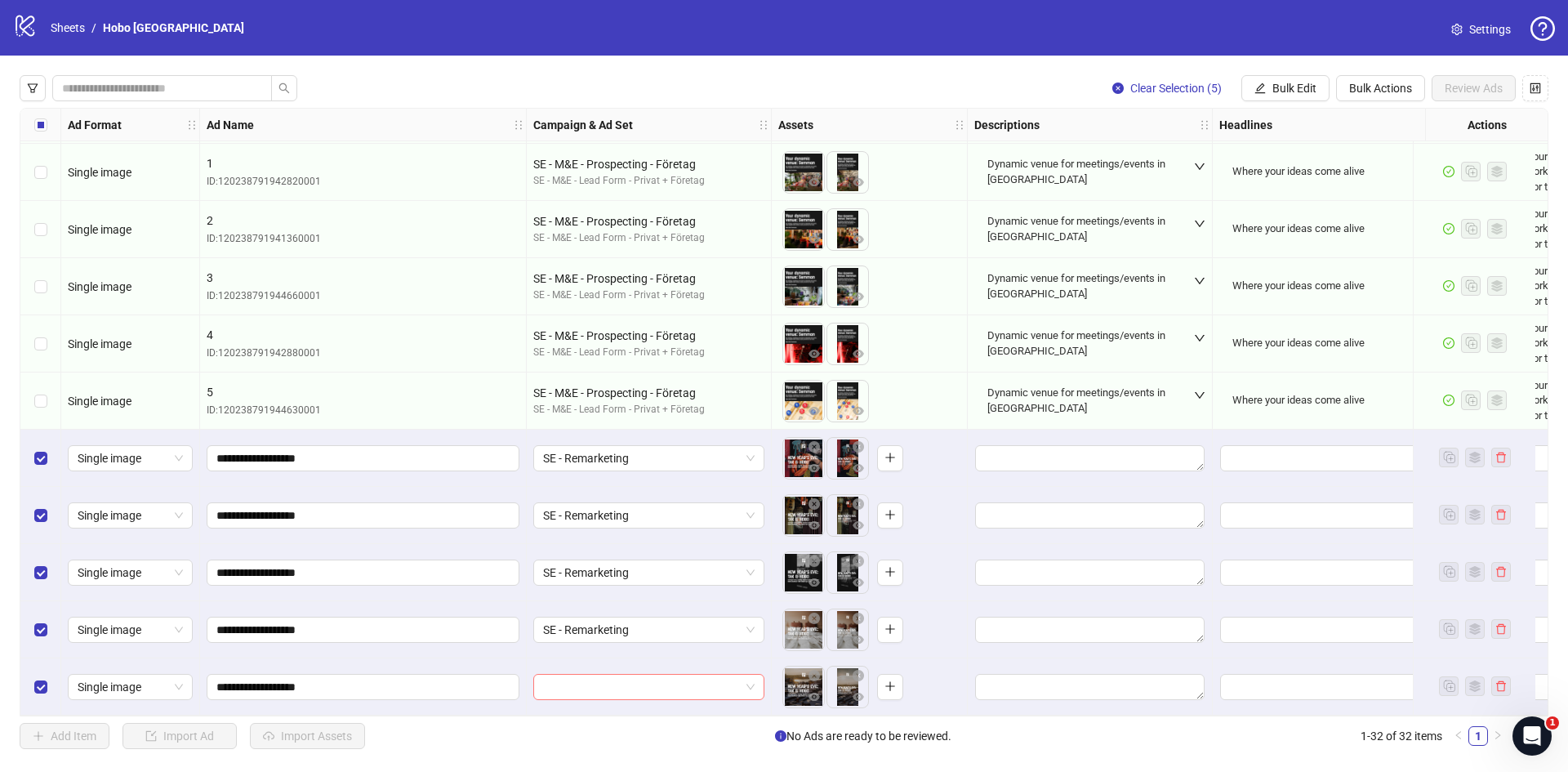
click at [610, 686] on input "search" at bounding box center [642, 686] width 197 height 24
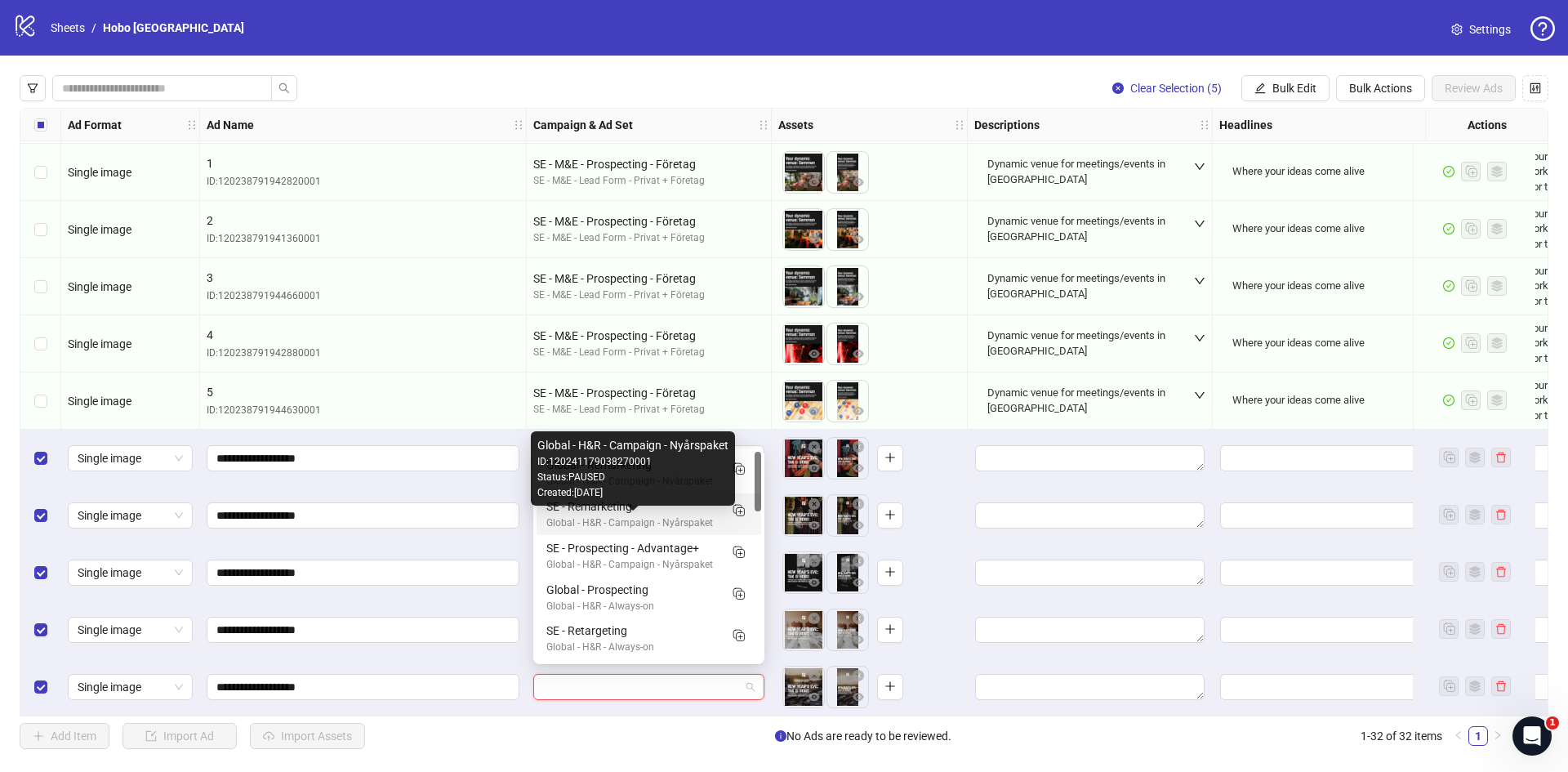
click at [603, 516] on div "Global - H&R - Campaign - Nyårspaket" at bounding box center [632, 523] width 173 height 15
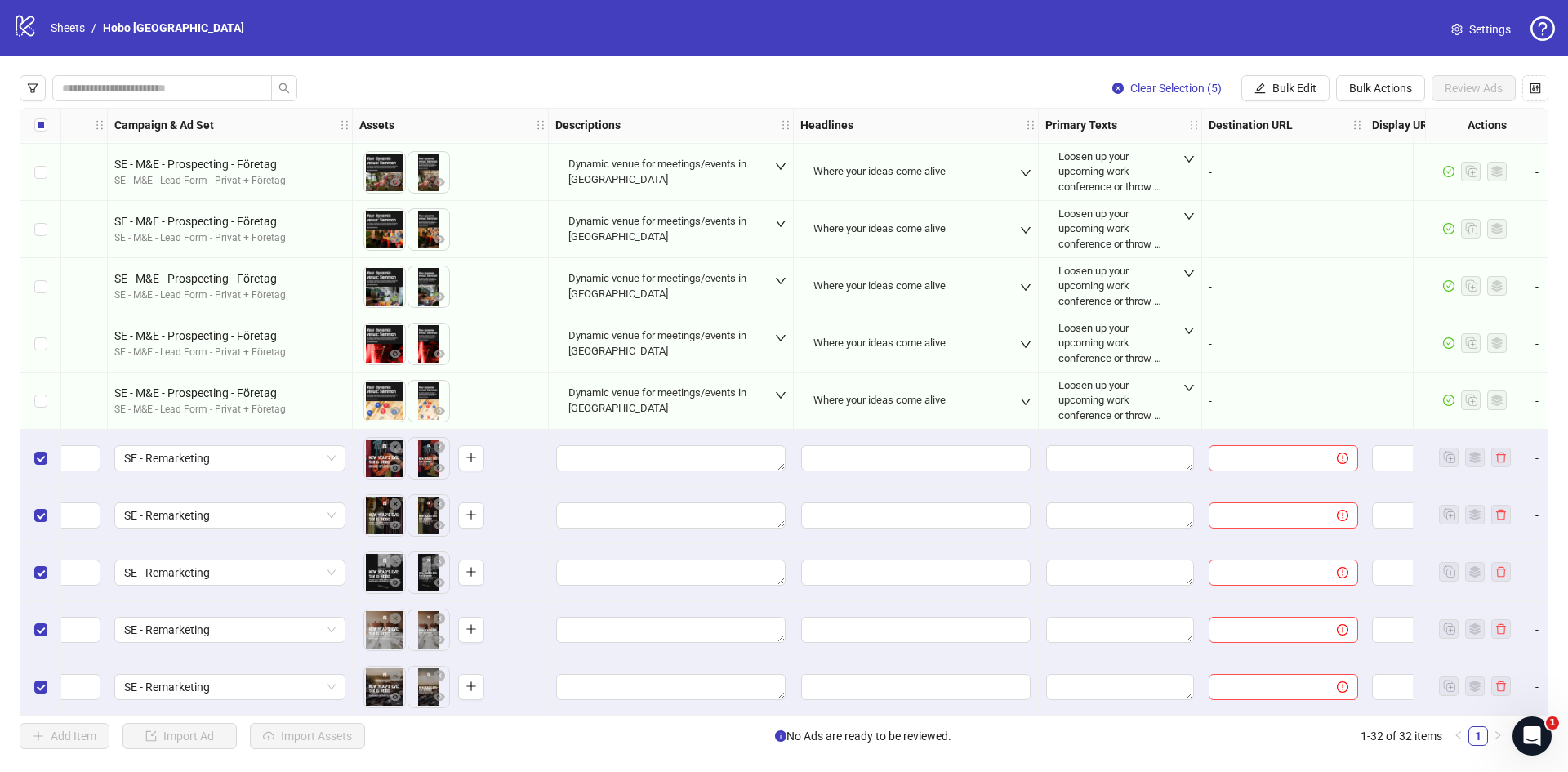
scroll to position [1263, 436]
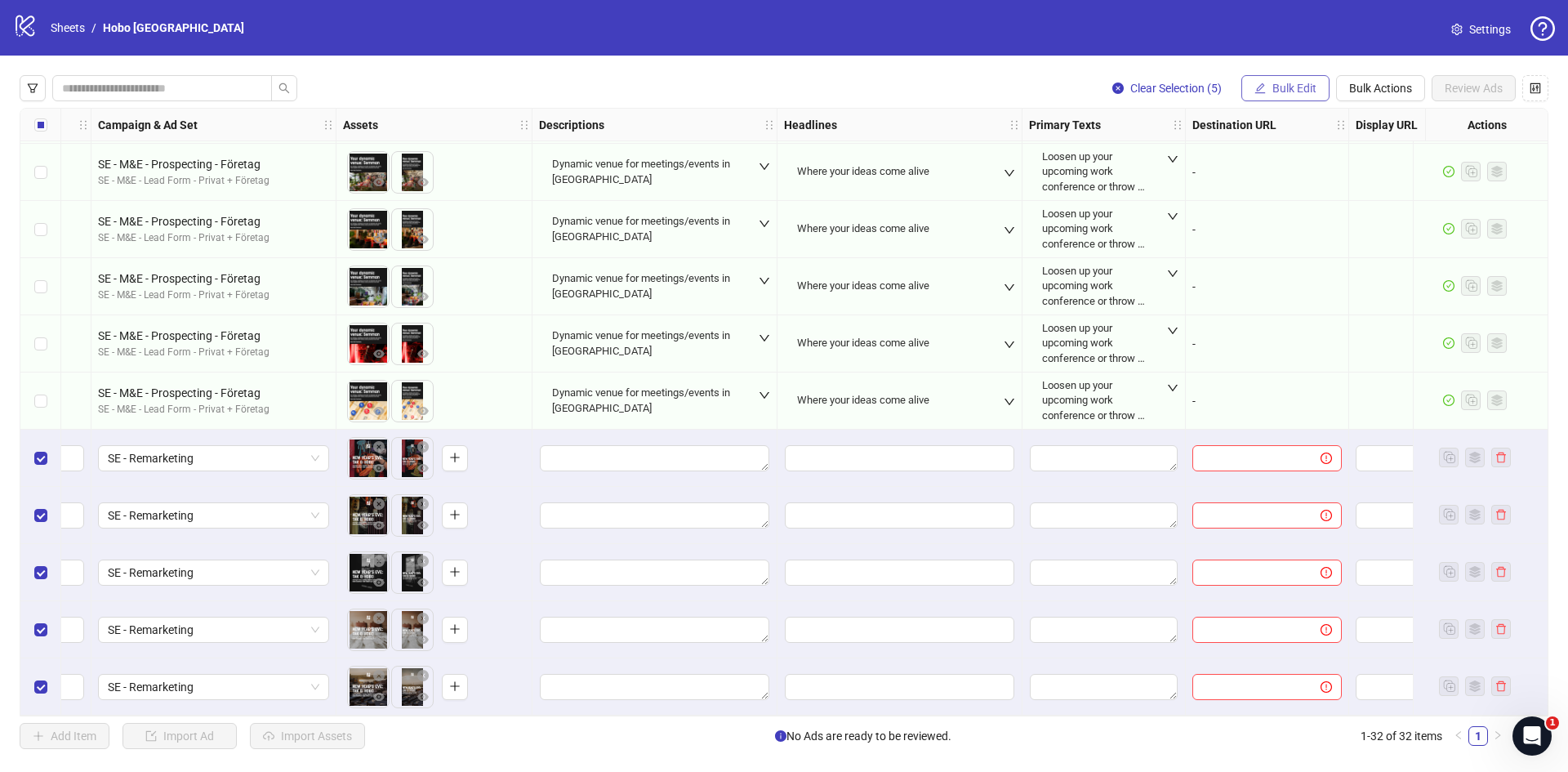
click at [1304, 99] on button "Bulk Edit" at bounding box center [1286, 88] width 89 height 26
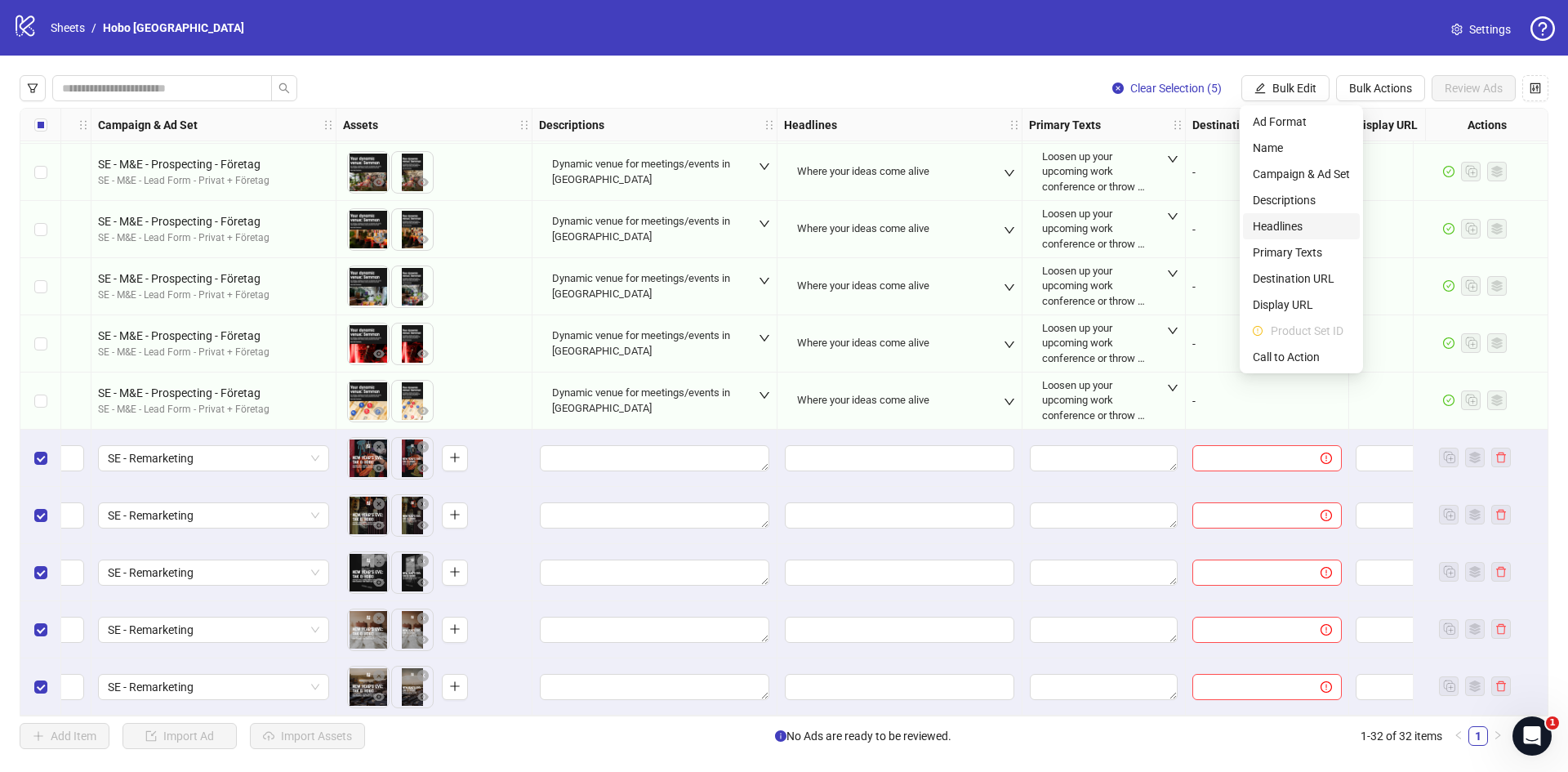
click at [1293, 235] on li "Headlines" at bounding box center [1301, 226] width 117 height 26
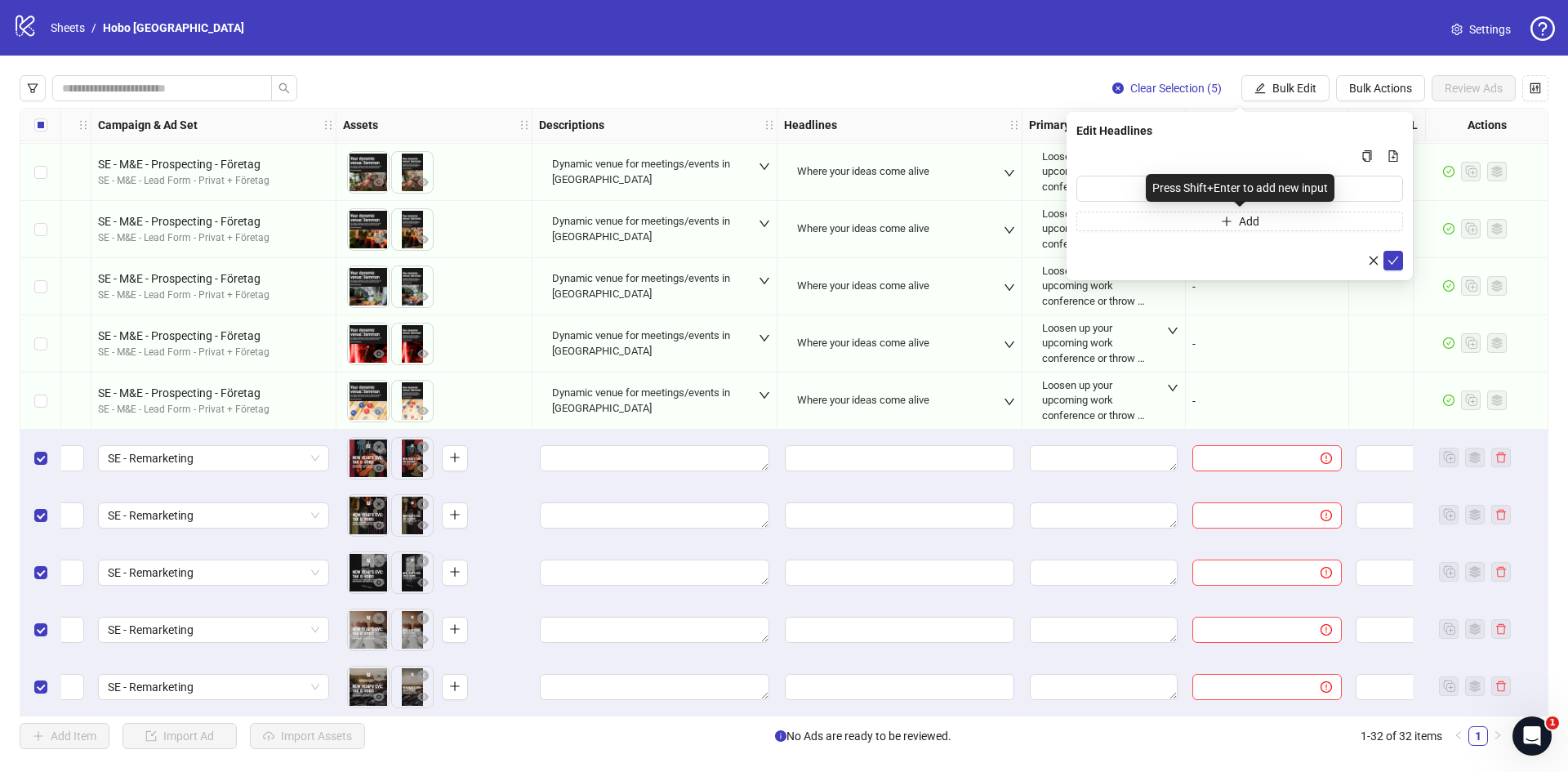
click at [1189, 186] on div "Press Shift+Enter to add new input" at bounding box center [1240, 188] width 189 height 28
click at [1119, 181] on input "Multi-input container - paste or copy values" at bounding box center [1239, 188] width 327 height 26
paste input "**********"
type input "**********"
click at [1395, 260] on icon "check" at bounding box center [1394, 260] width 11 height 8
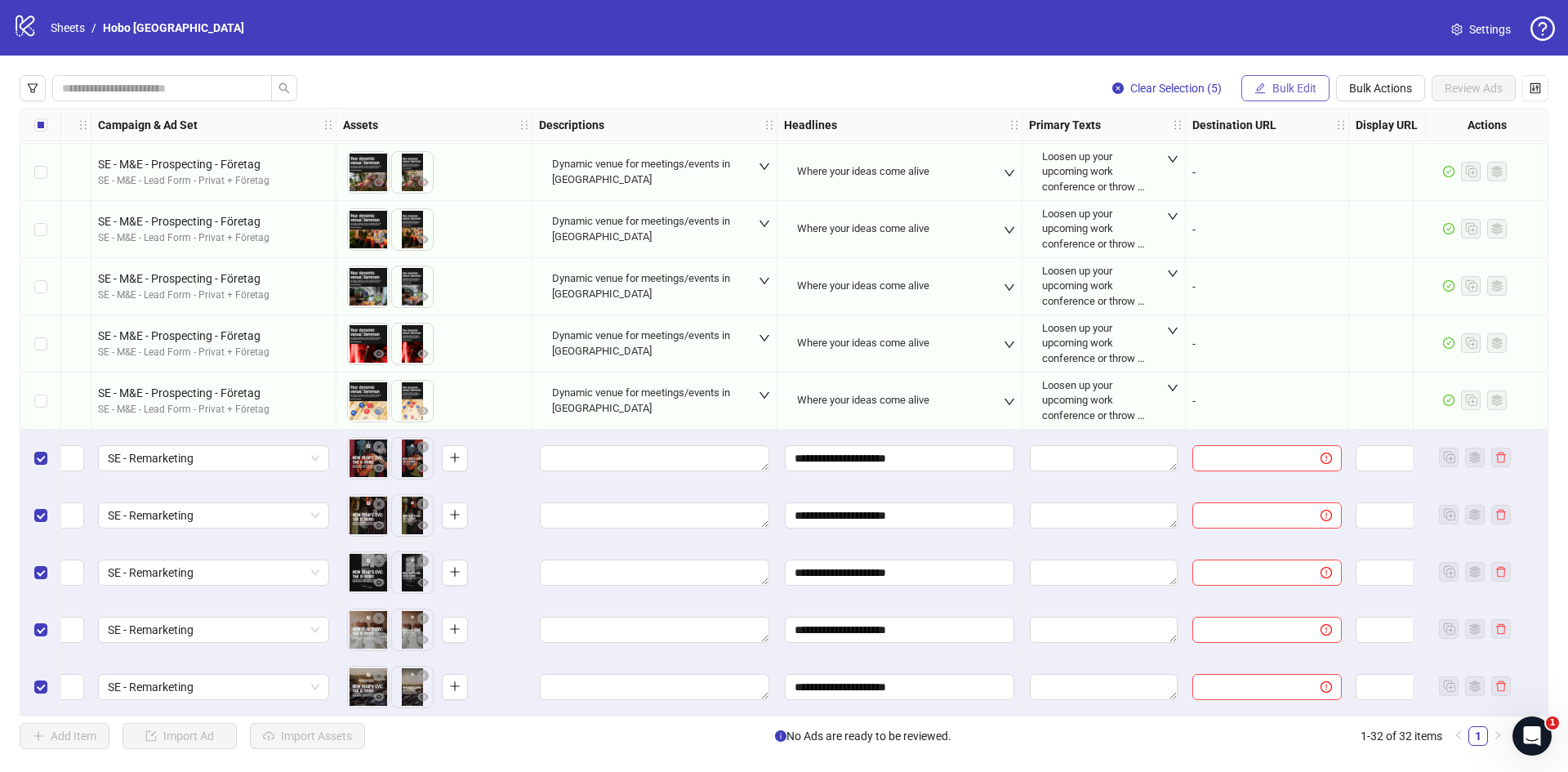
click at [1301, 82] on span "Bulk Edit" at bounding box center [1295, 89] width 44 height 13
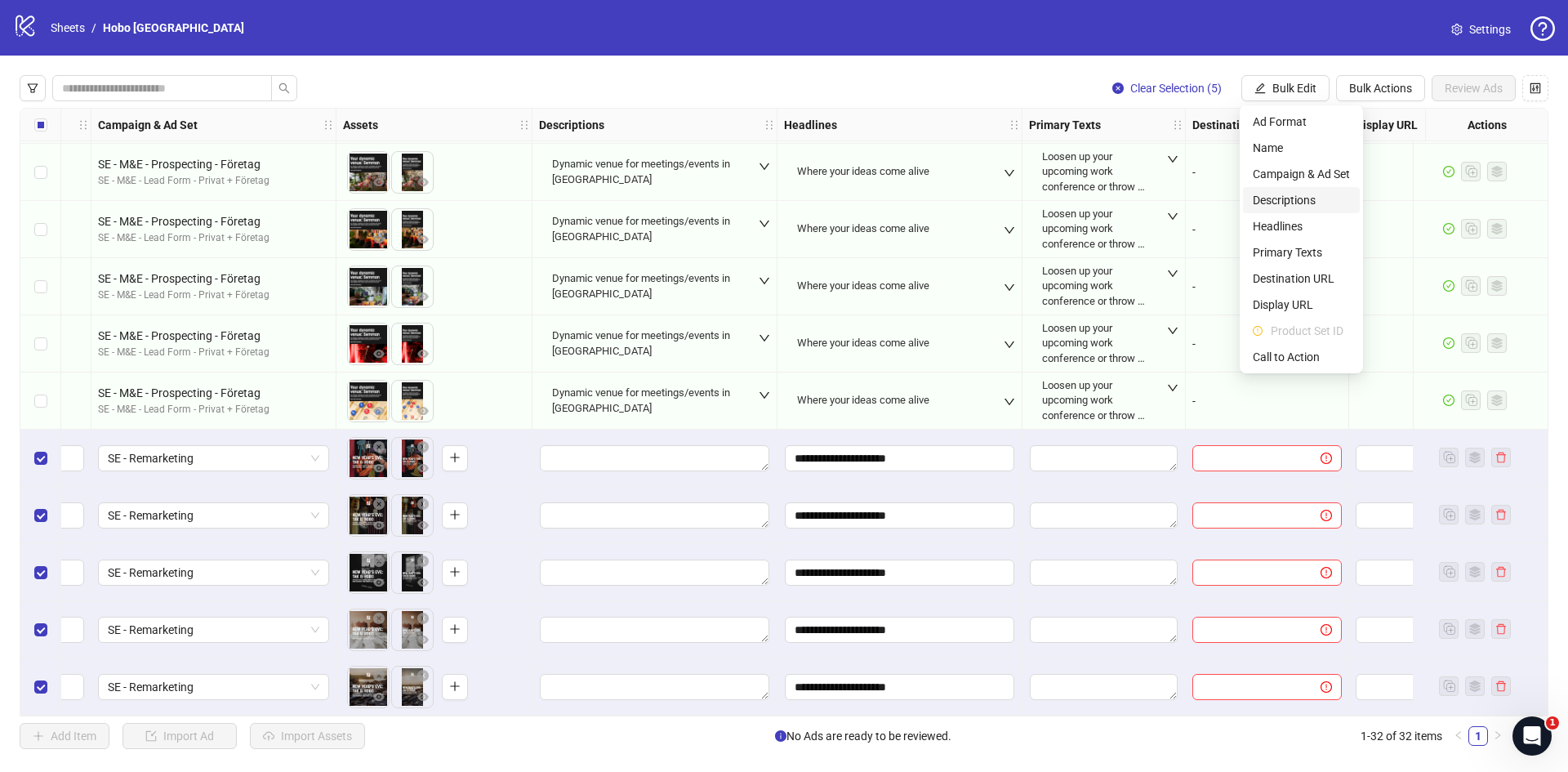
click at [1289, 200] on span "Descriptions" at bounding box center [1301, 200] width 97 height 18
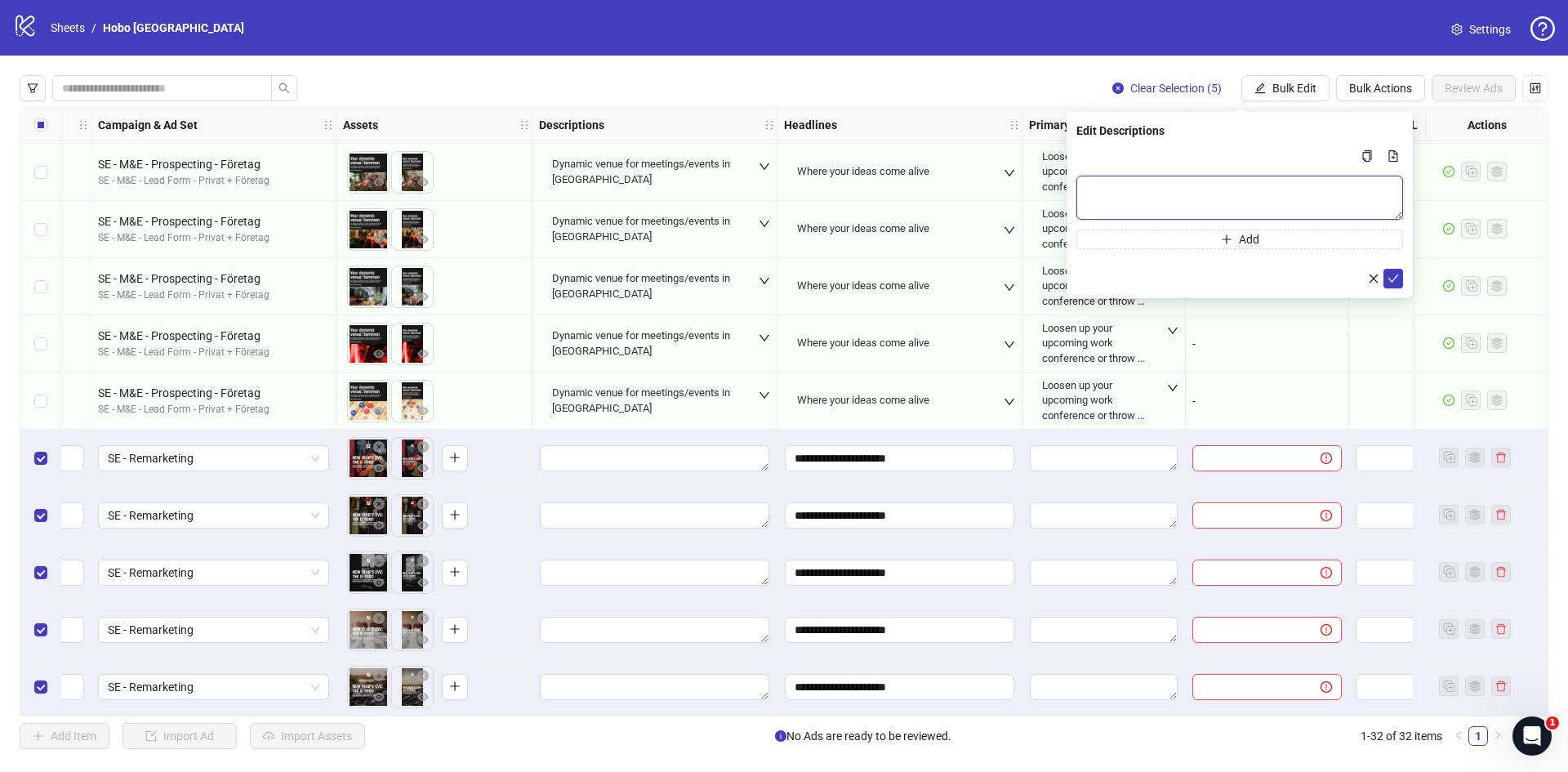
click at [1171, 183] on textarea "Multi-text input container - paste or copy values" at bounding box center [1239, 198] width 327 height 44
paste textarea "**********"
type textarea "**********"
click at [1391, 276] on icon "check" at bounding box center [1394, 279] width 12 height 12
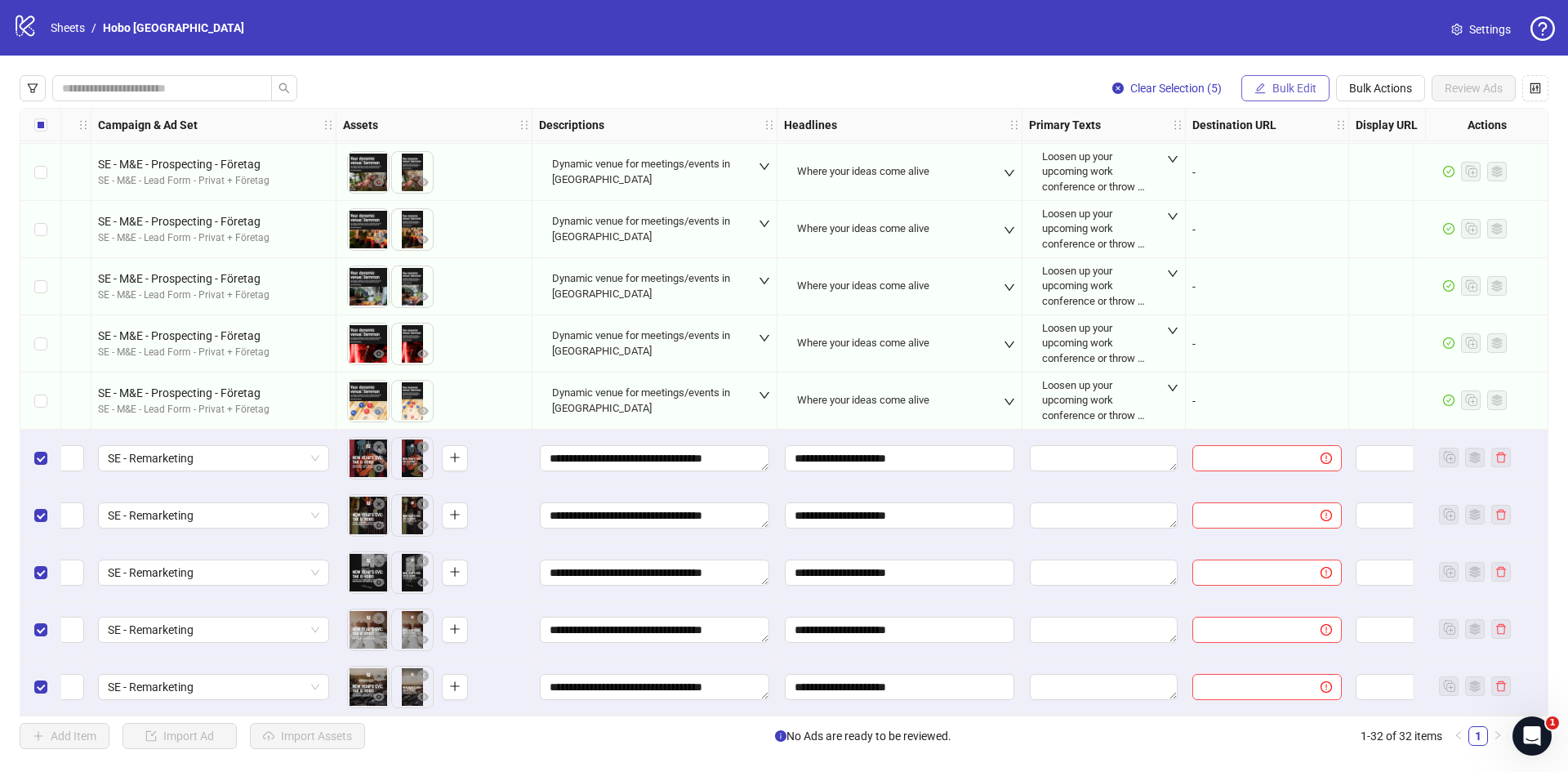
click at [1308, 86] on span "Bulk Edit" at bounding box center [1295, 89] width 44 height 13
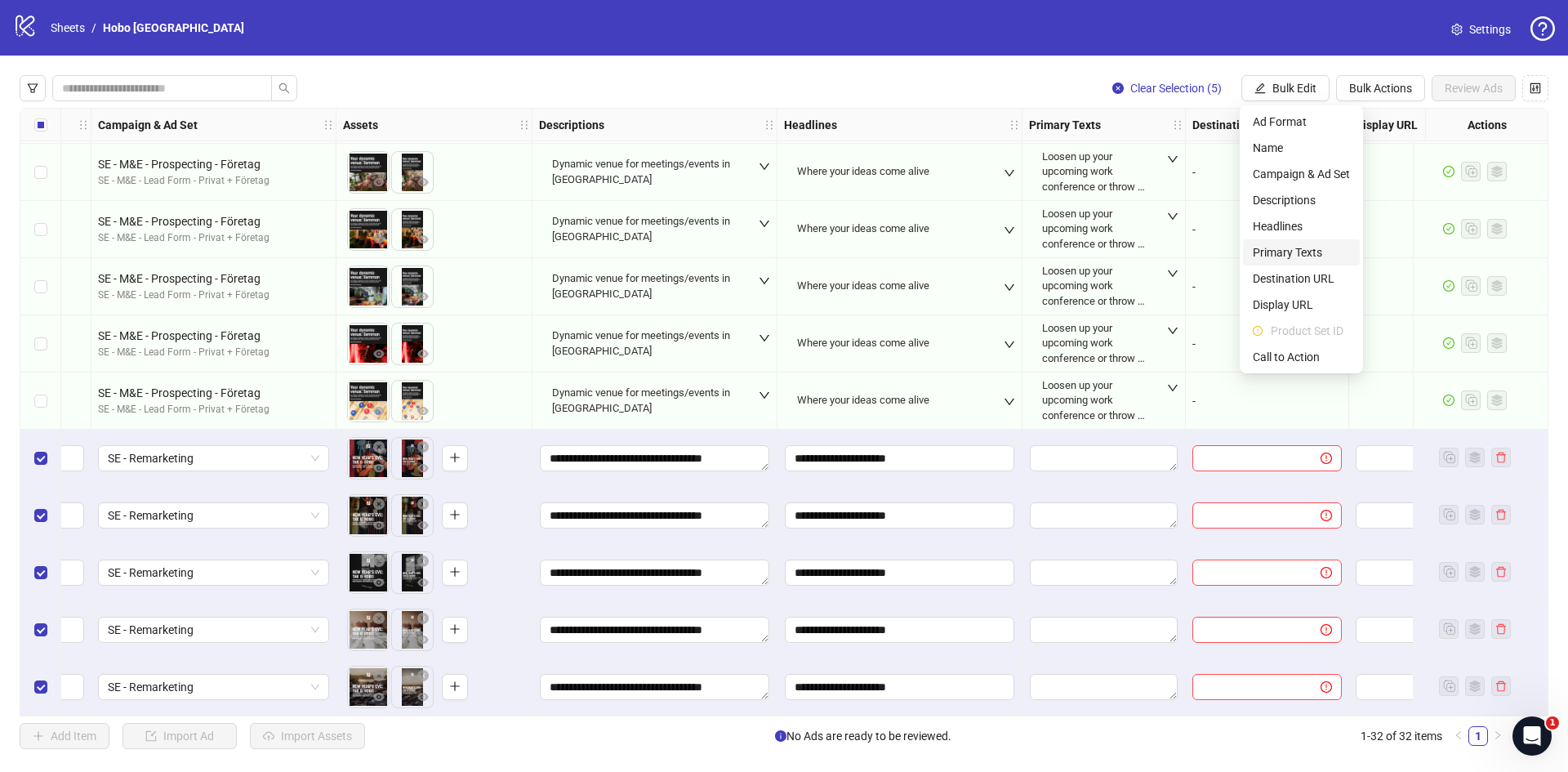
click at [1303, 250] on span "Primary Texts" at bounding box center [1301, 253] width 97 height 18
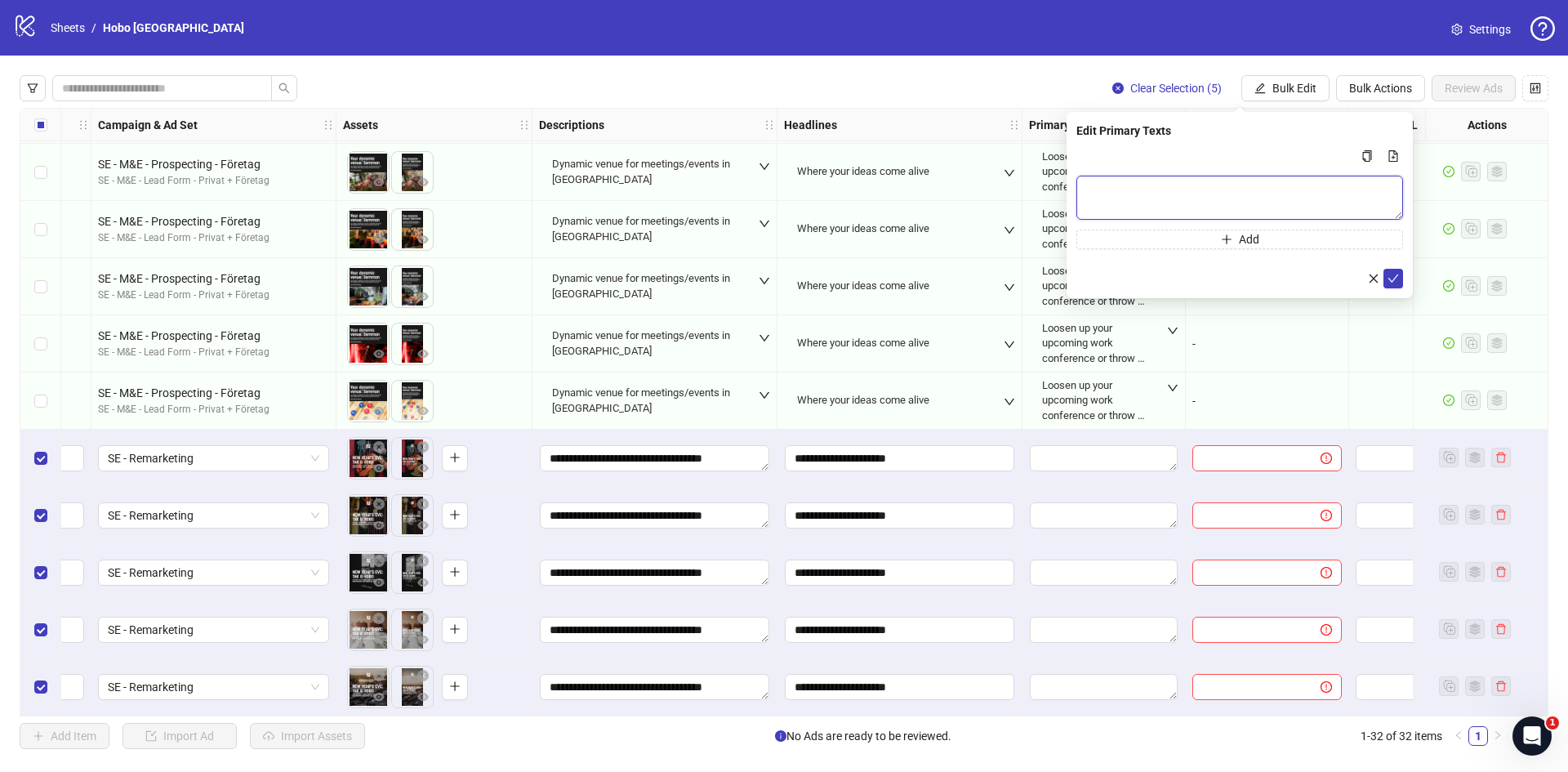
click at [1155, 195] on textarea "Multi-text input container - paste or copy values" at bounding box center [1239, 198] width 327 height 44
paste textarea "**********"
type textarea "**********"
click at [1395, 280] on icon "check" at bounding box center [1394, 279] width 12 height 12
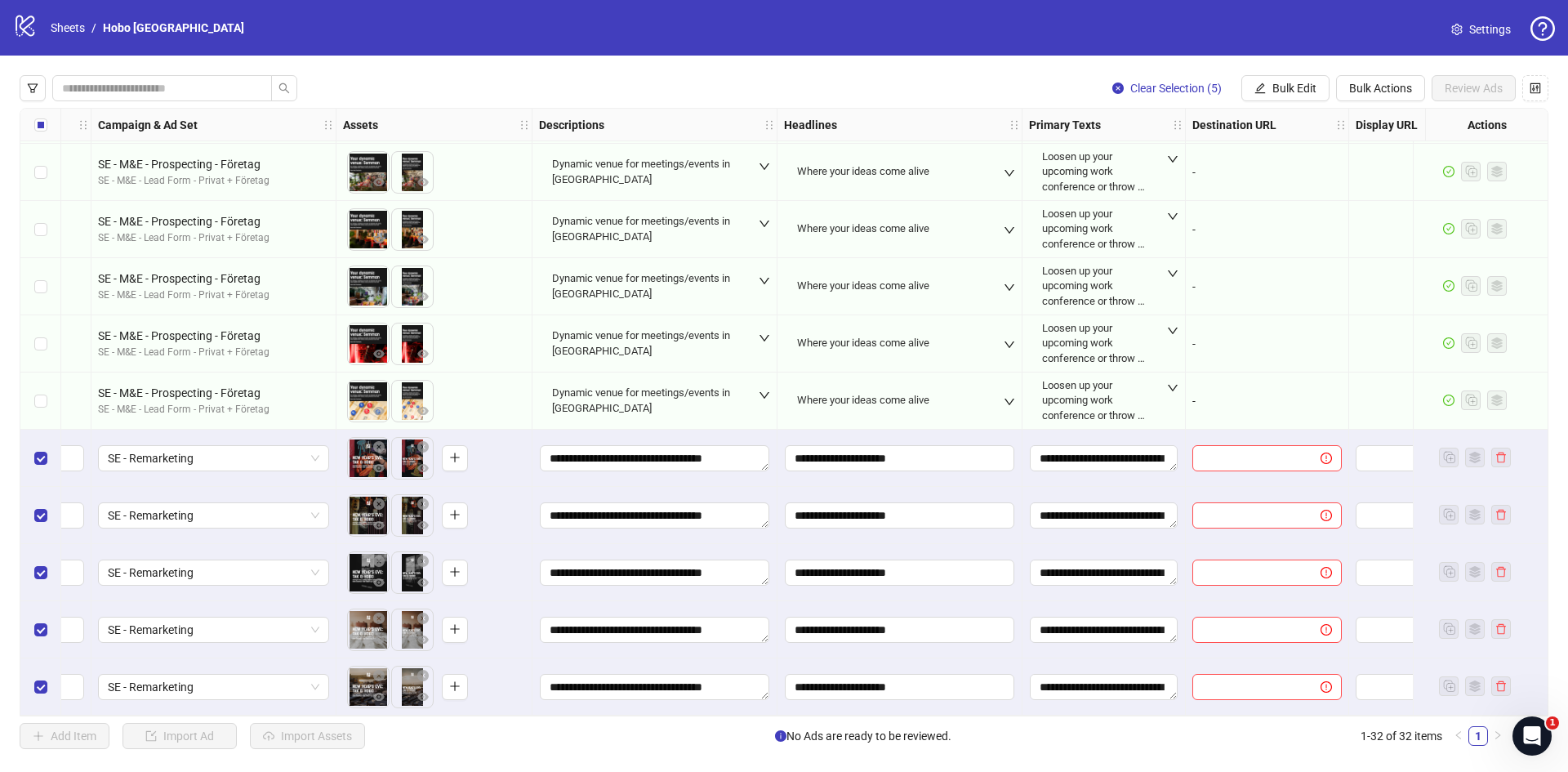
scroll to position [1263, 576]
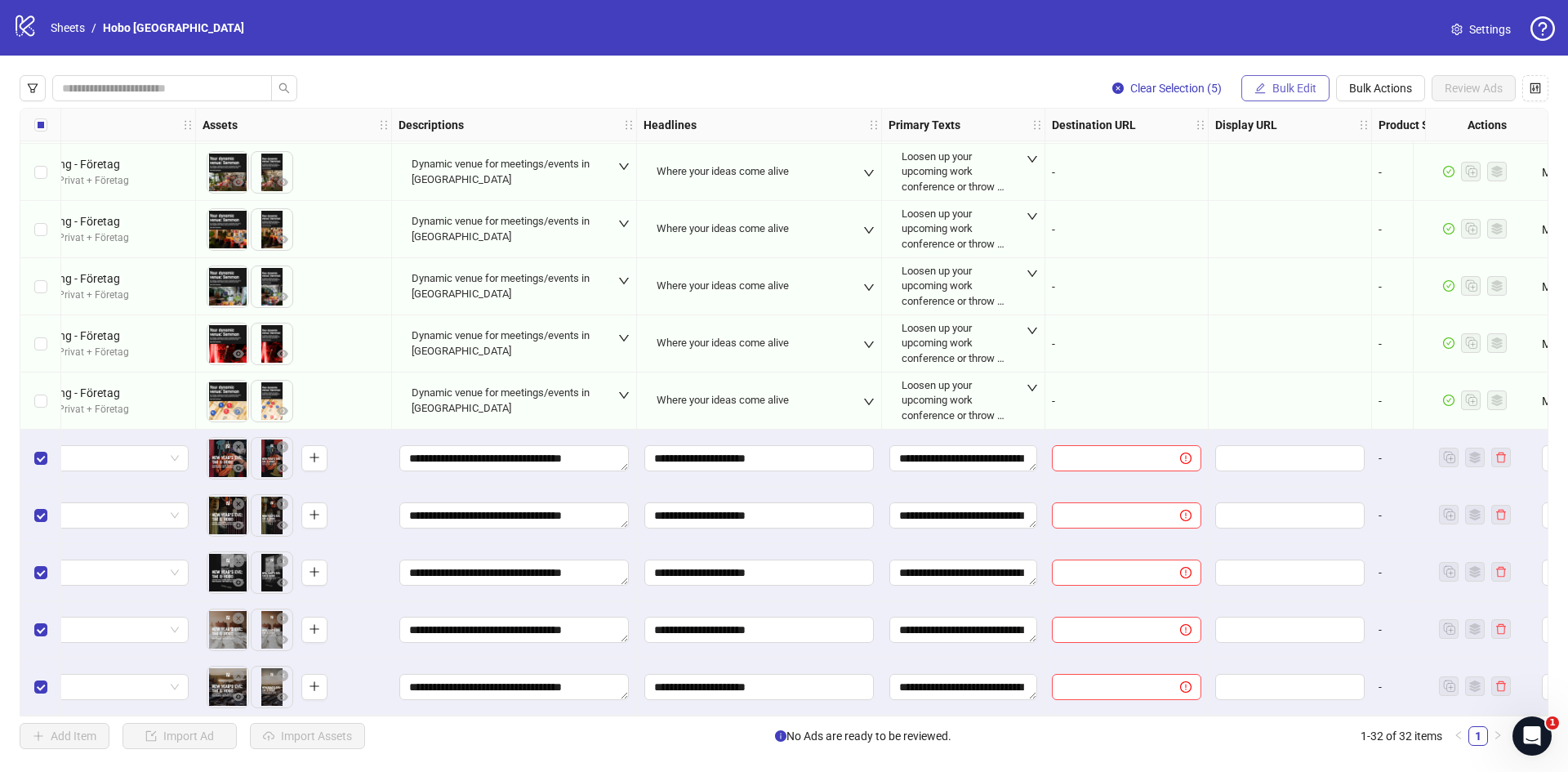
click at [1312, 91] on span "Bulk Edit" at bounding box center [1295, 89] width 44 height 13
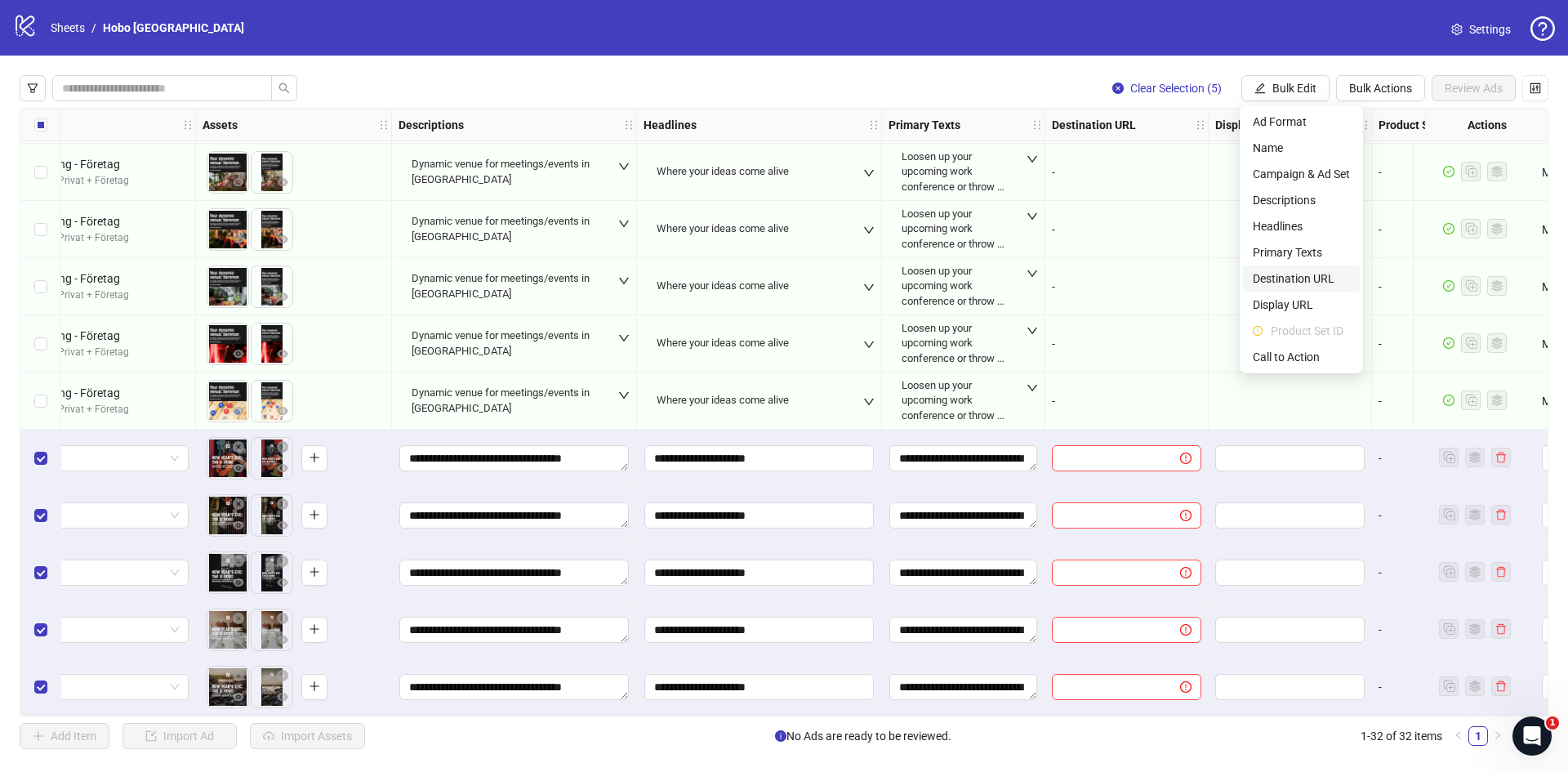
click at [1316, 283] on span "Destination URL" at bounding box center [1301, 279] width 97 height 18
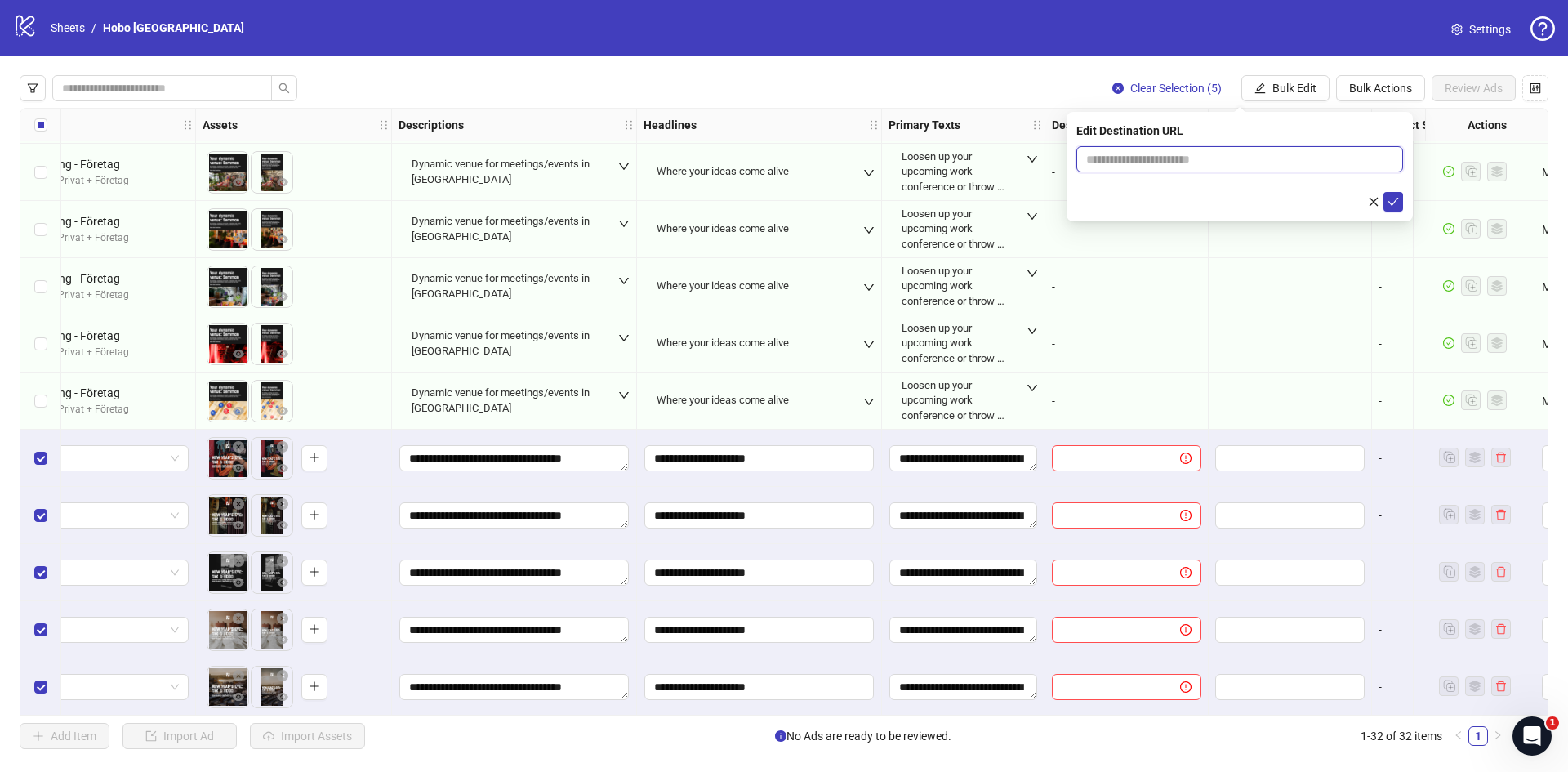
click at [1109, 154] on input "text" at bounding box center [1233, 159] width 294 height 18
paste input "**********"
type input "**********"
click at [1397, 203] on icon "check" at bounding box center [1394, 201] width 12 height 12
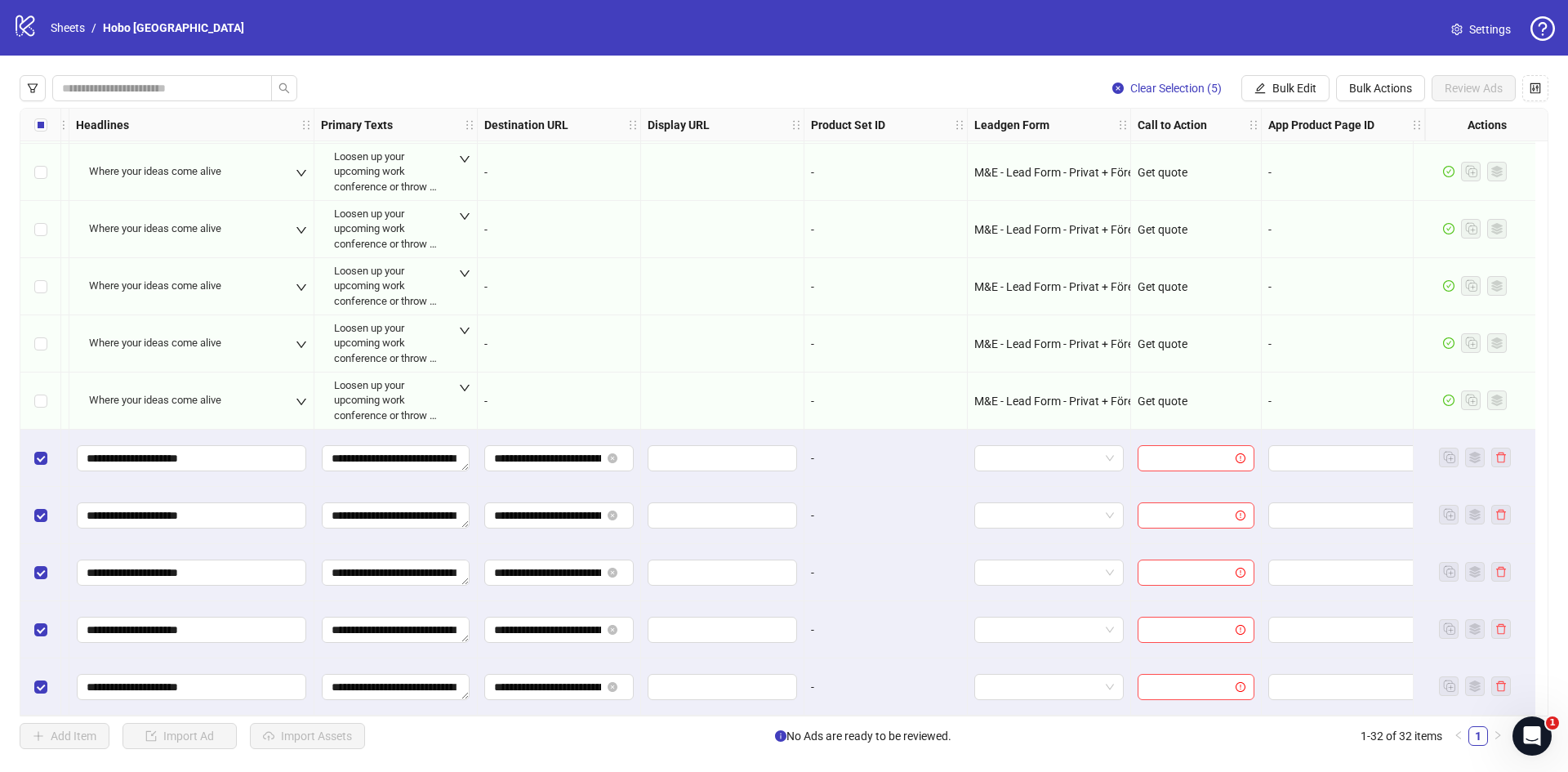
scroll to position [1263, 1156]
click at [1315, 83] on span "Bulk Edit" at bounding box center [1295, 89] width 44 height 13
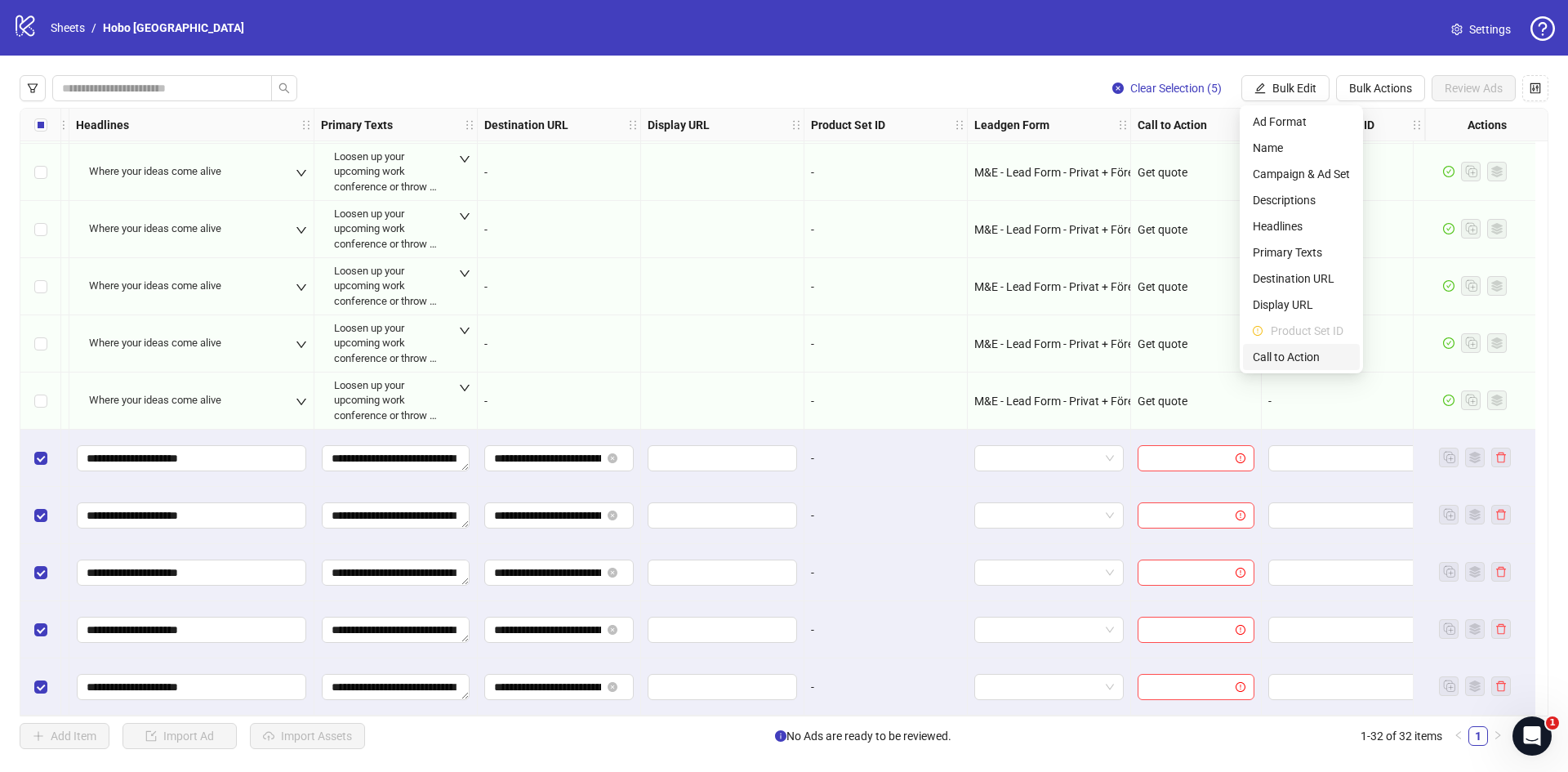
click at [1298, 355] on span "Call to Action" at bounding box center [1301, 357] width 97 height 18
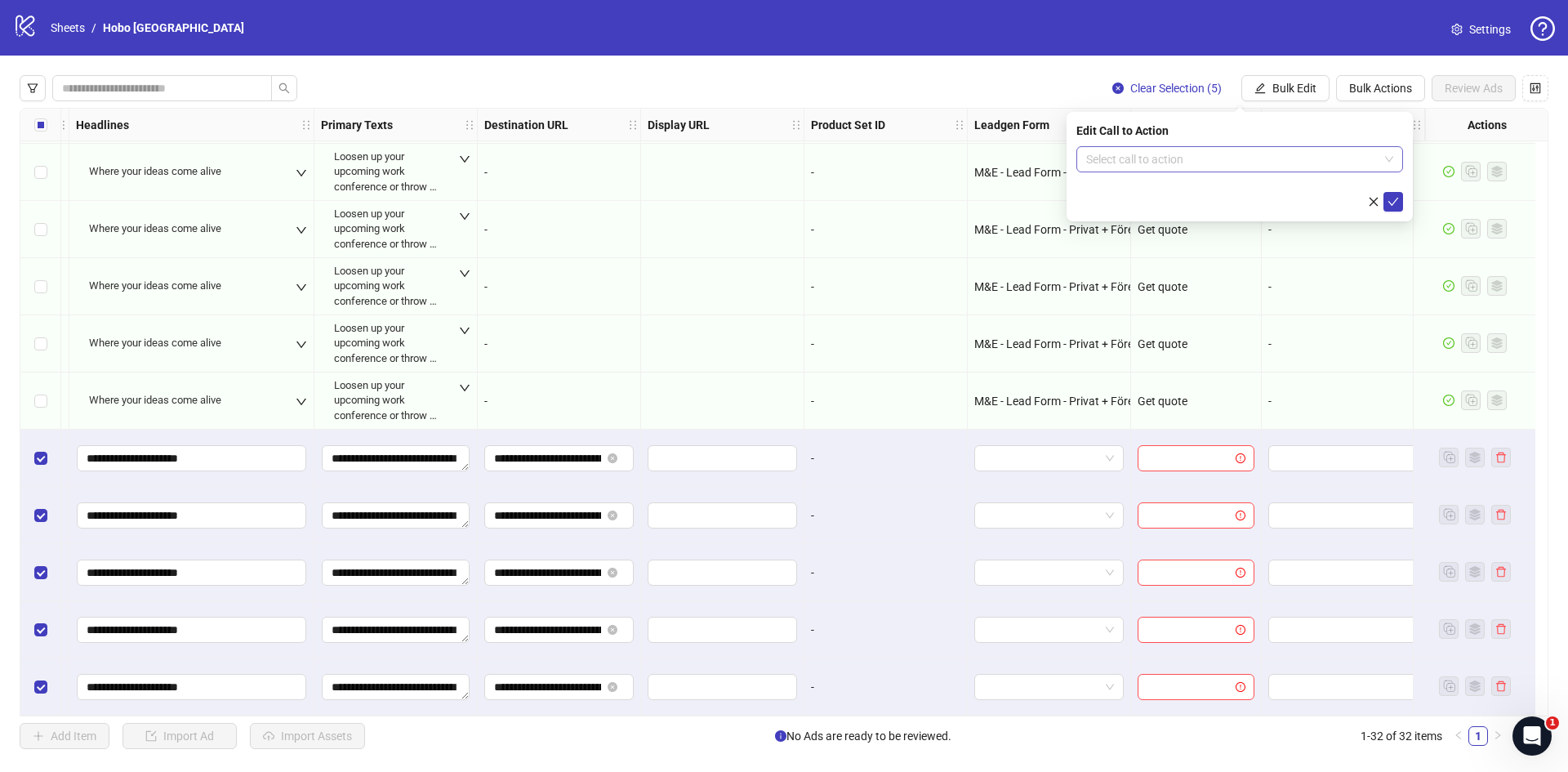
click at [1219, 159] on input "search" at bounding box center [1232, 159] width 292 height 24
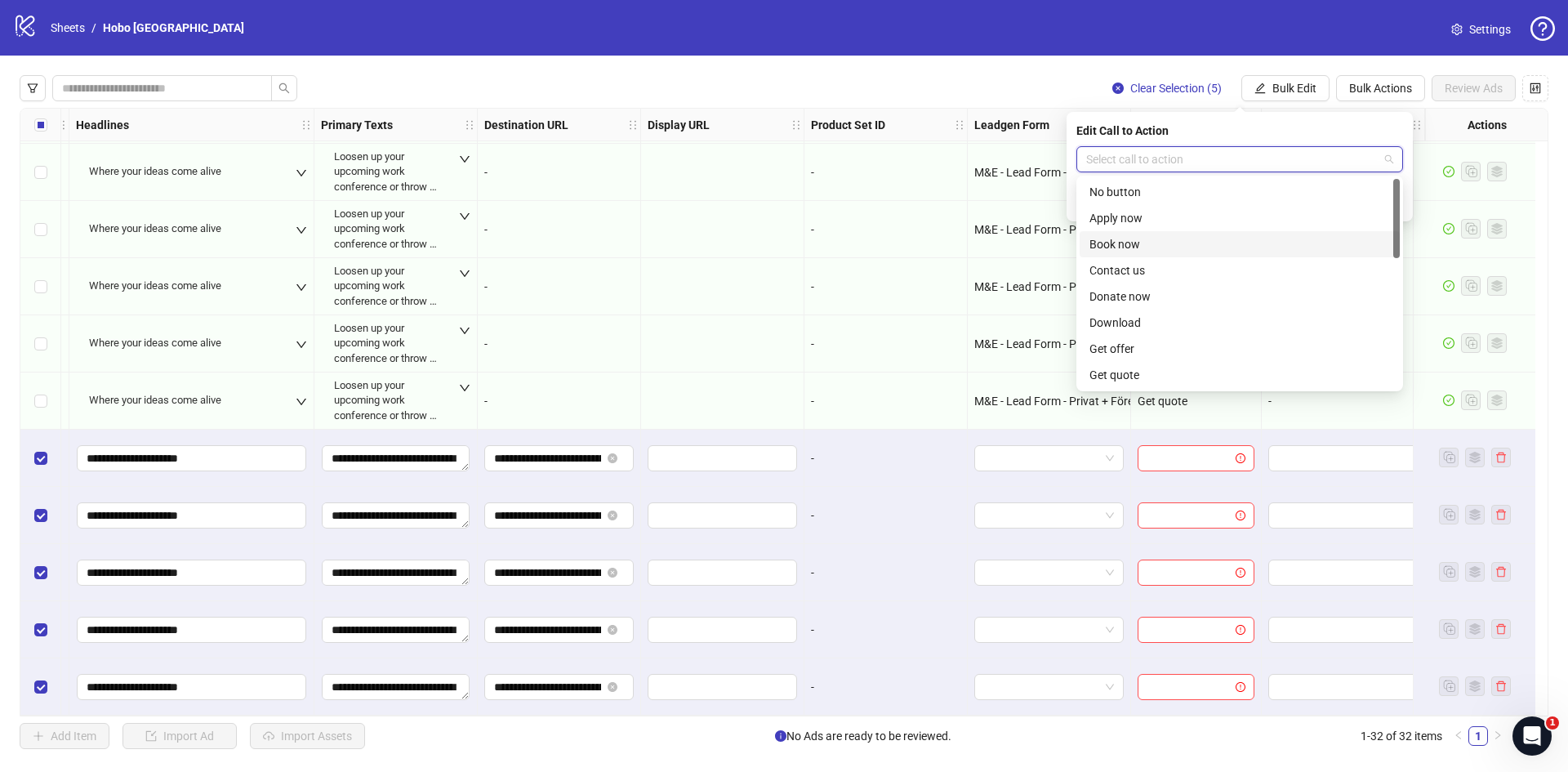
click at [1166, 242] on div "Book now" at bounding box center [1240, 244] width 301 height 18
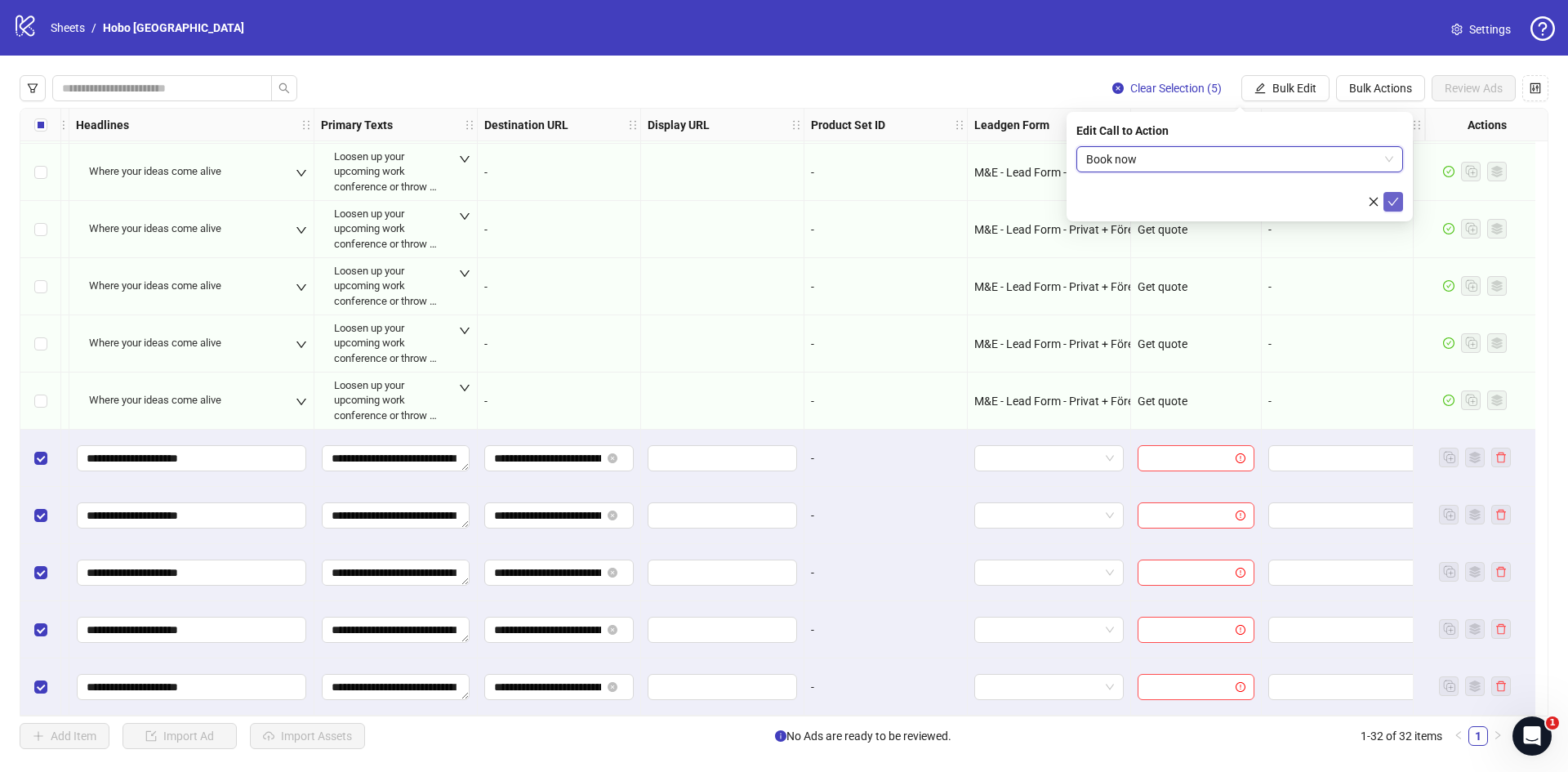
click at [1391, 202] on icon "check" at bounding box center [1394, 201] width 11 height 8
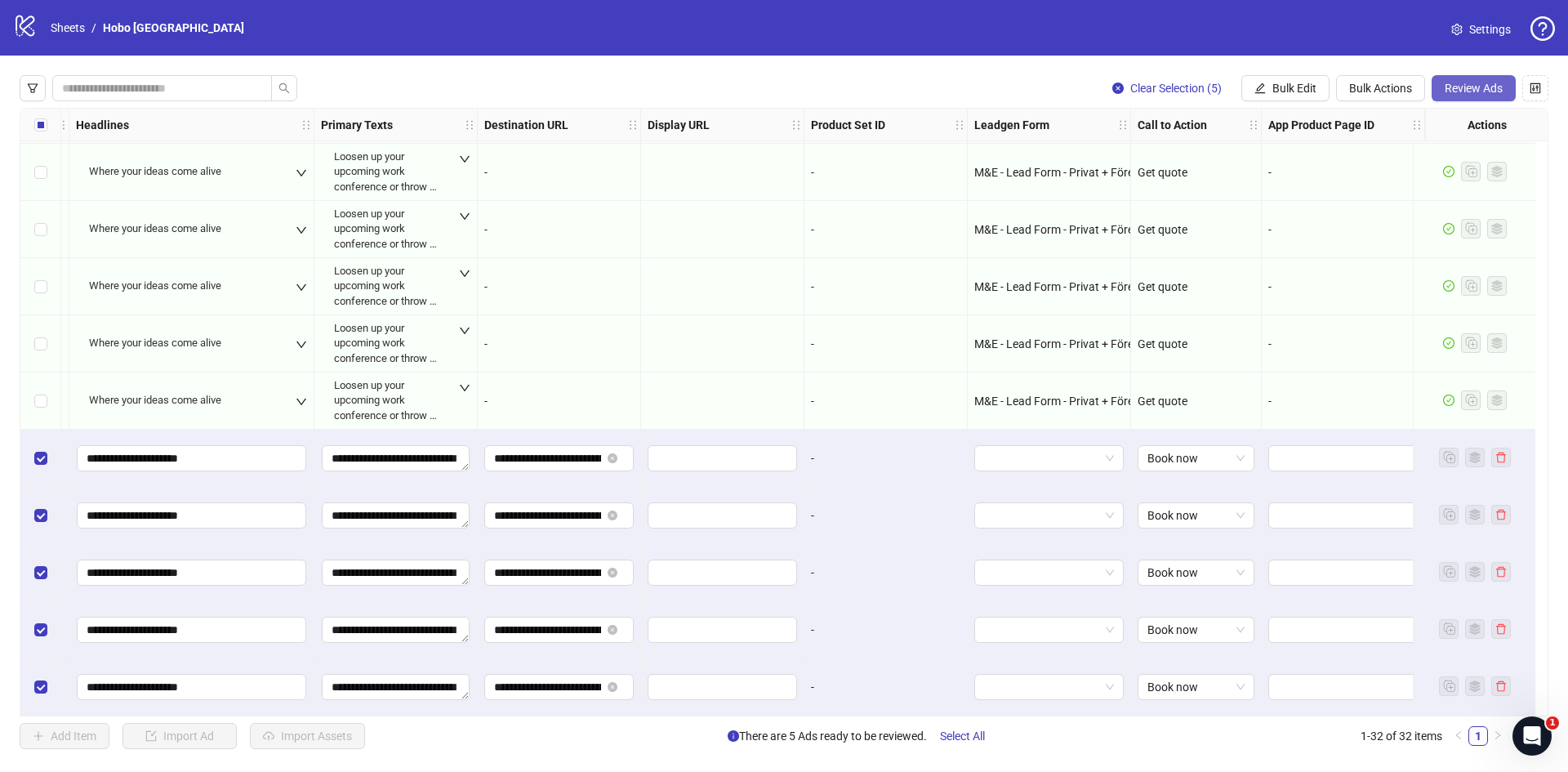
click at [1457, 90] on span "Review Ads" at bounding box center [1474, 89] width 58 height 13
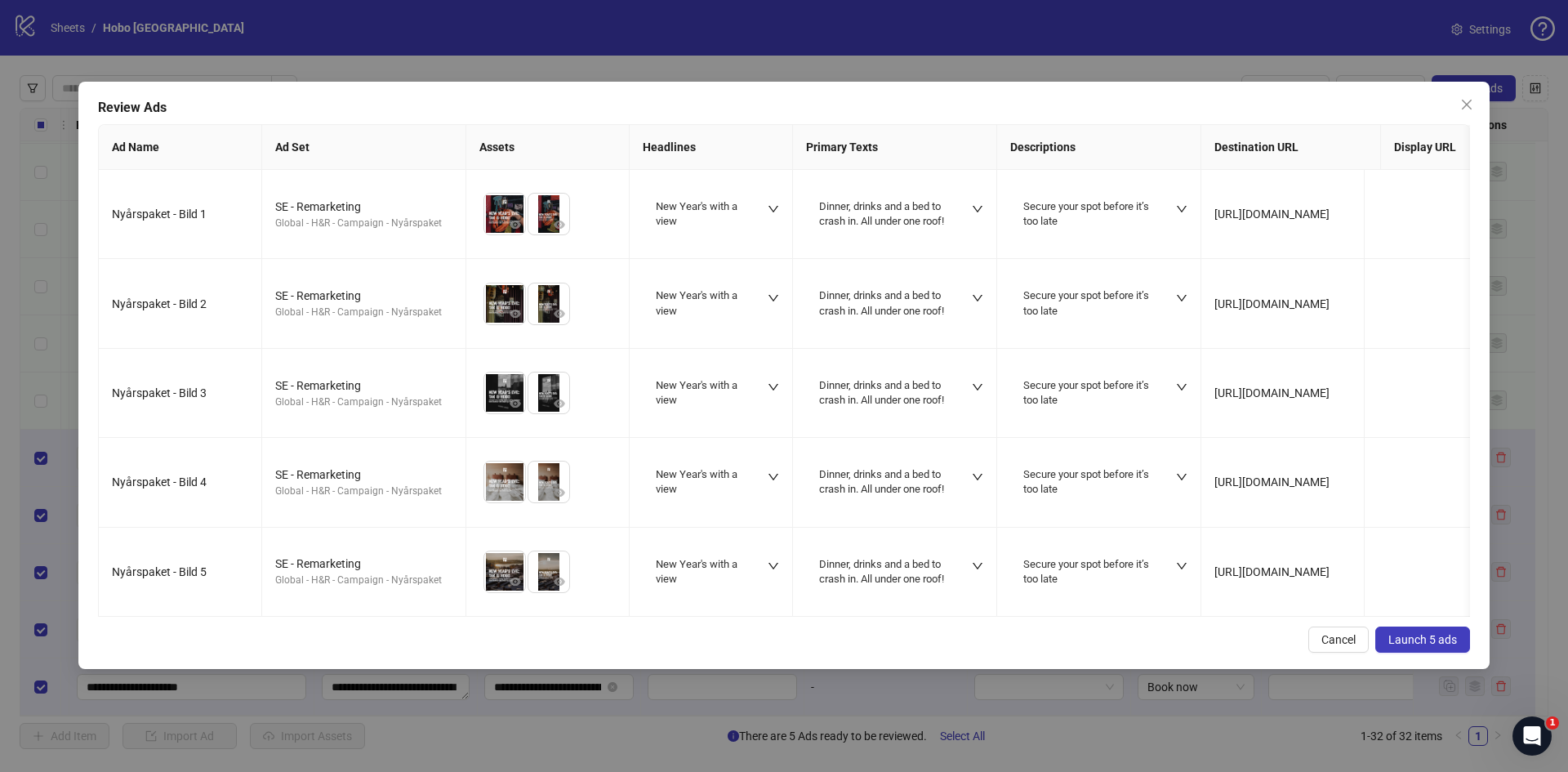
click at [1411, 646] on span "Launch 5 ads" at bounding box center [1422, 640] width 68 height 13
